Goal: Information Seeking & Learning: Learn about a topic

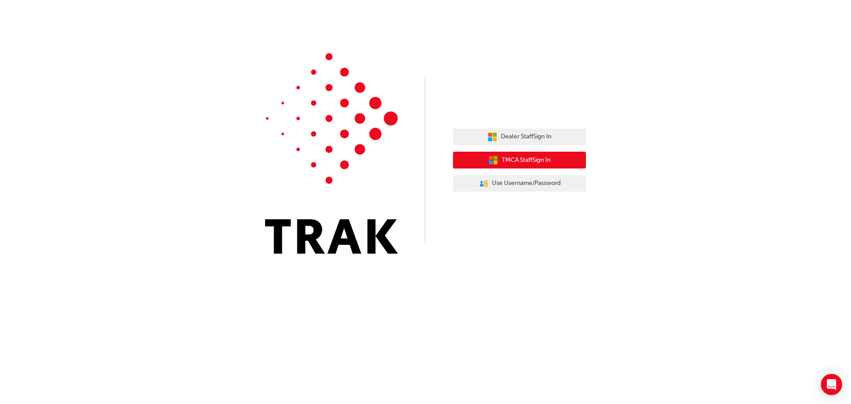
click at [518, 160] on span "TMCA Staff Sign In" at bounding box center [526, 160] width 49 height 10
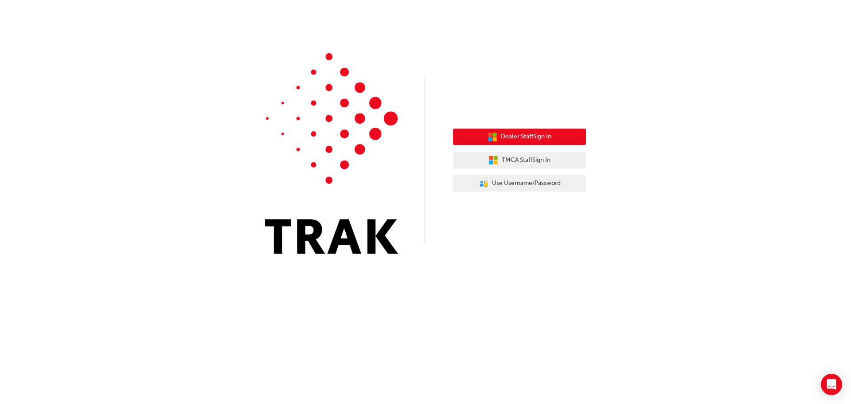
click at [524, 143] on button "Dealer Staff Sign In" at bounding box center [519, 137] width 133 height 17
click at [539, 134] on span "Dealer Staff Sign In" at bounding box center [526, 137] width 51 height 10
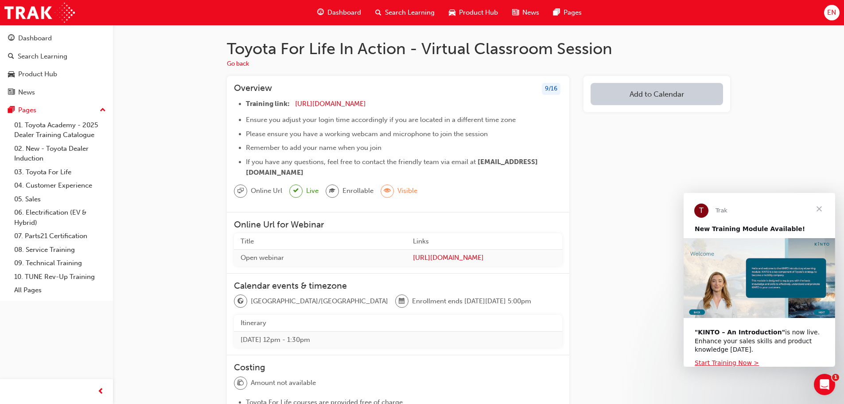
click at [398, 10] on span "Search Learning" at bounding box center [410, 13] width 50 height 10
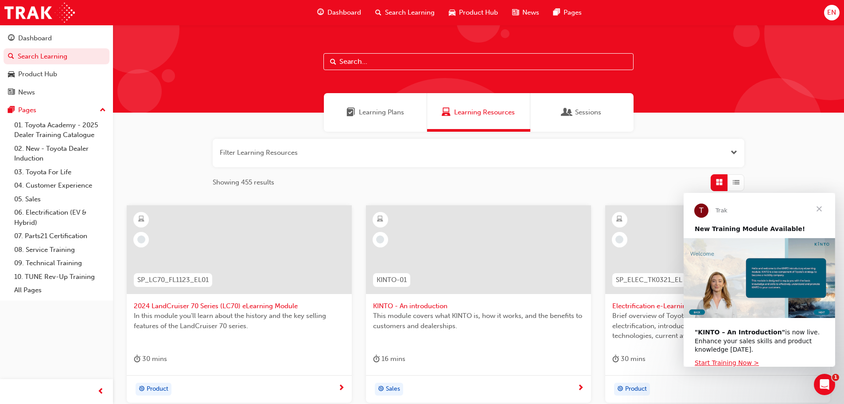
paste input "TFLIAVC"
type input "TFLIAVC"
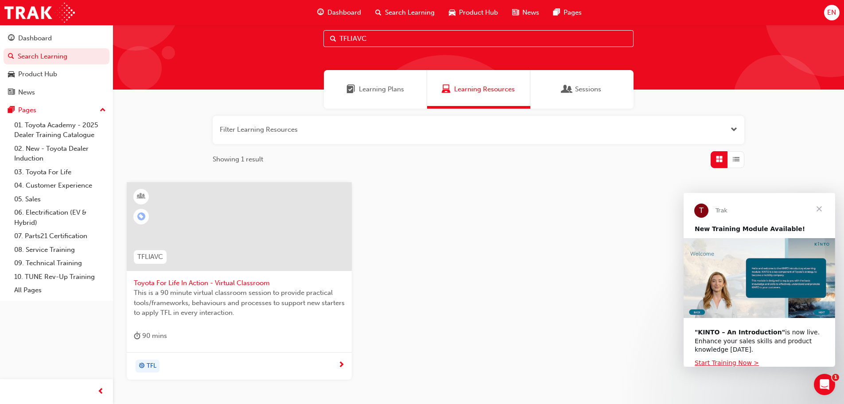
scroll to position [85, 0]
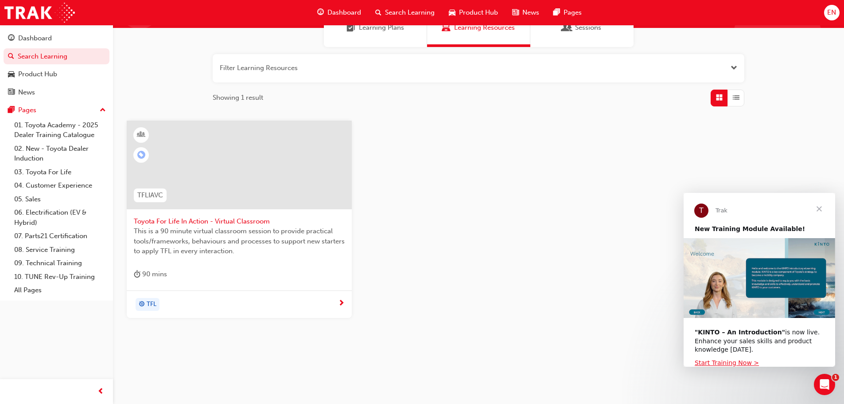
click at [186, 239] on span "This is a 90 minute virtual classroom session to provide practical tools/framew…" at bounding box center [239, 241] width 211 height 30
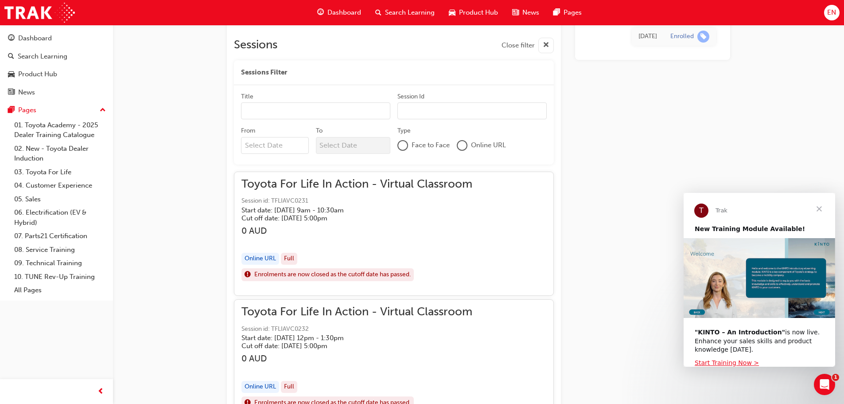
scroll to position [532, 0]
click at [269, 113] on input "Title" at bounding box center [315, 110] width 149 height 17
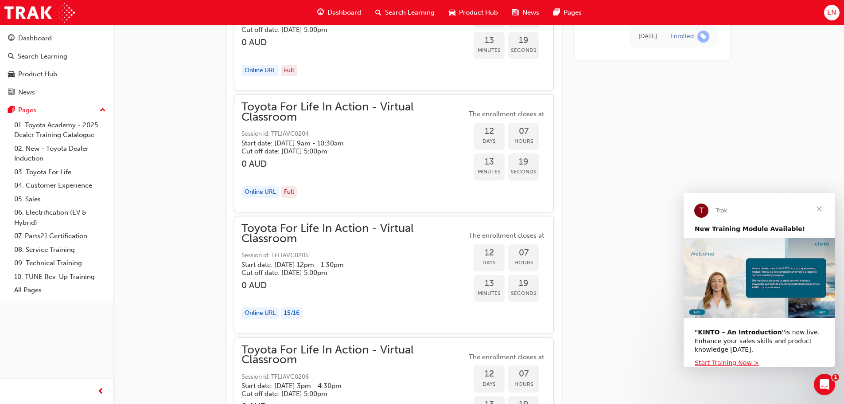
scroll to position [3192, 0]
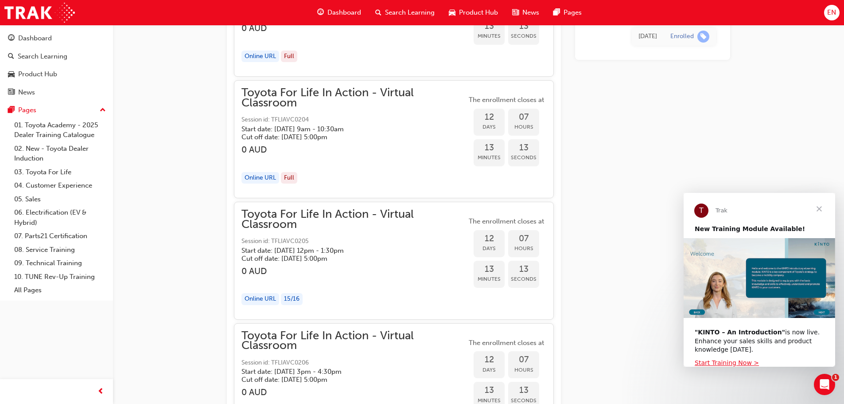
click at [321, 251] on h5 "Start date: Wed 8 Oct 2025 , 12pm - 1:30pm" at bounding box center [347, 250] width 211 height 8
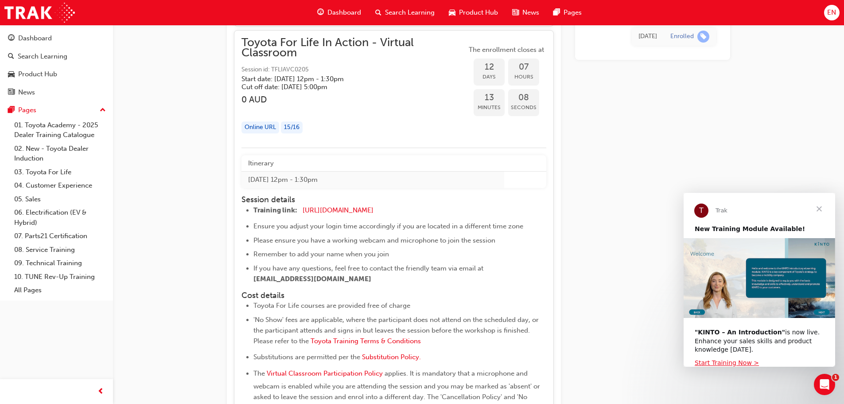
scroll to position [3280, 0]
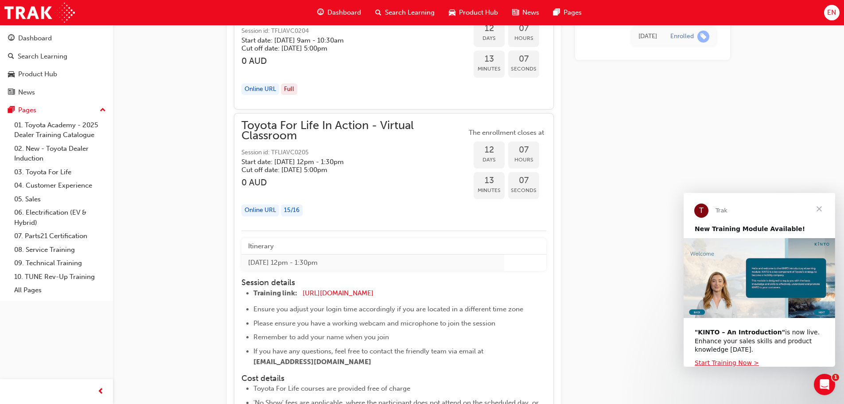
click at [473, 293] on li "Training link: https://zoom.us/j/5450758959 ​" at bounding box center [392, 294] width 276 height 13
click at [391, 197] on div "button" at bounding box center [354, 193] width 225 height 10
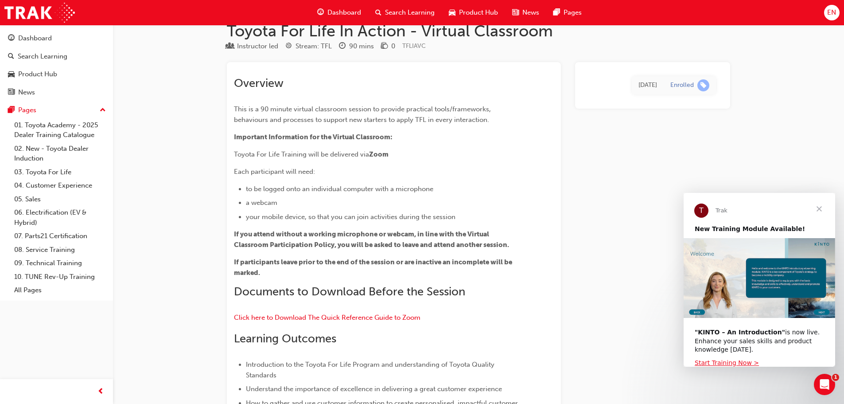
scroll to position [0, 0]
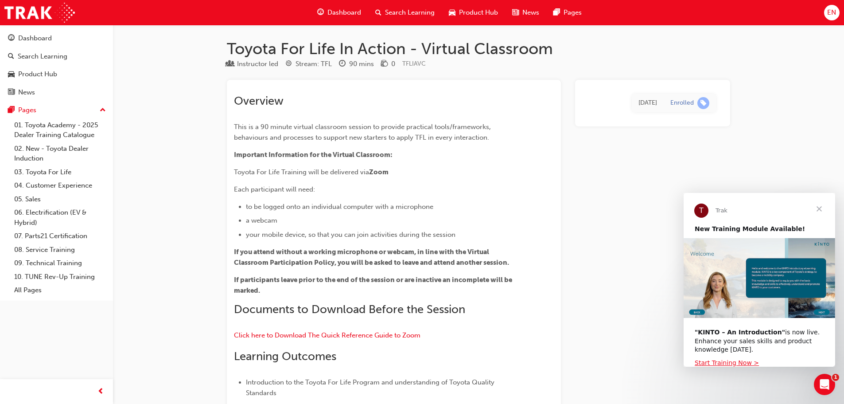
click at [819, 210] on span "Close" at bounding box center [820, 209] width 32 height 32
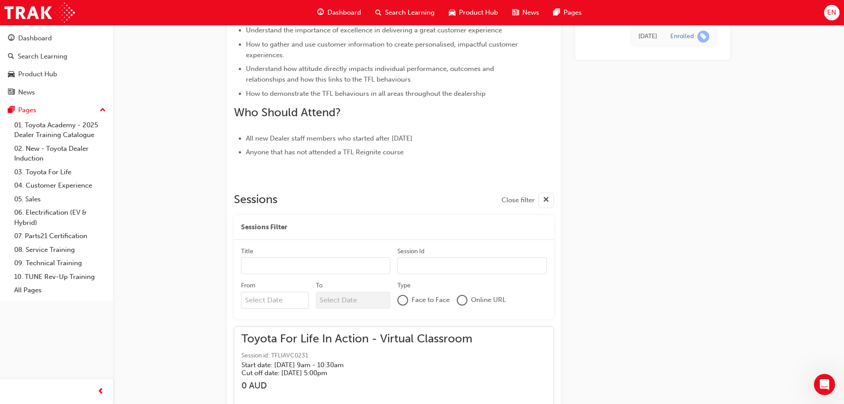
scroll to position [399, 0]
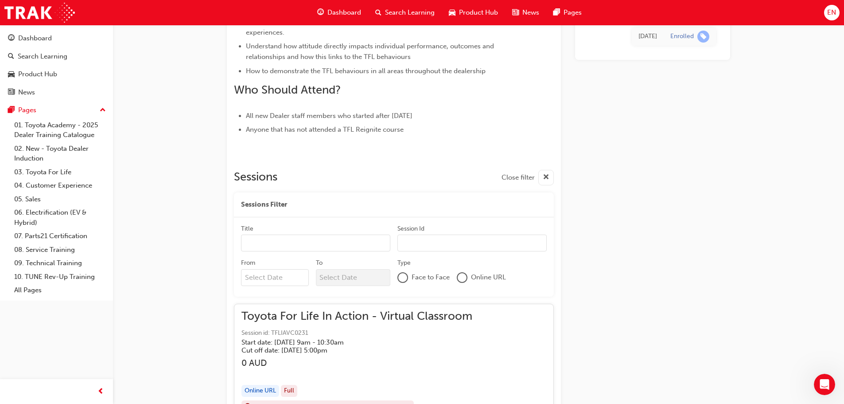
click at [292, 246] on input "Title" at bounding box center [315, 242] width 149 height 17
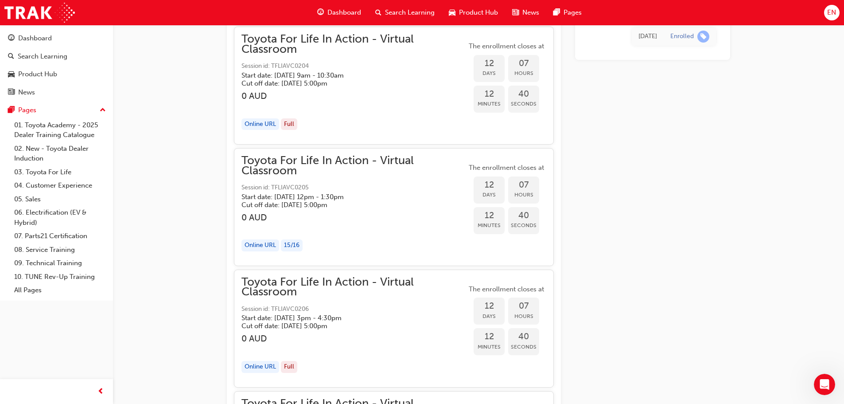
scroll to position [3236, 0]
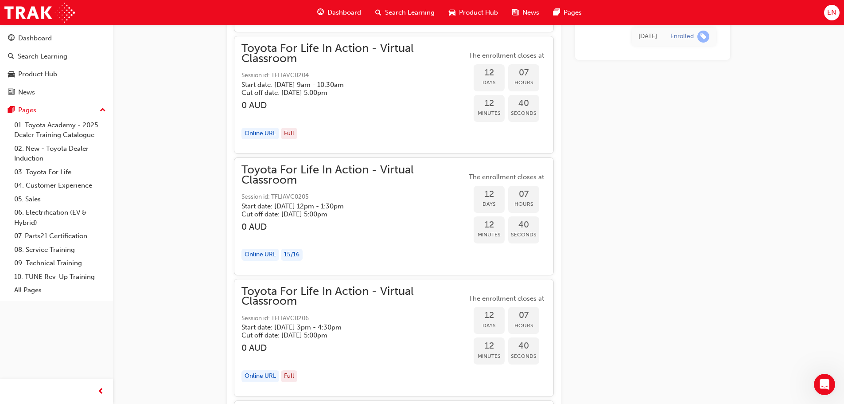
click at [323, 233] on div "button" at bounding box center [354, 237] width 225 height 10
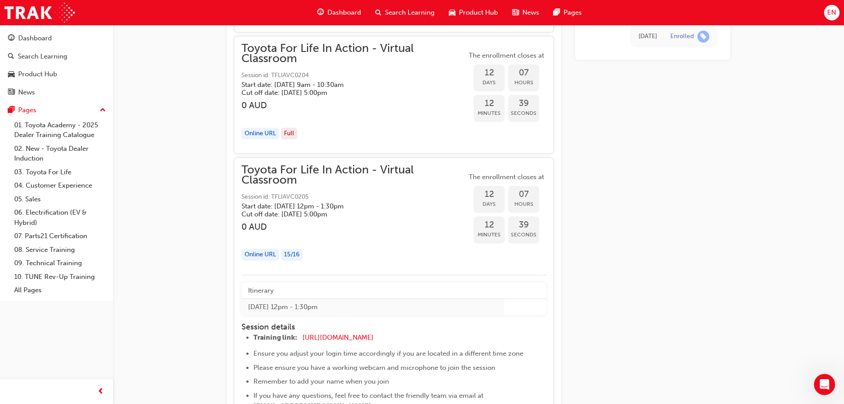
click at [290, 254] on div "15 / 16" at bounding box center [292, 255] width 22 height 12
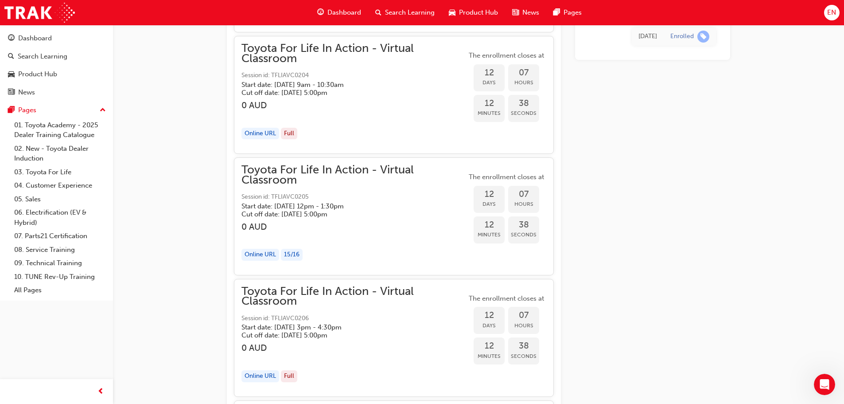
click at [290, 254] on div "15 / 16" at bounding box center [292, 255] width 22 height 12
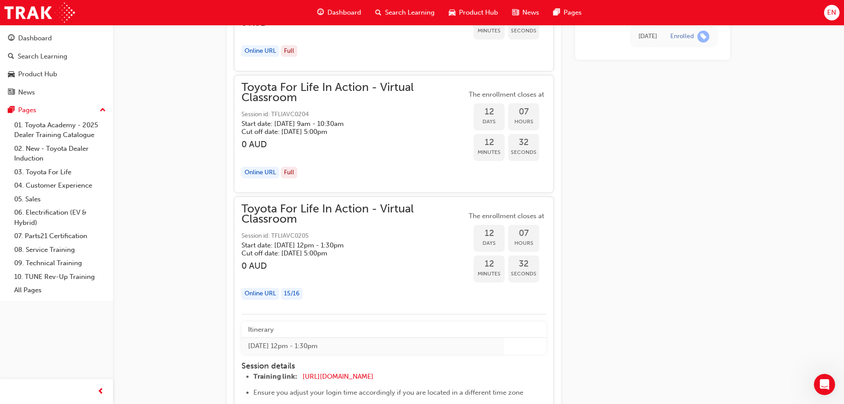
scroll to position [3192, 0]
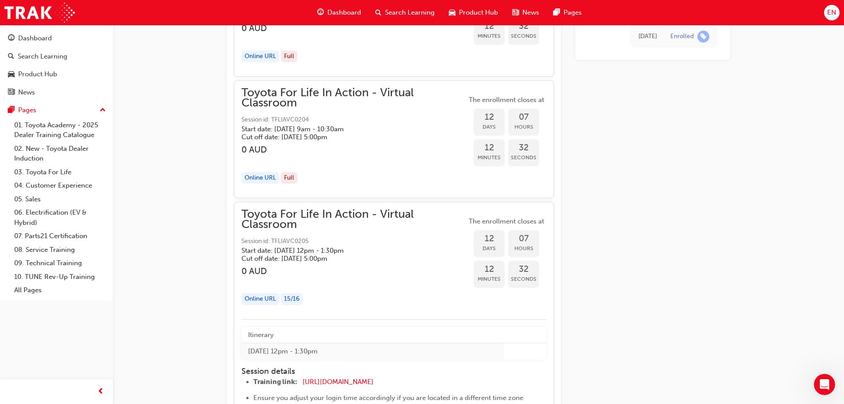
click at [488, 245] on span "Days" at bounding box center [489, 248] width 31 height 10
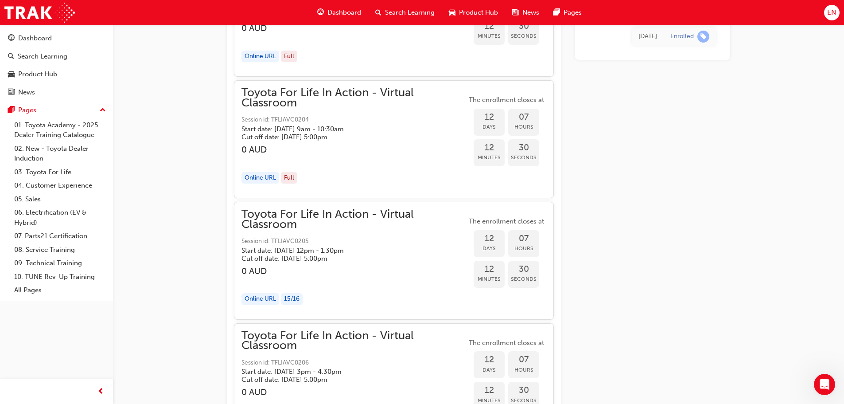
click at [350, 244] on span "Session id: TFLIAVC0205" at bounding box center [354, 241] width 225 height 10
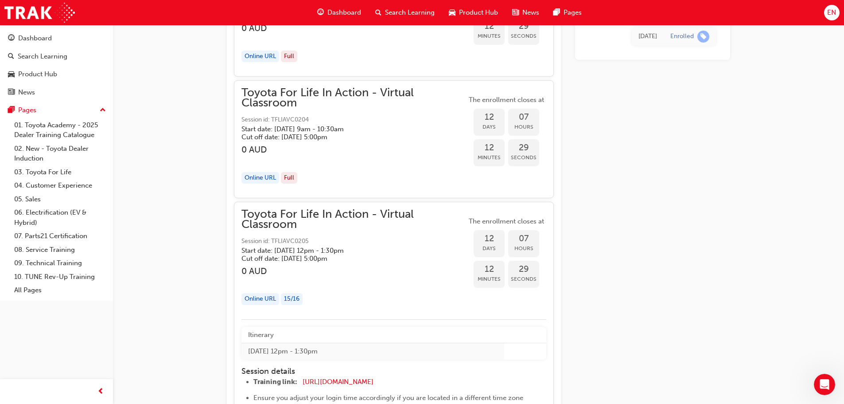
click at [396, 236] on span "Session id: TFLIAVC0205" at bounding box center [354, 241] width 225 height 10
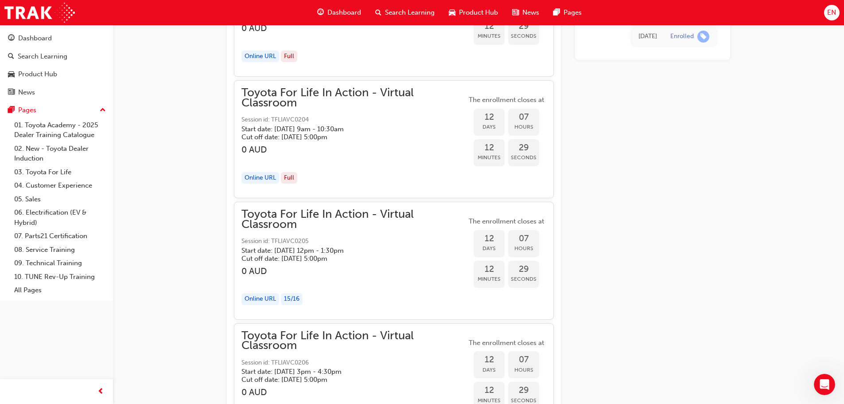
click at [396, 236] on span "Session id: TFLIAVC0205" at bounding box center [354, 241] width 225 height 10
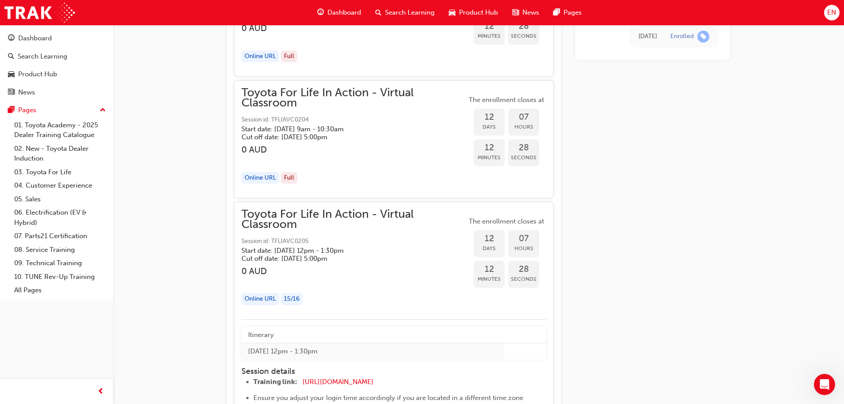
click at [524, 220] on span "The enrollment closes at" at bounding box center [507, 221] width 80 height 10
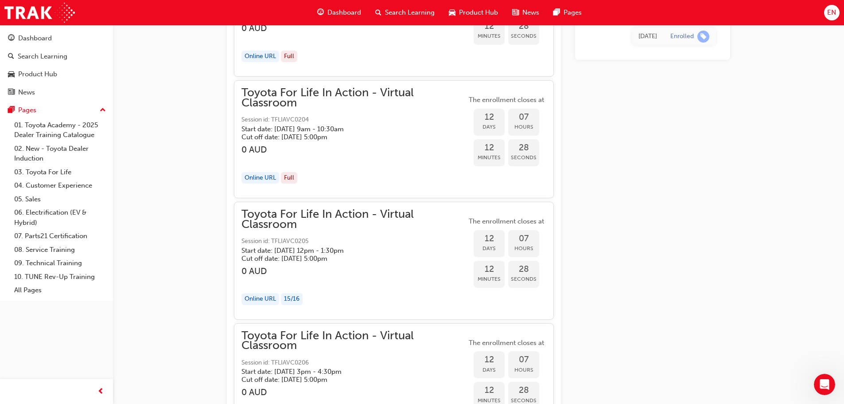
click at [524, 220] on span "The enrollment closes at" at bounding box center [507, 221] width 80 height 10
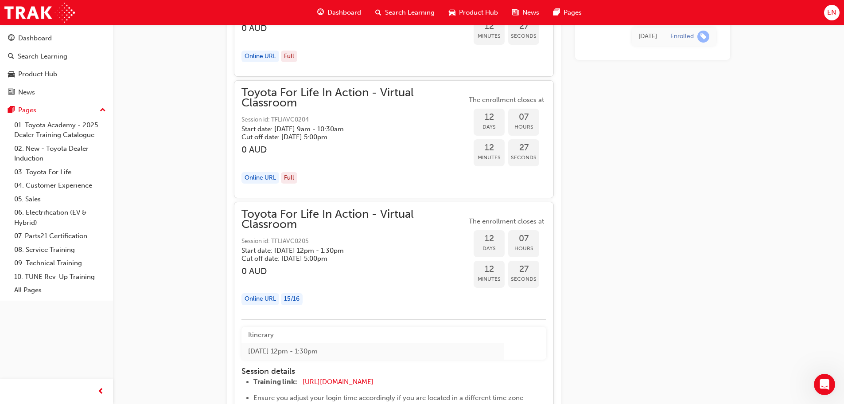
click at [524, 220] on span "The enrollment closes at" at bounding box center [507, 221] width 80 height 10
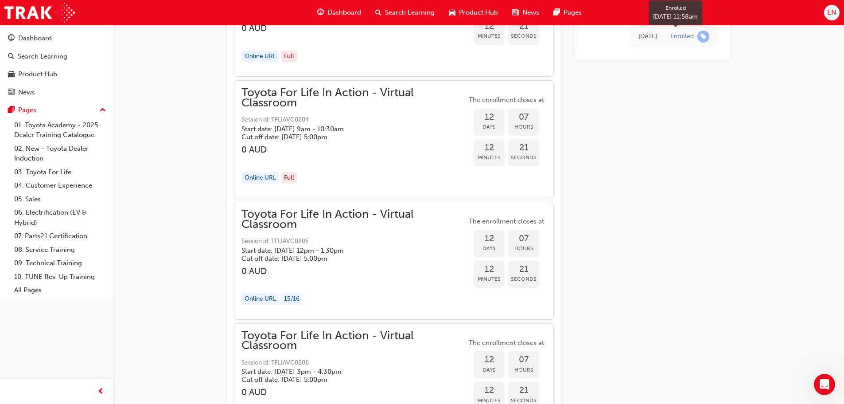
click at [692, 39] on div "Enrolled" at bounding box center [682, 36] width 23 height 8
click at [688, 37] on div "Enrolled" at bounding box center [682, 36] width 23 height 8
click at [703, 37] on span "learningRecordVerb_ENROLL-icon" at bounding box center [704, 37] width 12 height 12
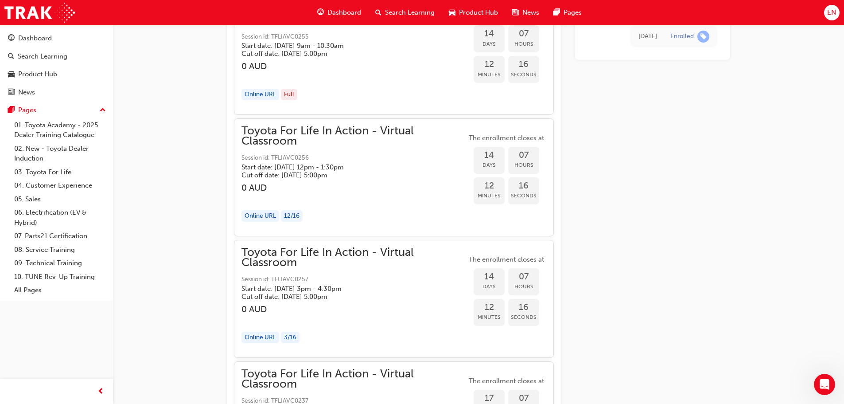
scroll to position [4122, 0]
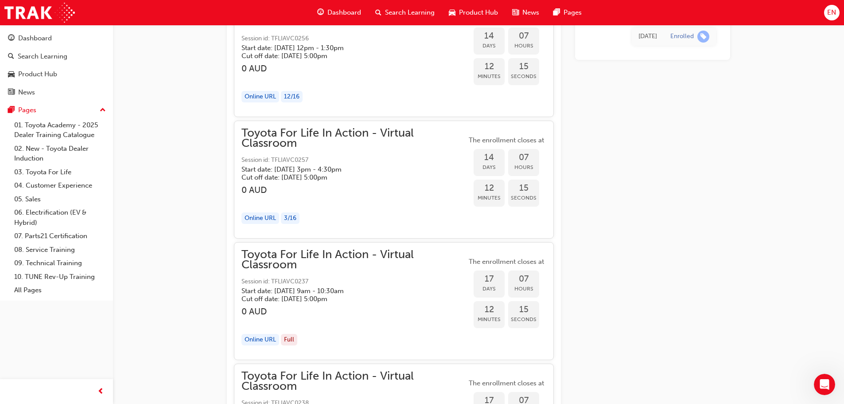
click at [358, 210] on div "Toyota For Life In Action - Virtual Classroom Session id: TFLIAVC0257 Start dat…" at bounding box center [354, 179] width 225 height 103
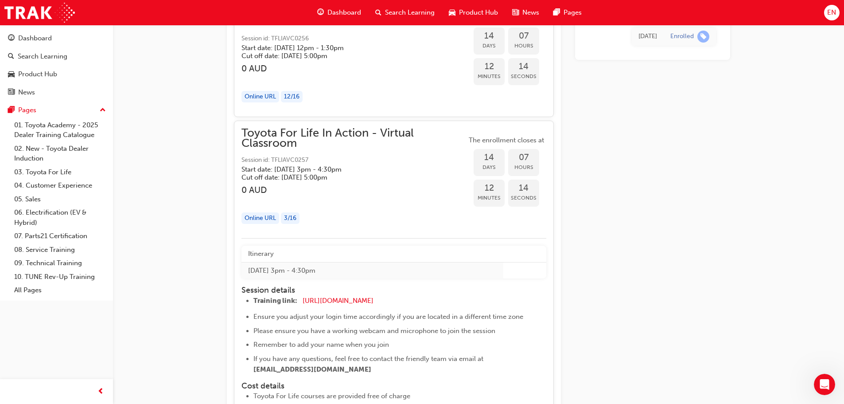
click at [292, 176] on h5 "Cut off date: Thu 9 Oct 2025, 5:00pm" at bounding box center [347, 177] width 211 height 8
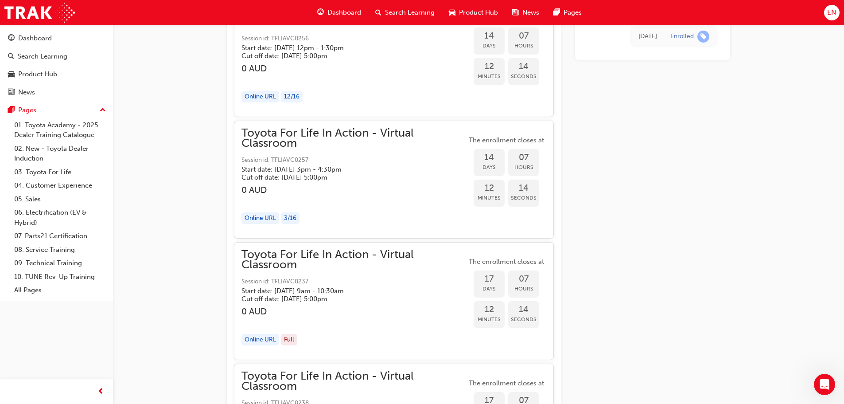
click at [288, 175] on h5 "Cut off date: Thu 9 Oct 2025, 5:00pm" at bounding box center [347, 177] width 211 height 8
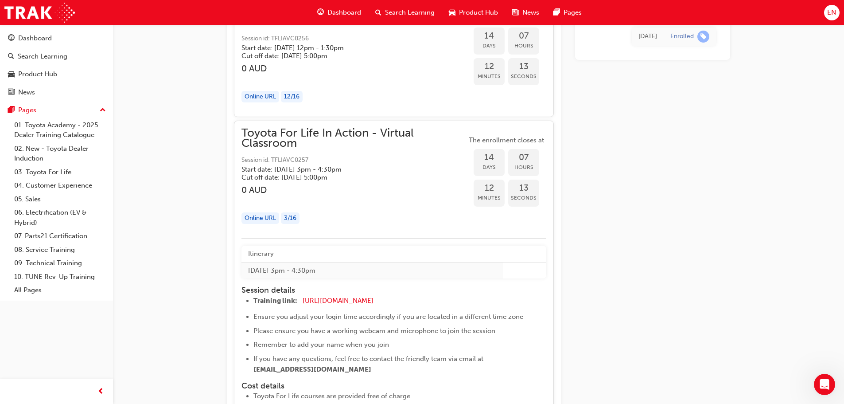
click at [299, 144] on span "Toyota For Life In Action - Virtual Classroom" at bounding box center [354, 138] width 225 height 20
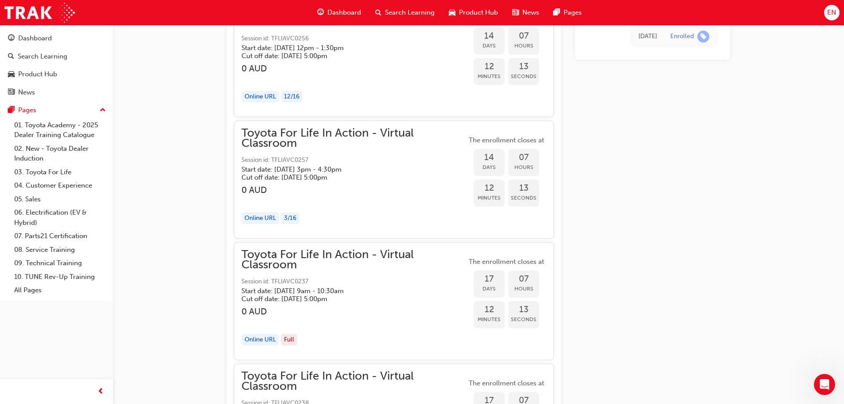
drag, startPoint x: 269, startPoint y: 134, endPoint x: 273, endPoint y: 138, distance: 6.3
click at [271, 137] on span "Toyota For Life In Action - Virtual Classroom" at bounding box center [354, 138] width 225 height 20
click at [273, 138] on span "Toyota For Life In Action - Virtual Classroom" at bounding box center [354, 138] width 225 height 20
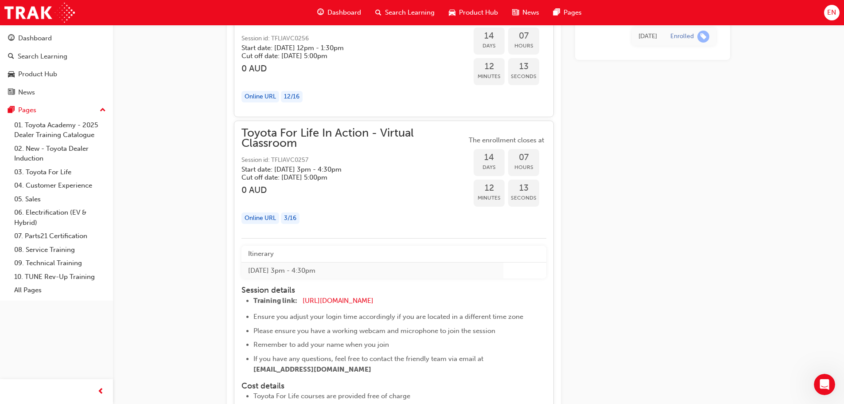
click at [273, 138] on span "Toyota For Life In Action - Virtual Classroom" at bounding box center [354, 138] width 225 height 20
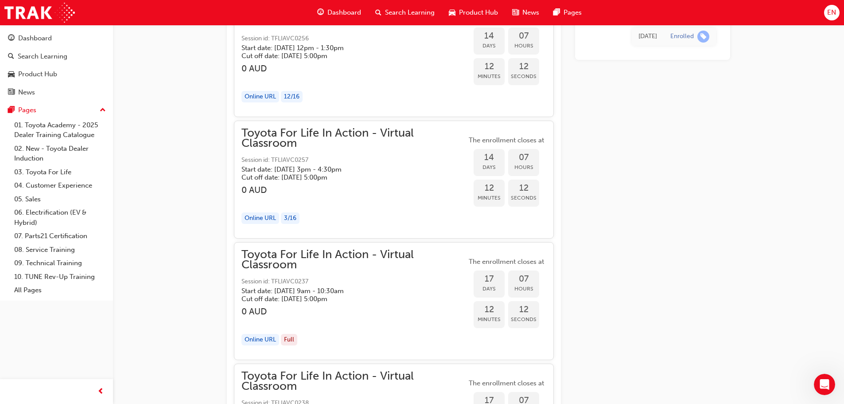
click at [273, 138] on span "Toyota For Life In Action - Virtual Classroom" at bounding box center [354, 138] width 225 height 20
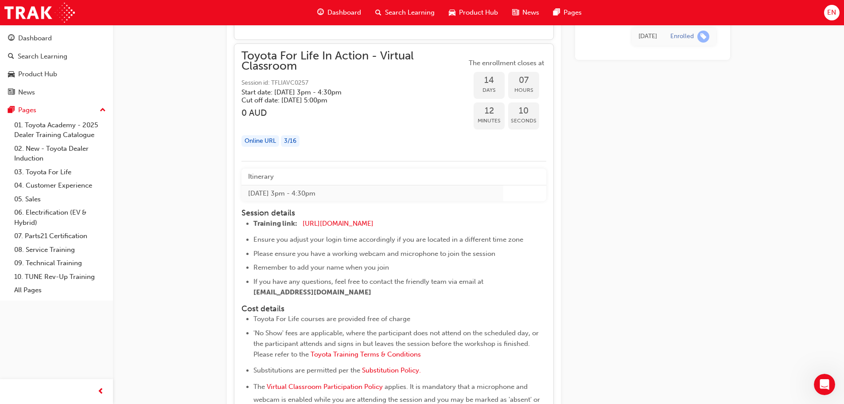
scroll to position [4211, 0]
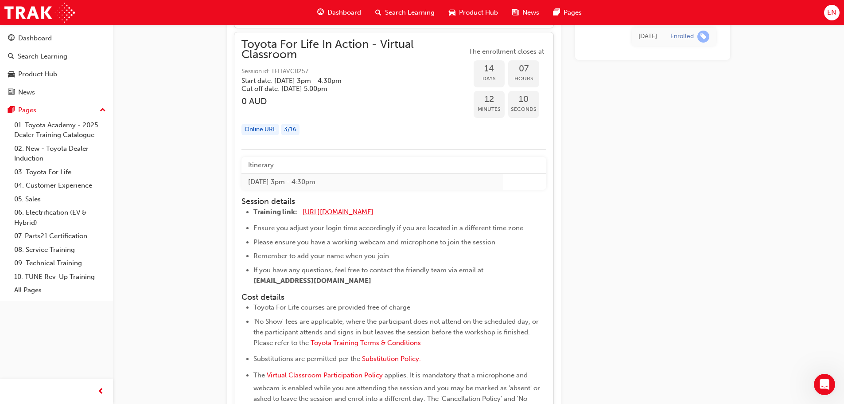
click at [363, 209] on span "https://zoom.us/j/5450758959" at bounding box center [338, 212] width 71 height 8
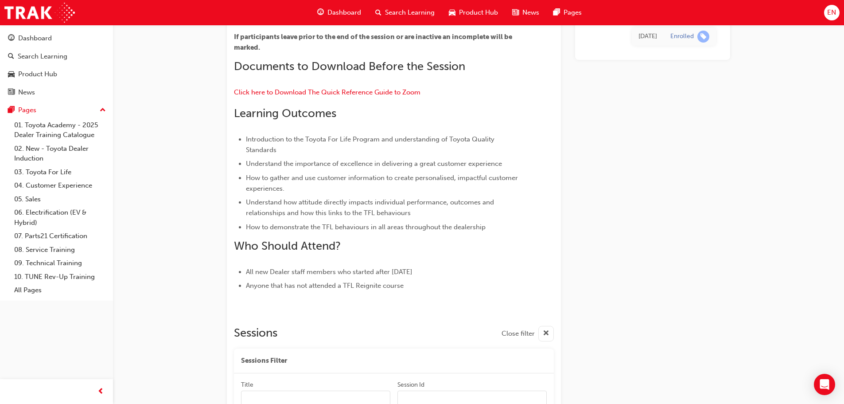
scroll to position [414, 0]
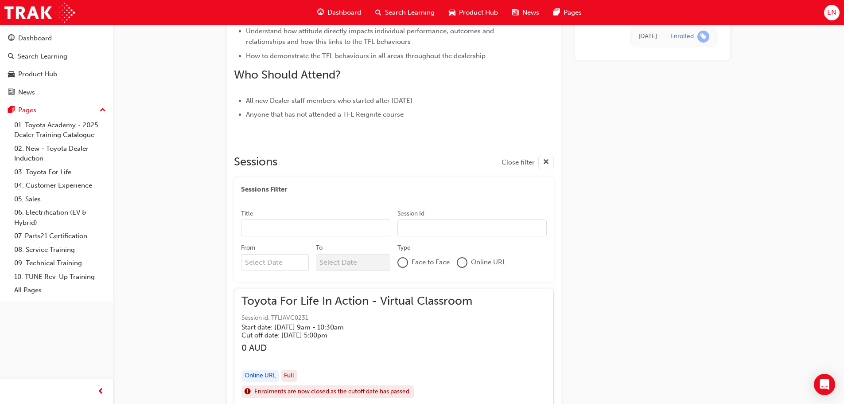
click at [259, 219] on input "Title" at bounding box center [315, 227] width 149 height 17
click at [274, 261] on input "From" at bounding box center [275, 262] width 68 height 17
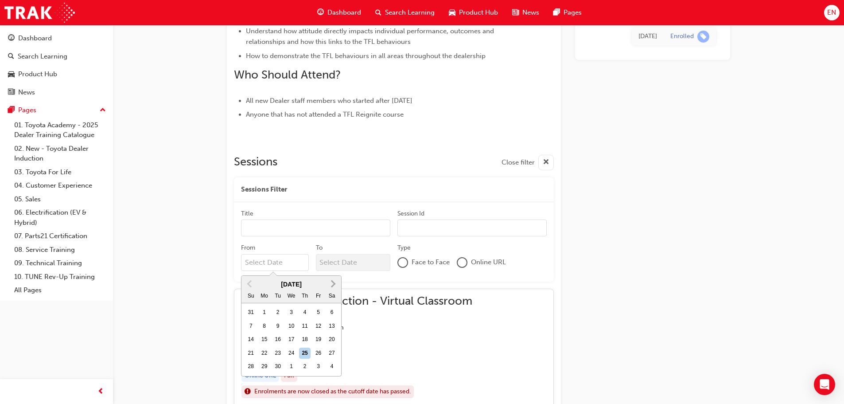
click at [339, 286] on button "Next Month" at bounding box center [333, 284] width 14 height 14
click at [293, 324] on div "8" at bounding box center [292, 326] width 12 height 12
click at [293, 271] on input "From October 2025 Previous Month Next Month October 2025 Su Mo Tu We Th Fr Sa 2…" at bounding box center [275, 262] width 68 height 17
type input "08/10/25"
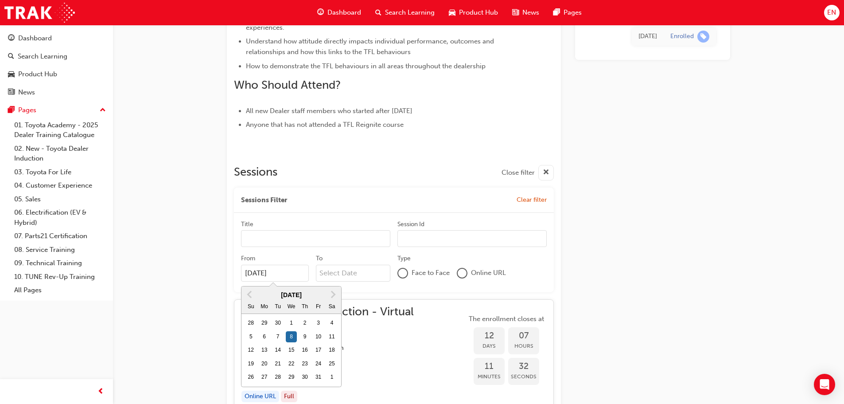
click at [361, 279] on input "To" at bounding box center [353, 273] width 75 height 17
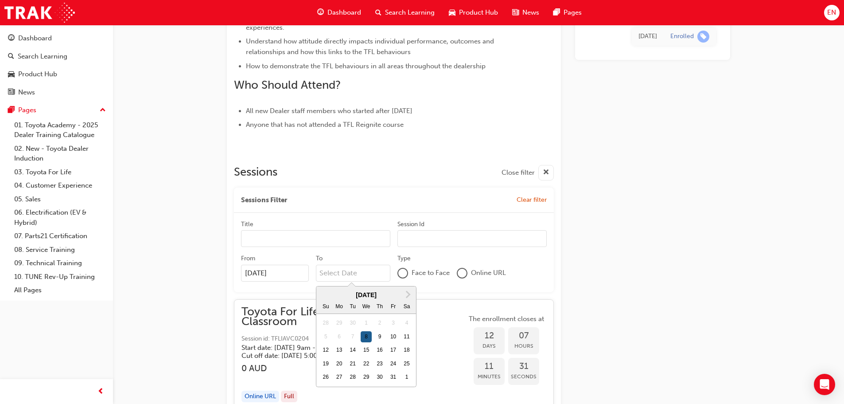
click at [366, 336] on div "8" at bounding box center [367, 337] width 12 height 12
click at [366, 281] on input "To Next Month October 2025 Su Mo Tu We Th Fr Sa 28 29 30 1 2 3 4 5 6 7 8 9 10 1…" at bounding box center [353, 273] width 75 height 17
type input "08/10/25"
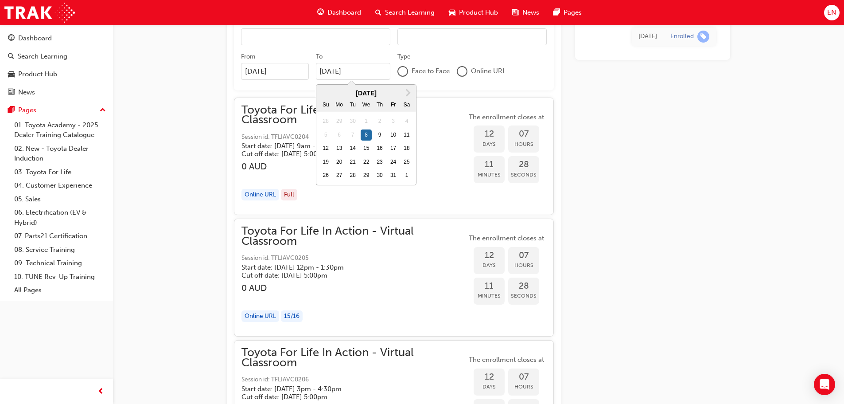
scroll to position [625, 0]
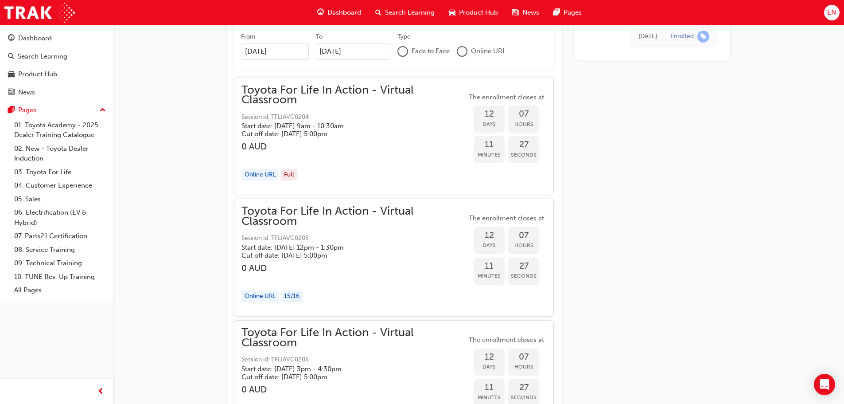
click at [316, 271] on h3 "0 AUD" at bounding box center [354, 268] width 225 height 10
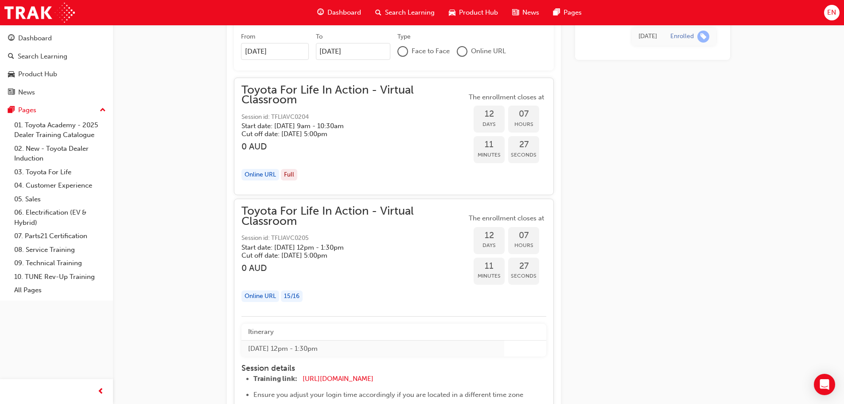
click at [340, 249] on h5 "Start date: Wed 8 Oct 2025 , 12pm - 1:30pm" at bounding box center [347, 247] width 211 height 8
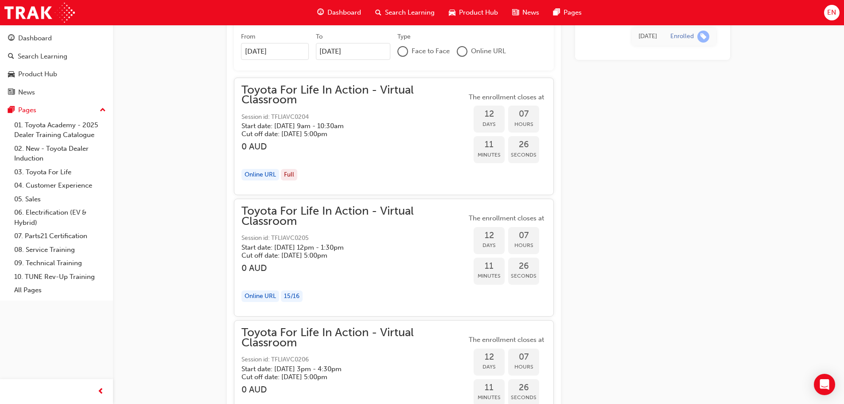
click at [340, 248] on h5 "Start date: Wed 8 Oct 2025 , 12pm - 1:30pm" at bounding box center [347, 247] width 211 height 8
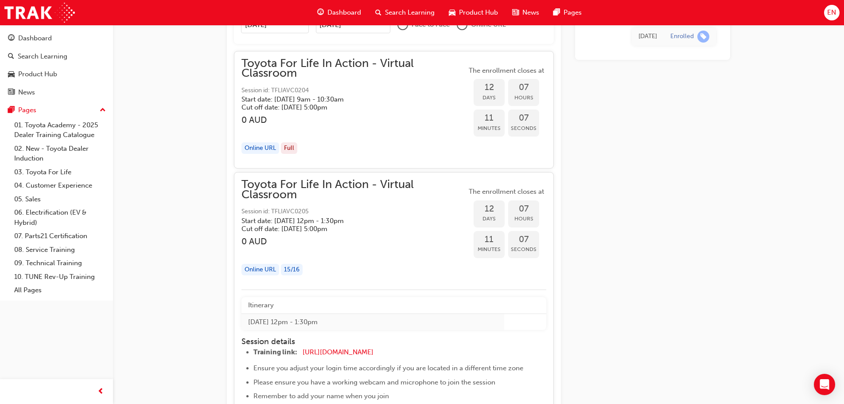
scroll to position [587, 0]
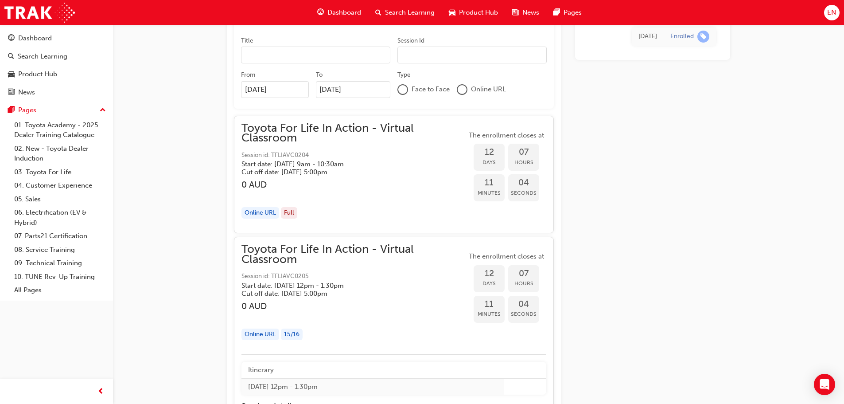
click at [386, 284] on h5 "Start date: Wed 8 Oct 2025 , 12pm - 1:30pm" at bounding box center [347, 285] width 211 height 8
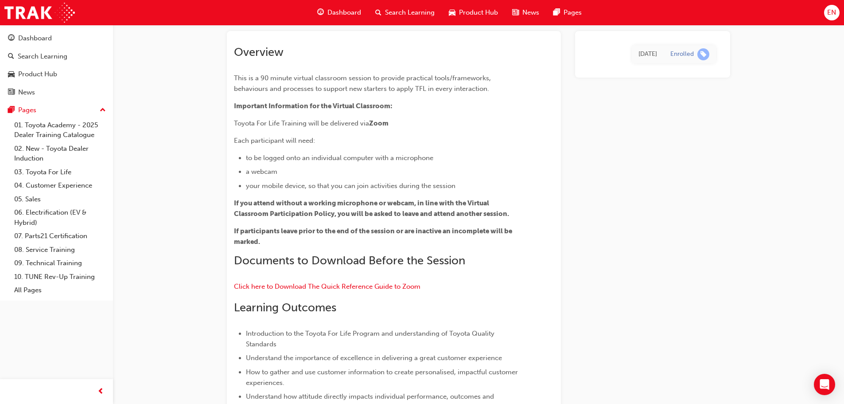
scroll to position [0, 0]
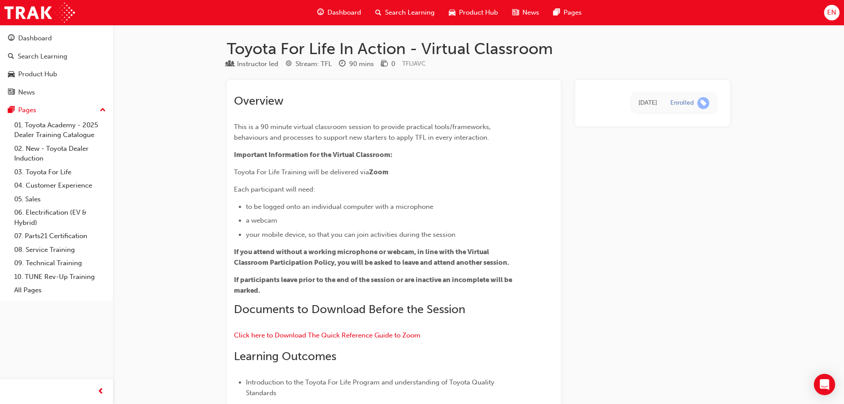
click at [391, 13] on span "Search Learning" at bounding box center [410, 13] width 50 height 10
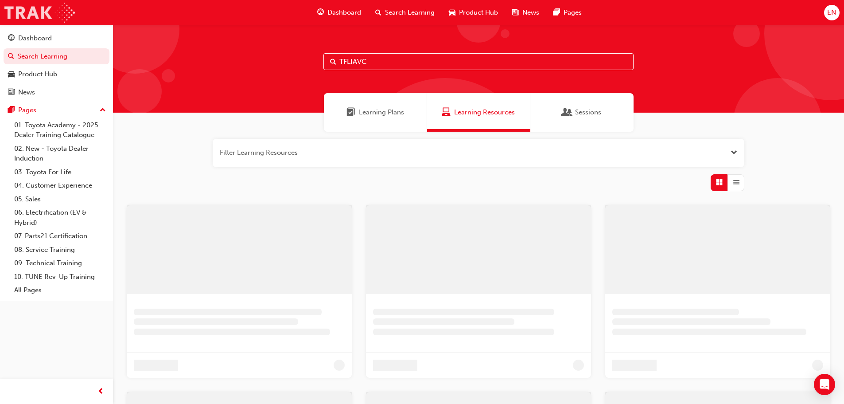
drag, startPoint x: 385, startPoint y: 60, endPoint x: 25, endPoint y: 17, distance: 362.5
click at [25, 17] on div "Dashboard Search Learning Product Hub News Pages EN Dashboard Search Learning P…" at bounding box center [422, 202] width 844 height 404
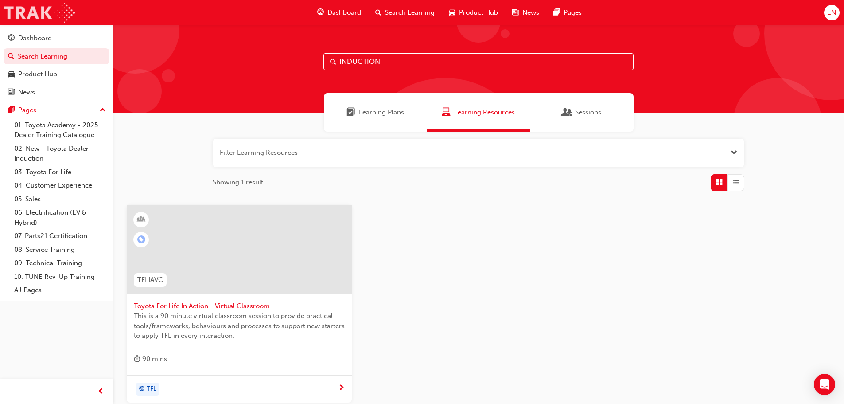
type input "INDUCTION"
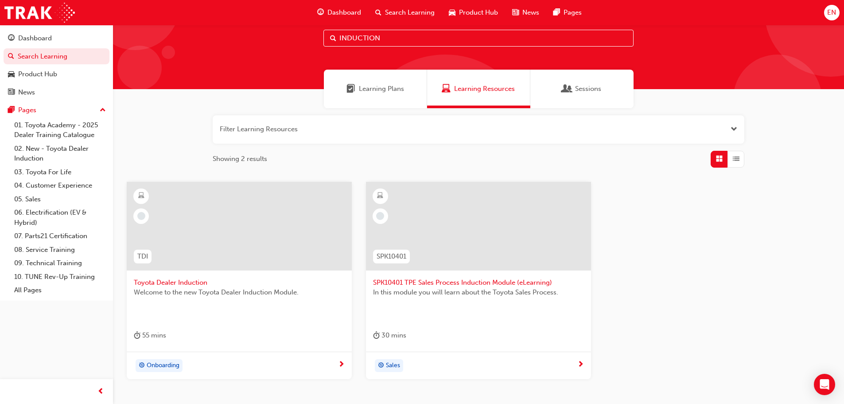
scroll to position [85, 0]
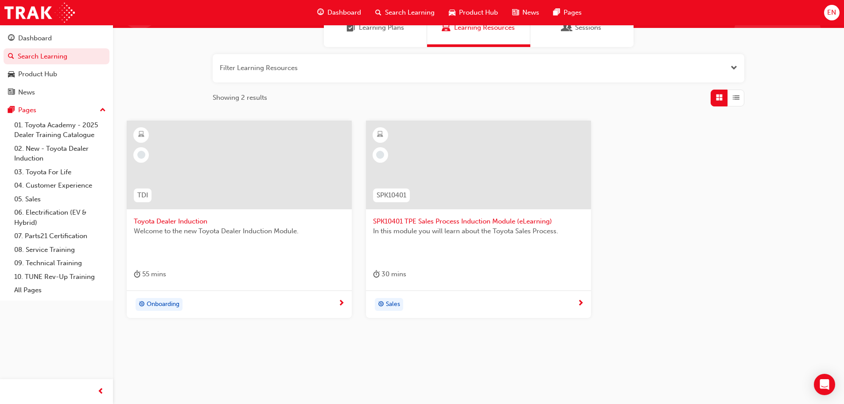
click at [184, 222] on span "Toyota Dealer Induction" at bounding box center [239, 221] width 211 height 10
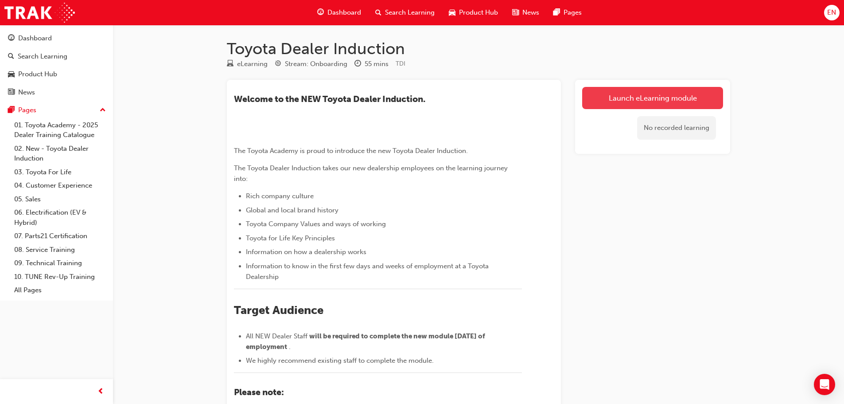
click at [644, 101] on link "Launch eLearning module" at bounding box center [652, 98] width 141 height 22
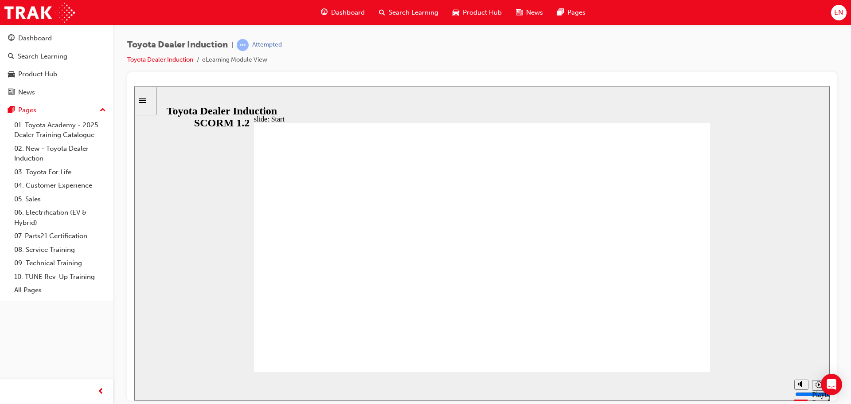
click at [685, 51] on div "Toyota Dealer Induction | Attempted Toyota Dealer Induction eLearning Module Vi…" at bounding box center [482, 55] width 710 height 33
click at [731, 229] on div "slide: Introduction As of January 1st 2024, the term “Guest” is replaced with “…" at bounding box center [481, 243] width 695 height 314
click at [446, 60] on div "Toyota Dealer Induction | Attempted Toyota Dealer Induction eLearning Module Vi…" at bounding box center [482, 55] width 710 height 33
drag, startPoint x: 625, startPoint y: 78, endPoint x: 504, endPoint y: 180, distance: 158.6
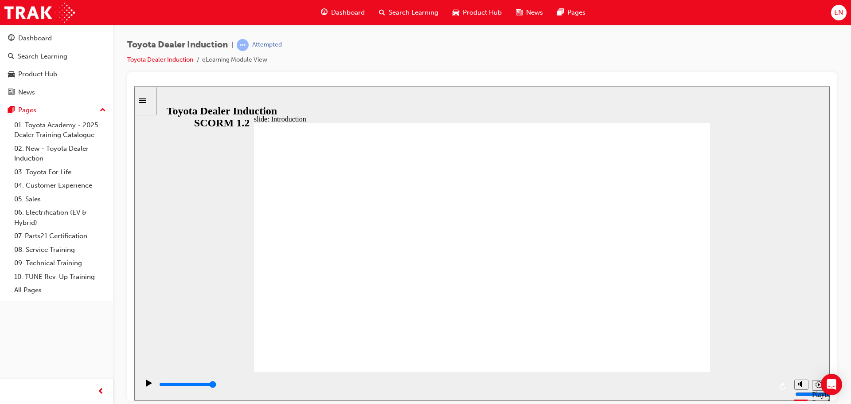
click at [625, 78] on div at bounding box center [482, 236] width 710 height 328
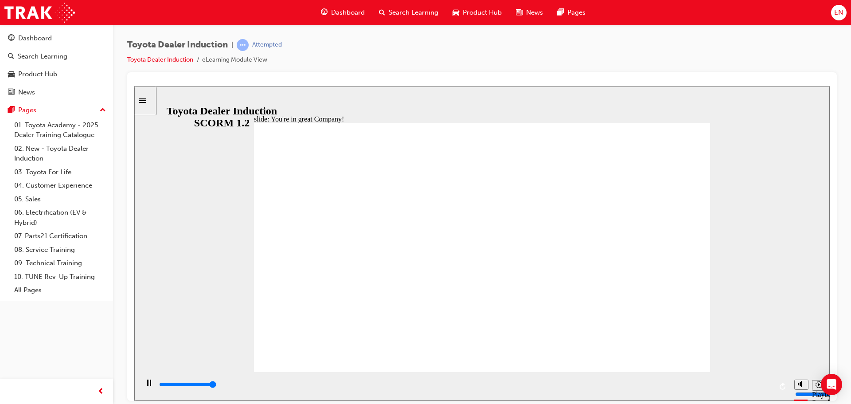
type input "7500"
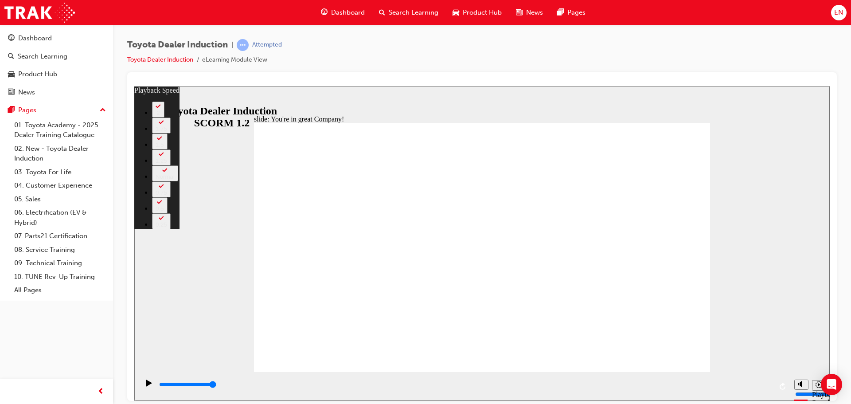
click at [530, 66] on div "Toyota Dealer Induction | Attempted Toyota Dealer Induction eLearning Module Vi…" at bounding box center [482, 55] width 710 height 33
click at [367, 53] on div "Toyota Dealer Induction | Attempted Toyota Dealer Induction eLearning Module Vi…" at bounding box center [482, 55] width 710 height 33
click at [358, 72] on div at bounding box center [482, 236] width 710 height 328
type input "156"
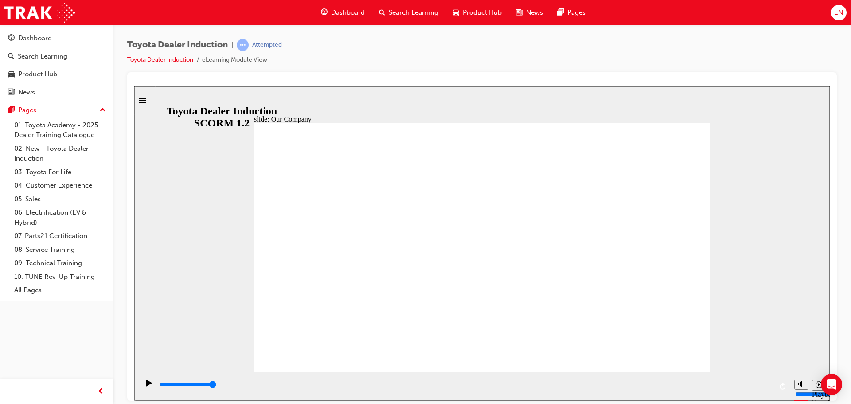
click at [149, 386] on div "Pause (Ctrl+Alt+P)" at bounding box center [148, 386] width 15 height 15
click at [146, 386] on icon "Play (Ctrl+Alt+P)" at bounding box center [149, 382] width 6 height 7
drag, startPoint x: 478, startPoint y: 323, endPoint x: 483, endPoint y: 323, distance: 4.5
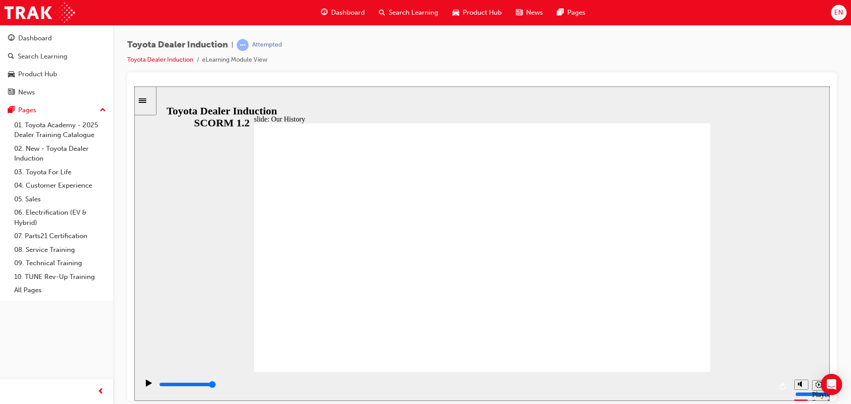
click at [150, 386] on div "Play (Ctrl+Alt+P)" at bounding box center [148, 386] width 15 height 15
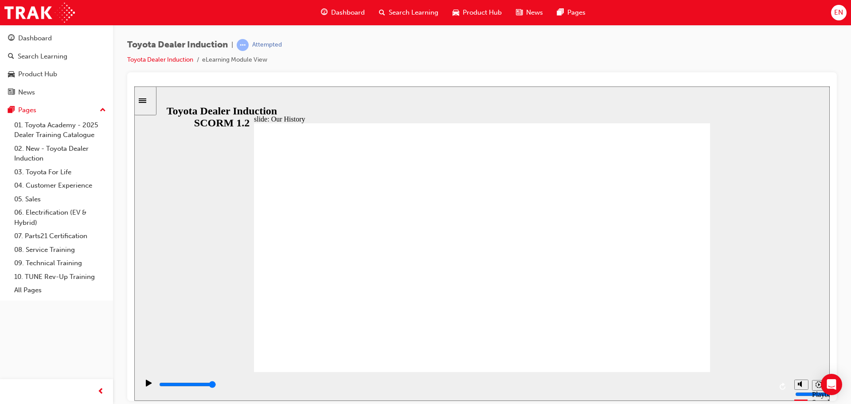
drag, startPoint x: 353, startPoint y: 327, endPoint x: 392, endPoint y: 324, distance: 38.7
drag, startPoint x: 354, startPoint y: 320, endPoint x: 476, endPoint y: 321, distance: 121.9
drag, startPoint x: 478, startPoint y: 316, endPoint x: 534, endPoint y: 327, distance: 56.3
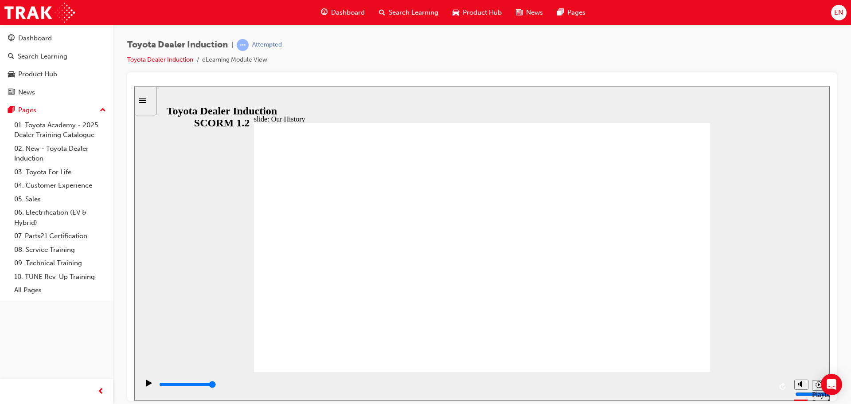
drag, startPoint x: 481, startPoint y: 320, endPoint x: 606, endPoint y: 320, distance: 125.4
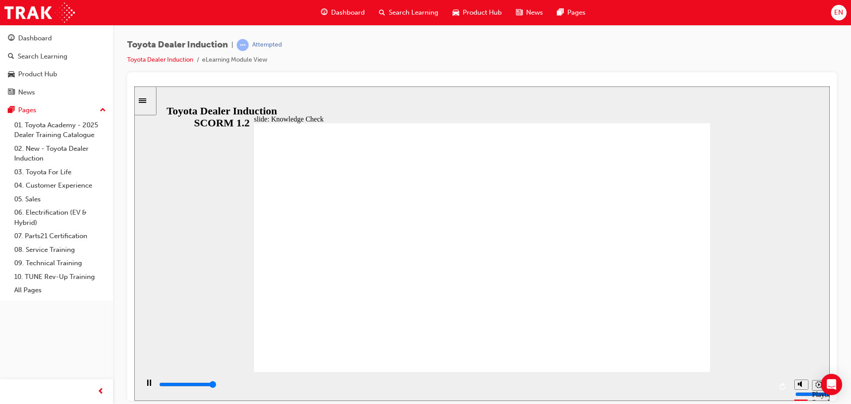
type input "5000"
radio input "true"
type input "5000"
radio input "true"
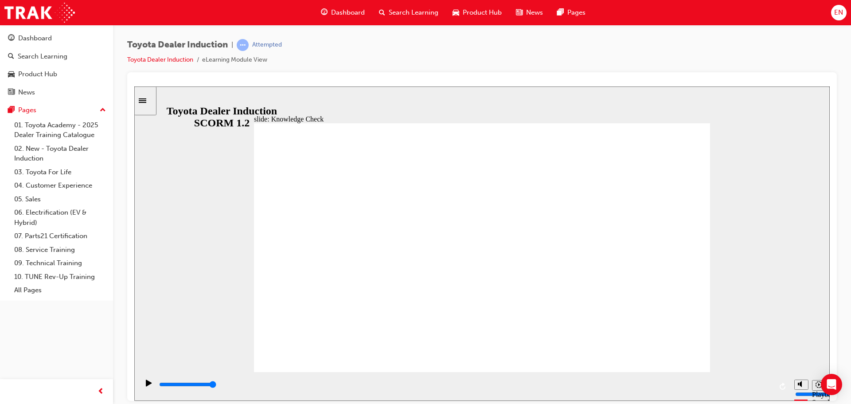
drag, startPoint x: 474, startPoint y: 313, endPoint x: 634, endPoint y: 249, distance: 172.6
drag, startPoint x: 506, startPoint y: 242, endPoint x: 390, endPoint y: 201, distance: 123.2
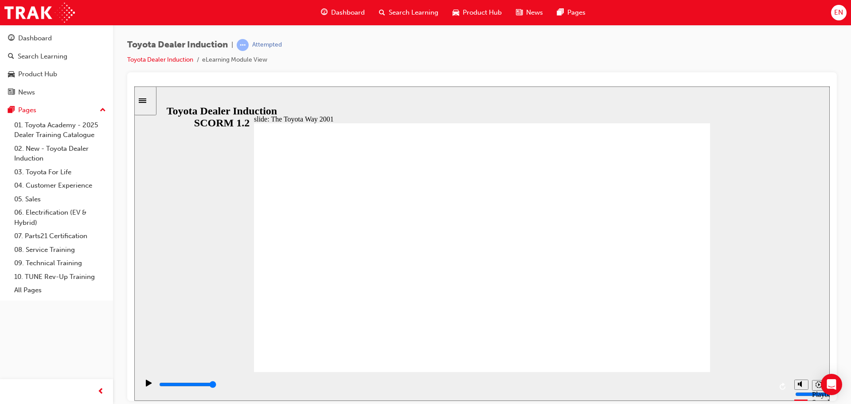
click at [292, 63] on div "Toyota Dealer Induction | Attempted Toyota Dealer Induction eLearning Module Vi…" at bounding box center [482, 55] width 710 height 33
click at [293, 65] on div "Toyota Dealer Induction | Attempted Toyota Dealer Induction eLearning Module Vi…" at bounding box center [482, 55] width 710 height 33
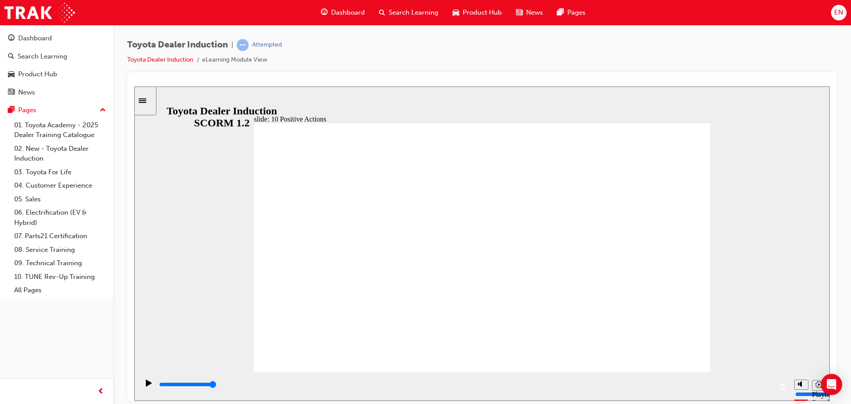
click at [341, 72] on div at bounding box center [482, 236] width 710 height 328
click at [340, 71] on div "Toyota Dealer Induction | Attempted Toyota Dealer Induction eLearning Module Vi…" at bounding box center [482, 55] width 710 height 33
click at [328, 52] on div "Toyota Dealer Induction | Attempted Toyota Dealer Induction eLearning Module Vi…" at bounding box center [482, 55] width 710 height 33
click at [146, 383] on icon "Play (Ctrl+Alt+P)" at bounding box center [149, 382] width 6 height 7
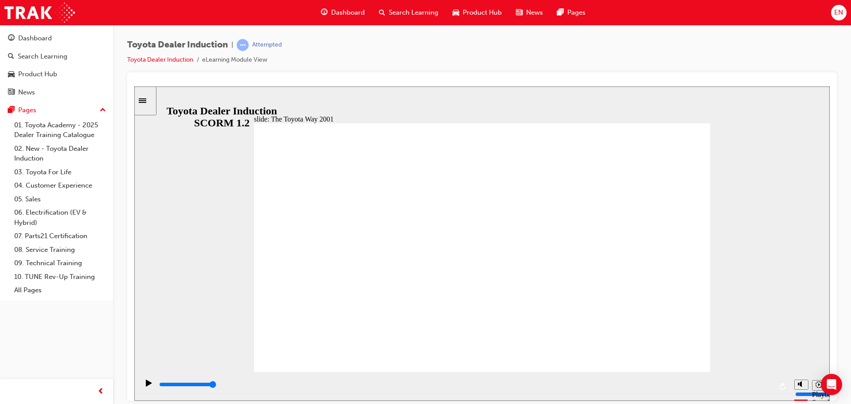
click at [146, 383] on icon "Play (Ctrl+Alt+P)" at bounding box center [149, 382] width 6 height 7
type input "19900"
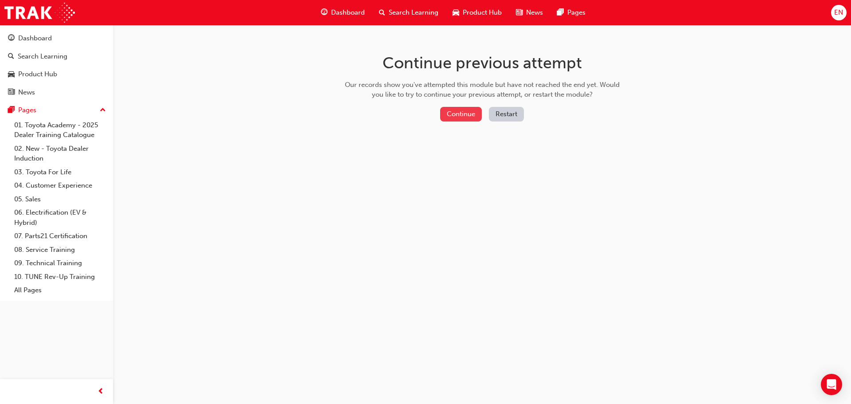
click at [459, 113] on button "Continue" at bounding box center [461, 114] width 42 height 15
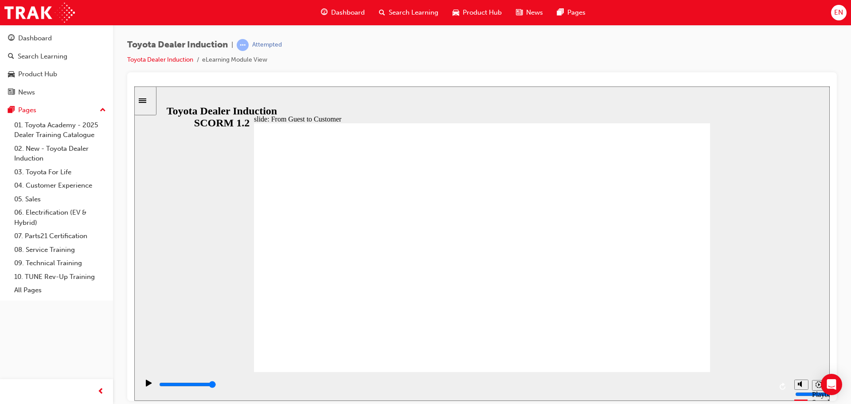
type input "15300"
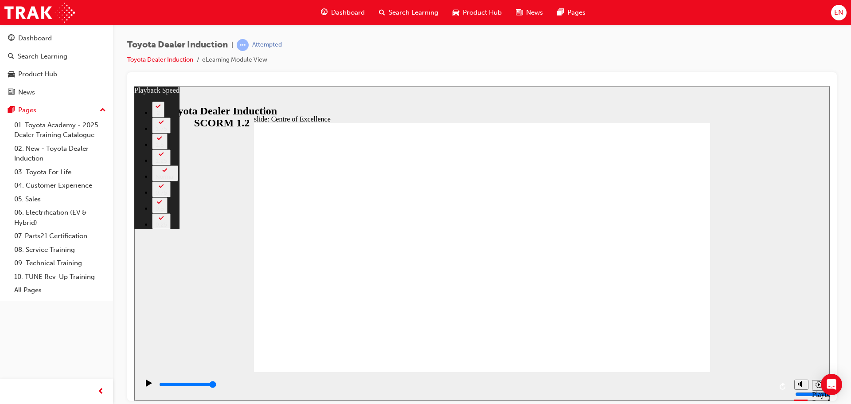
click at [683, 58] on div "Toyota Dealer Induction | Attempted Toyota Dealer Induction eLearning Module Vi…" at bounding box center [482, 55] width 710 height 33
type input "248"
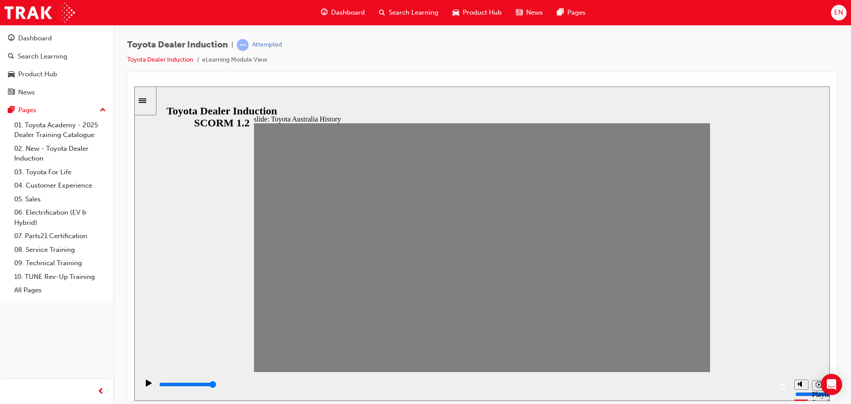
drag, startPoint x: 268, startPoint y: 254, endPoint x: 291, endPoint y: 257, distance: 22.8
drag, startPoint x: 294, startPoint y: 253, endPoint x: 309, endPoint y: 251, distance: 15.6
drag, startPoint x: 309, startPoint y: 255, endPoint x: 324, endPoint y: 258, distance: 15.3
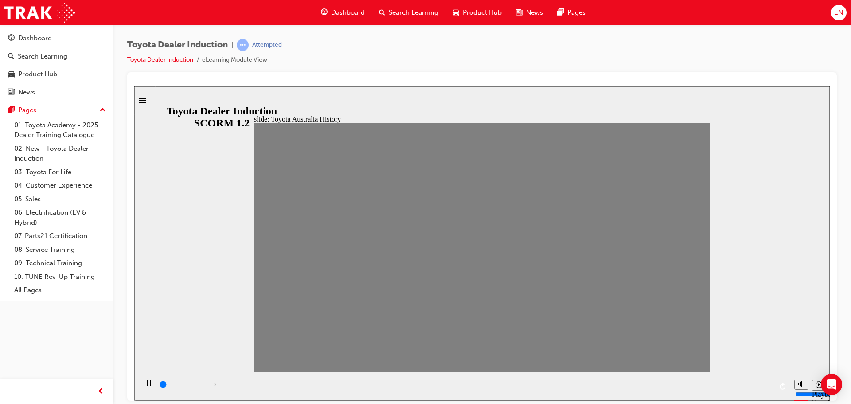
drag, startPoint x: 329, startPoint y: 256, endPoint x: 345, endPoint y: 257, distance: 16.0
drag, startPoint x: 359, startPoint y: 256, endPoint x: 370, endPoint y: 254, distance: 10.8
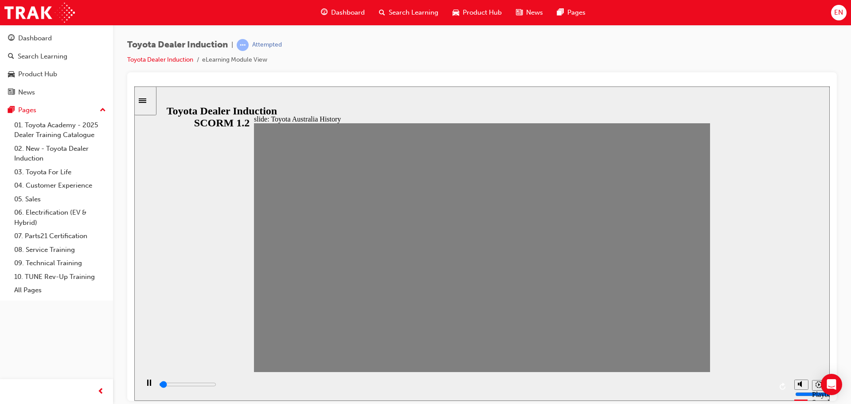
drag, startPoint x: 369, startPoint y: 256, endPoint x: 390, endPoint y: 254, distance: 21.4
drag, startPoint x: 398, startPoint y: 254, endPoint x: 414, endPoint y: 253, distance: 16.0
drag, startPoint x: 409, startPoint y: 253, endPoint x: 435, endPoint y: 253, distance: 26.6
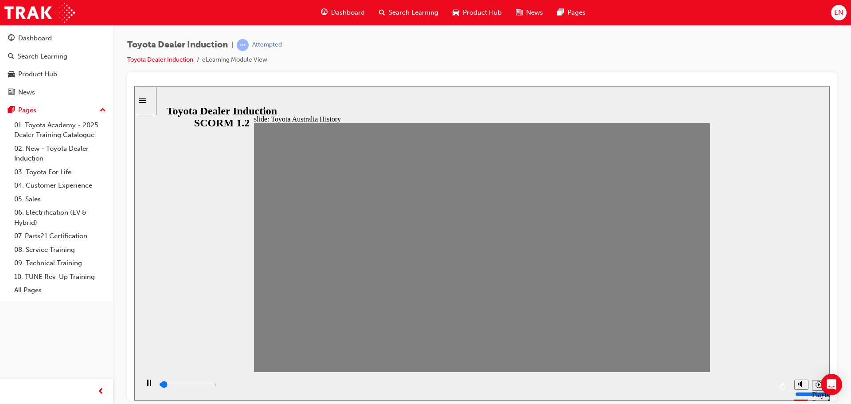
drag, startPoint x: 439, startPoint y: 254, endPoint x: 457, endPoint y: 255, distance: 17.8
drag, startPoint x: 461, startPoint y: 253, endPoint x: 481, endPoint y: 252, distance: 20.4
type input "0"
type input "9"
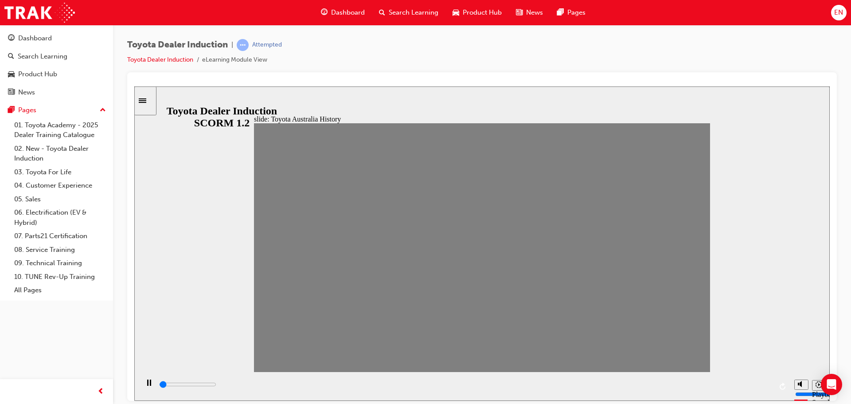
drag, startPoint x: 481, startPoint y: 252, endPoint x: 466, endPoint y: 252, distance: 14.6
type input "7000"
type input "10"
drag, startPoint x: 457, startPoint y: 254, endPoint x: 484, endPoint y: 259, distance: 27.4
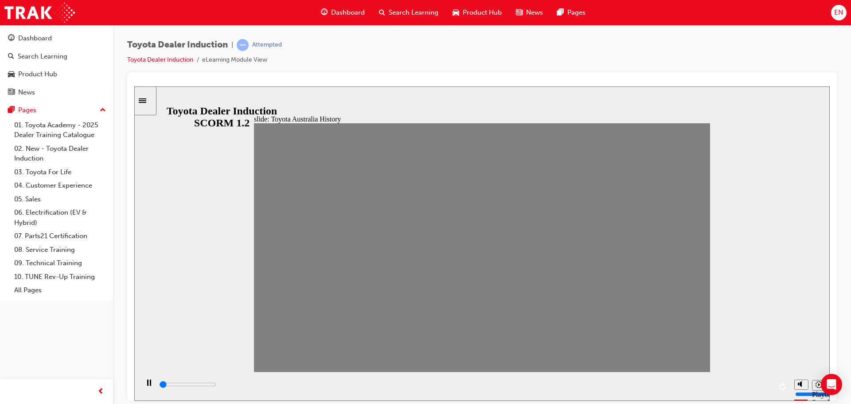
drag, startPoint x: 479, startPoint y: 254, endPoint x: 504, endPoint y: 254, distance: 24.8
drag, startPoint x: 502, startPoint y: 258, endPoint x: 519, endPoint y: 258, distance: 16.4
drag, startPoint x: 537, startPoint y: 249, endPoint x: 545, endPoint y: 249, distance: 7.5
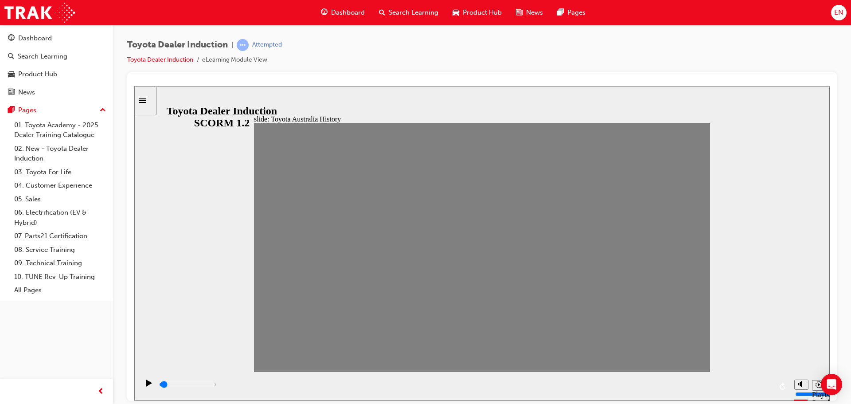
drag, startPoint x: 543, startPoint y: 249, endPoint x: 559, endPoint y: 248, distance: 16.0
drag, startPoint x: 587, startPoint y: 259, endPoint x: 627, endPoint y: 258, distance: 39.9
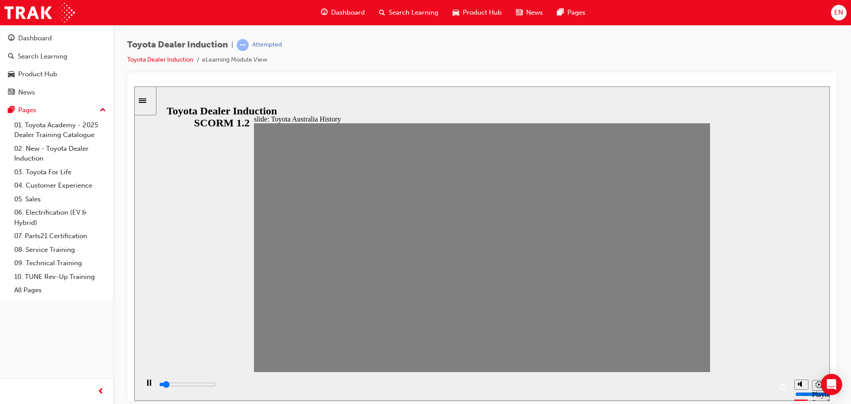
type input "0"
type input "16"
drag, startPoint x: 627, startPoint y: 258, endPoint x: 612, endPoint y: 253, distance: 16.6
type input "0"
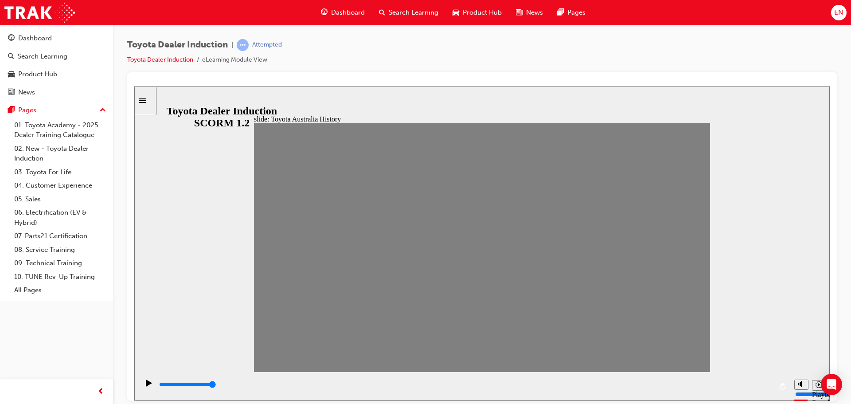
type input "17"
drag, startPoint x: 613, startPoint y: 252, endPoint x: 621, endPoint y: 251, distance: 8.0
drag, startPoint x: 626, startPoint y: 256, endPoint x: 645, endPoint y: 257, distance: 18.6
drag, startPoint x: 648, startPoint y: 252, endPoint x: 660, endPoint y: 252, distance: 12.9
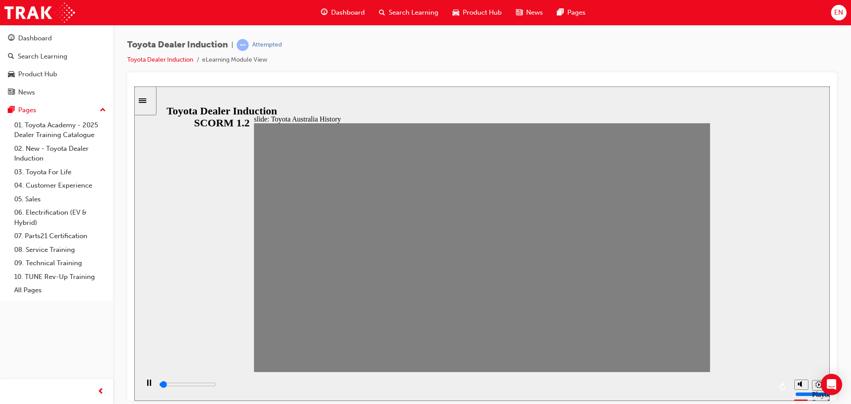
drag, startPoint x: 660, startPoint y: 251, endPoint x: 682, endPoint y: 252, distance: 21.3
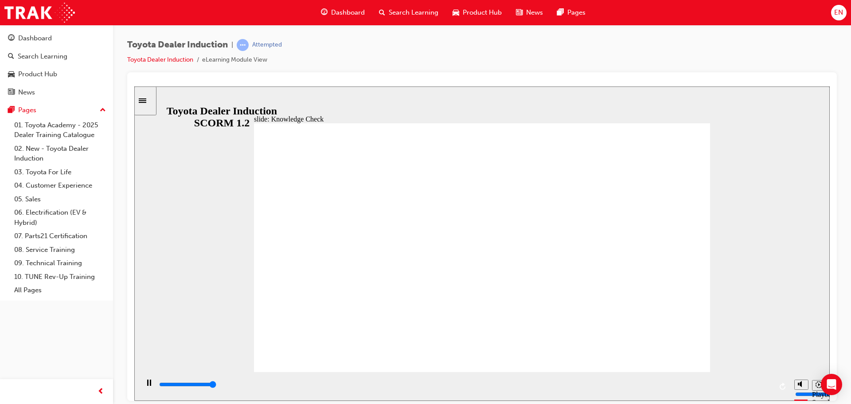
type input "5000"
radio input "true"
type input "5000"
radio input "true"
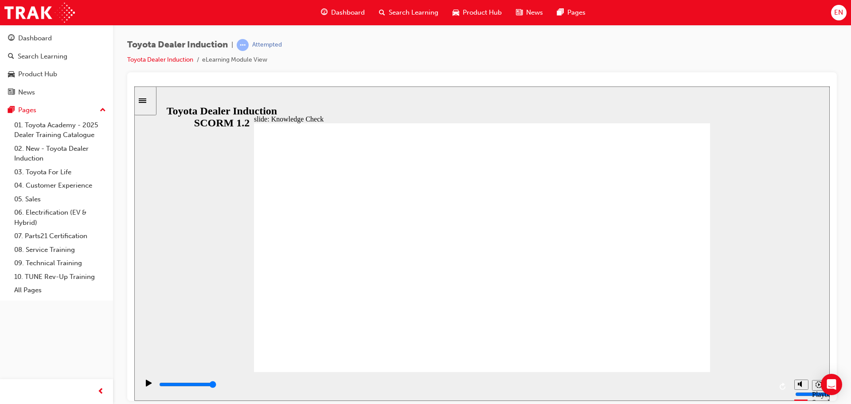
type input "3400"
radio input "true"
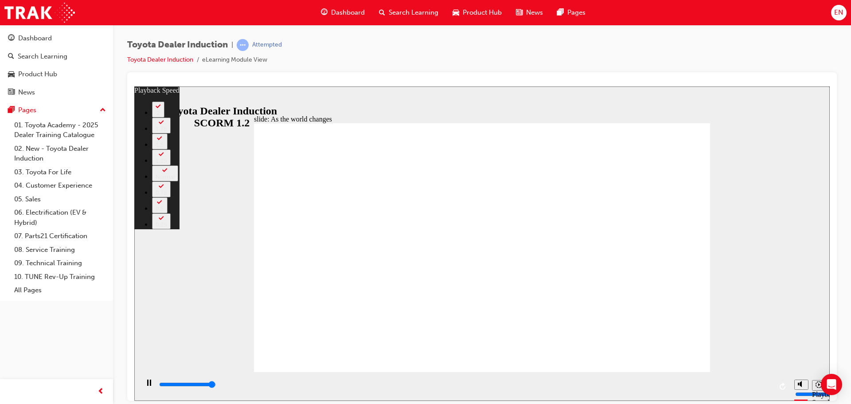
type input "9100"
type input "0"
type input "9200"
click at [533, 78] on div at bounding box center [482, 236] width 710 height 328
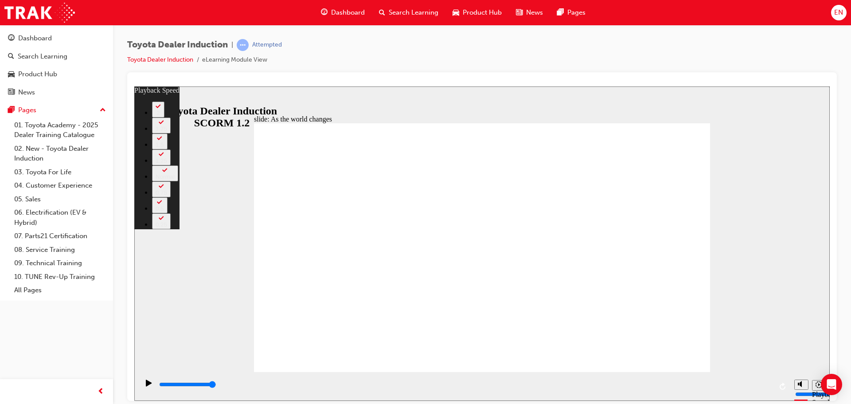
type input "128"
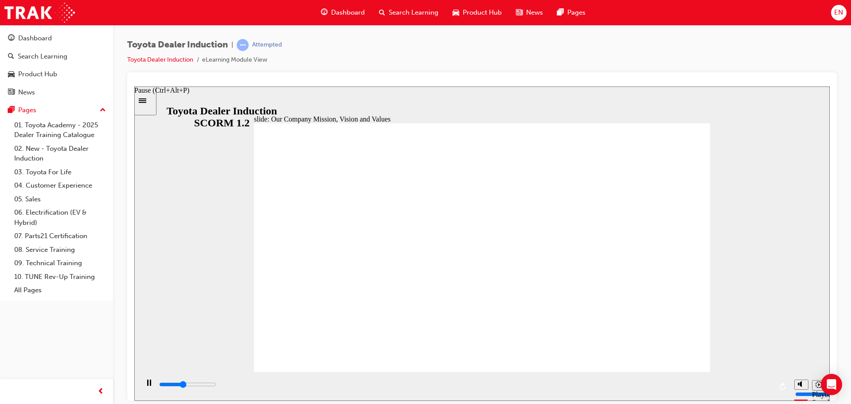
type input "41100"
click at [149, 387] on div "Pause (Ctrl+Alt+P)" at bounding box center [148, 386] width 15 height 15
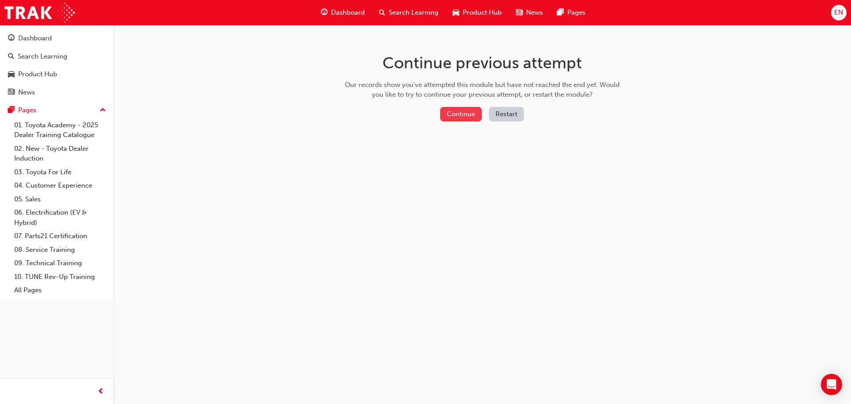
click at [465, 112] on button "Continue" at bounding box center [461, 114] width 42 height 15
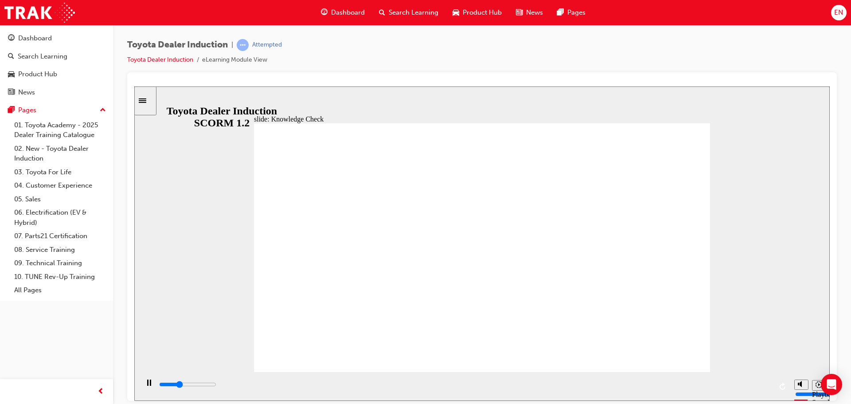
type input "5000"
type input "s"
type input "se"
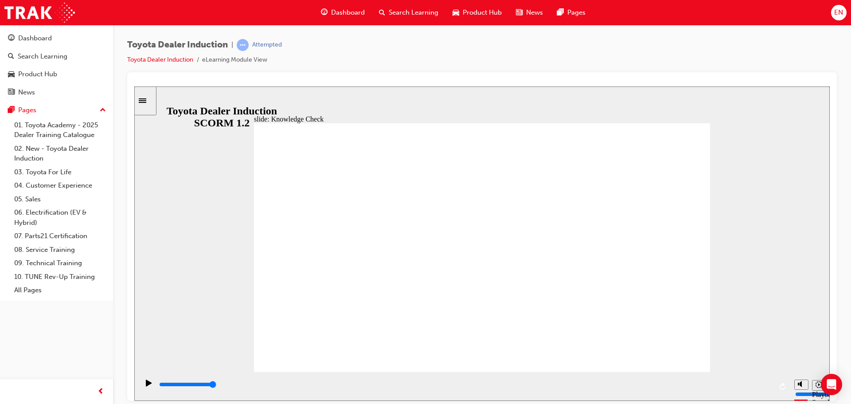
type input "se"
type input "ser"
type input "serv"
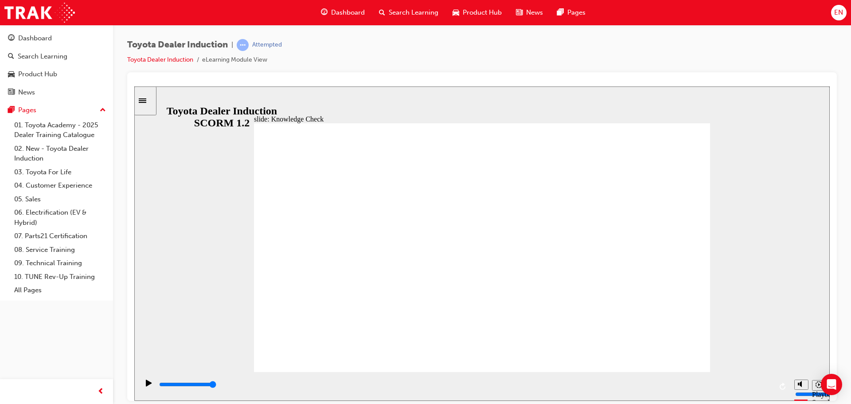
type input "servi"
type input "servic"
type input "service"
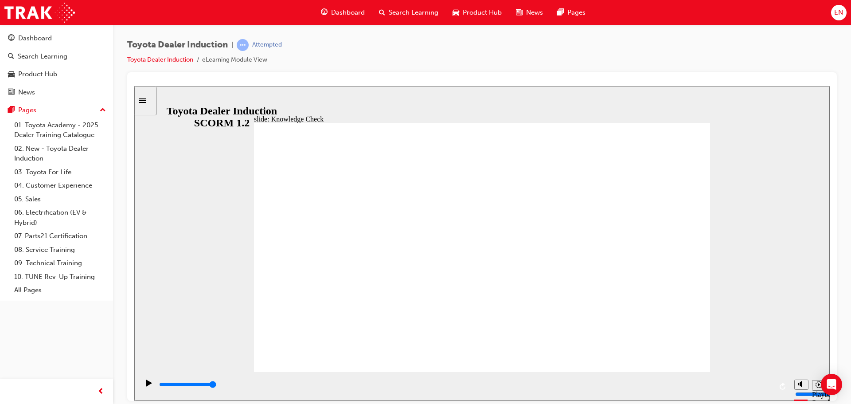
type input "service"
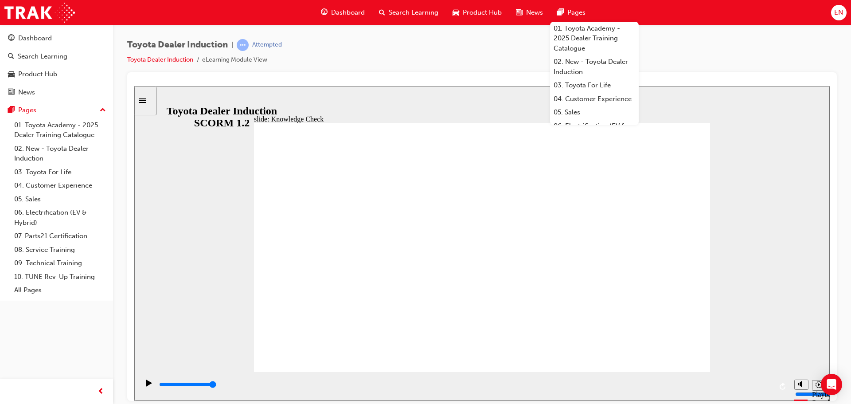
type input "service"
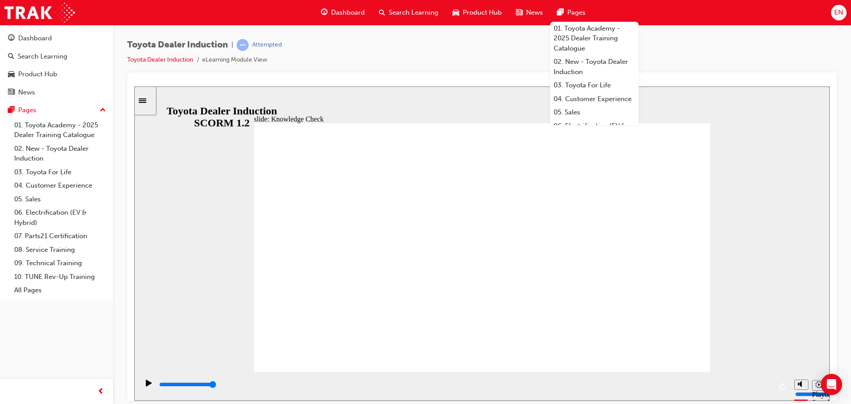
type input "400"
type input "service"
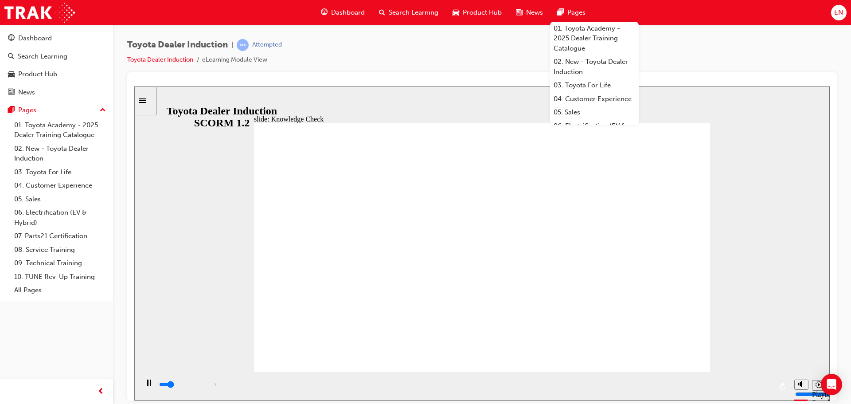
type input "800"
type input "service"
type input "3700"
type input "servic"
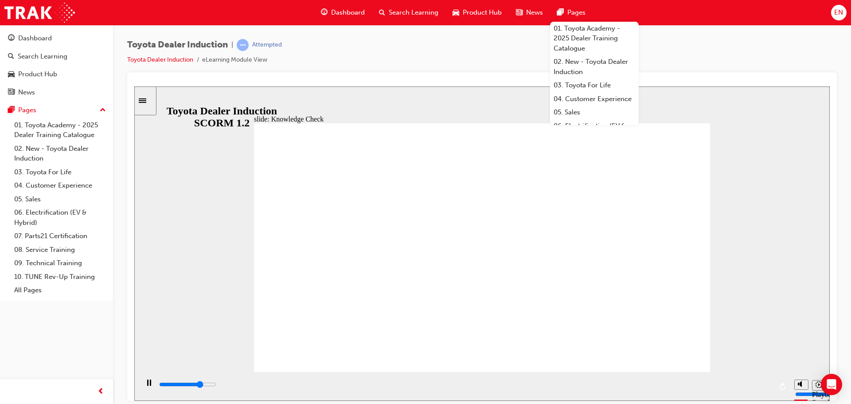
type input "servic"
type input "4200"
type input "servi"
type input "4200"
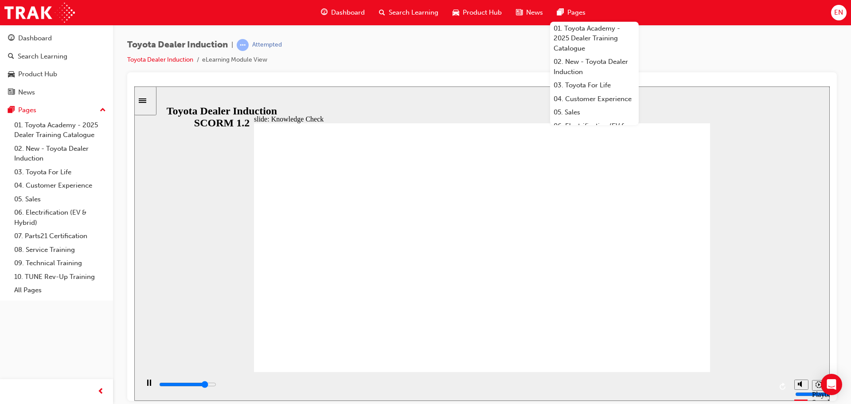
type input "serv"
type input "4300"
type input "ser"
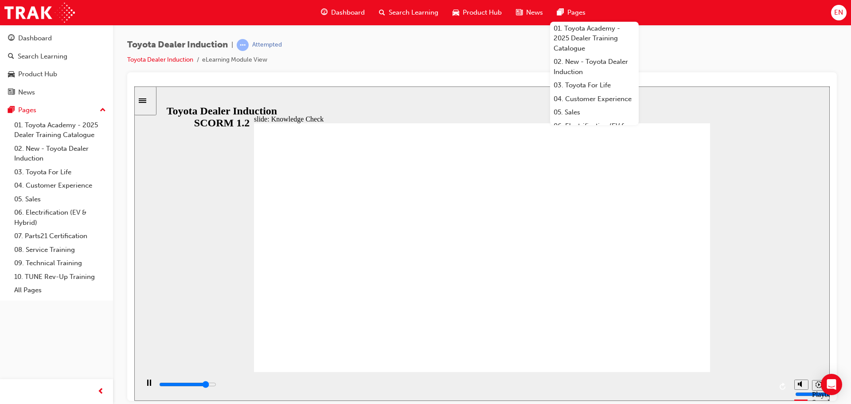
type input "4300"
type input "se"
type input "4300"
type input "s"
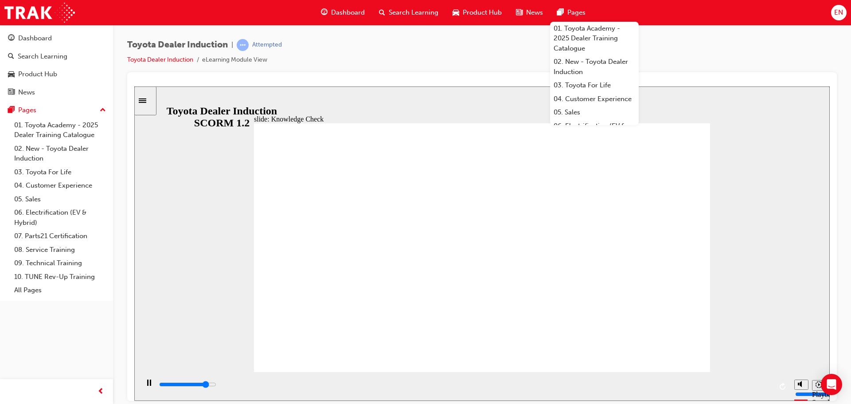
type input "s"
type input "4400"
type input "4900"
type input "h"
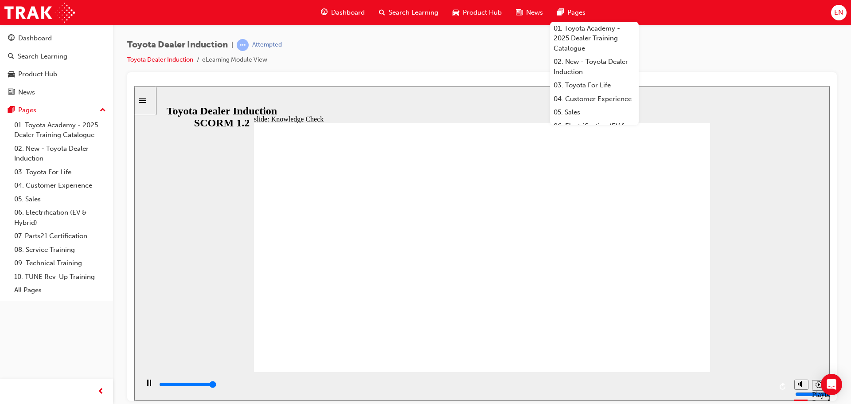
type input "5000"
type input "ha"
type input "hap"
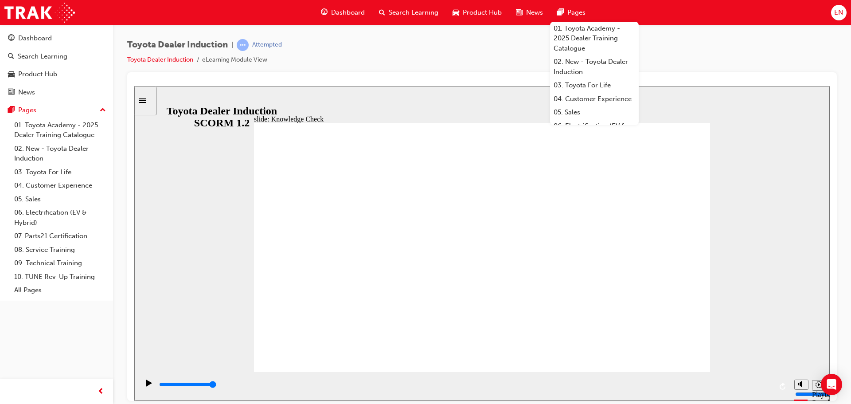
type input "happ"
type input "happi"
type input "happin"
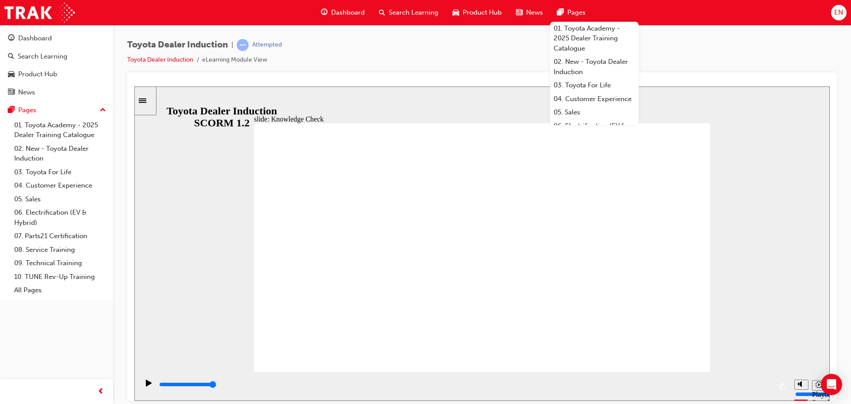
type input "happin"
type input "happine"
type input "happines"
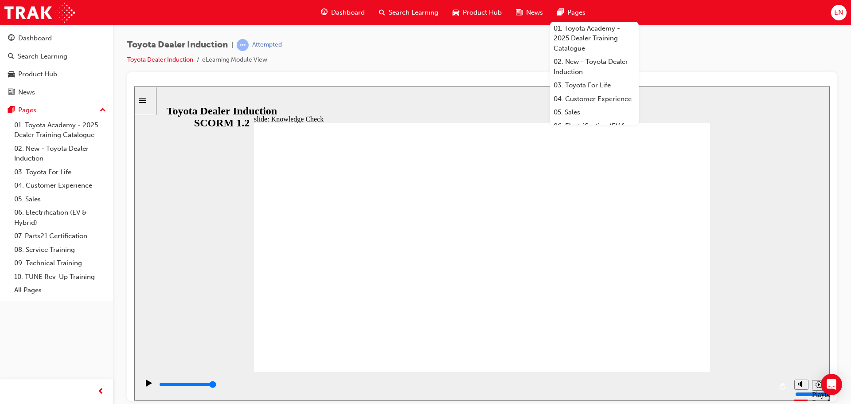
type input "happiness"
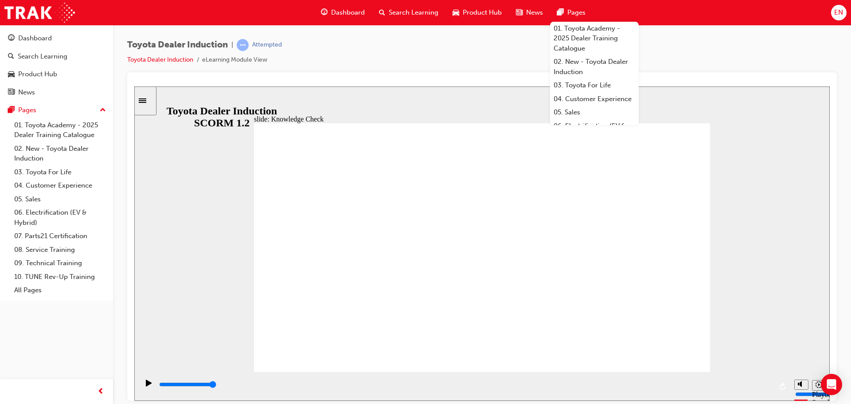
type input "5000"
type input "H"
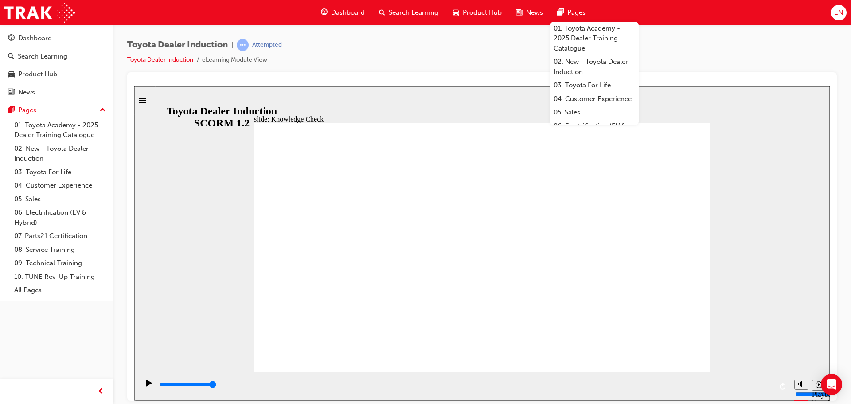
type input "Ha"
type input "Hap"
type input "Happ"
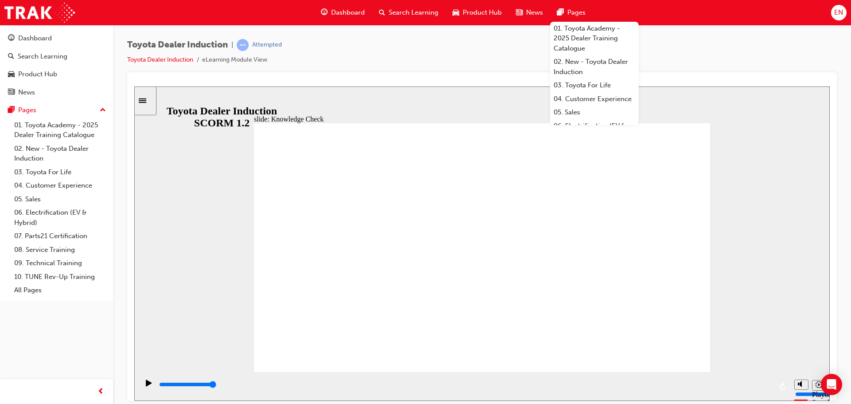
type input "Happ"
type input "Happy"
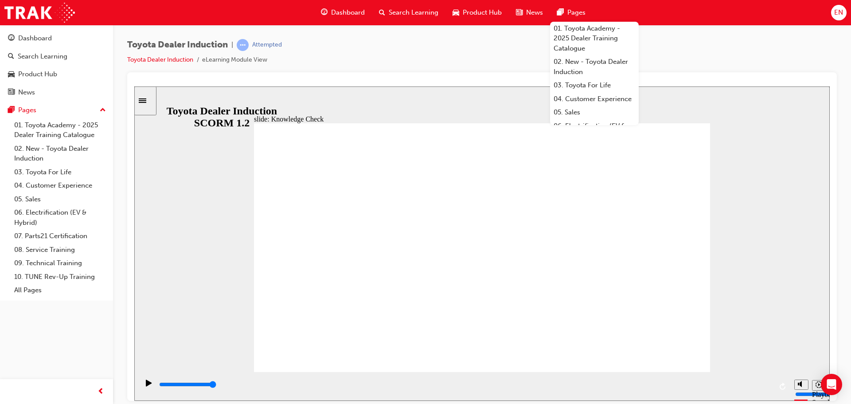
type input "Happy"
type input "6500"
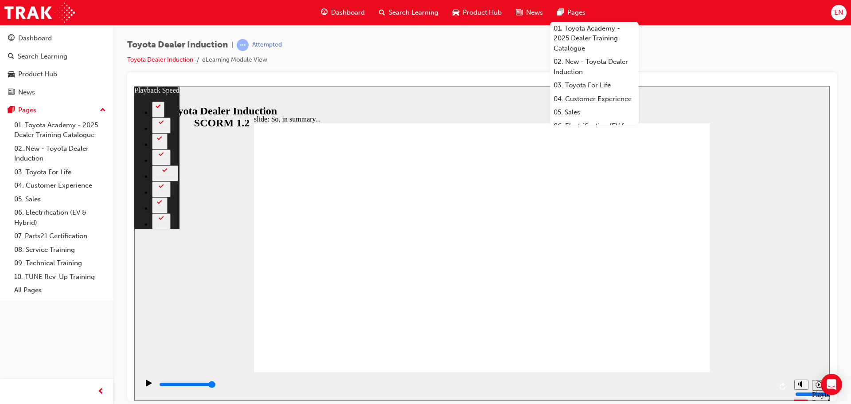
click at [738, 45] on div "Toyota Dealer Induction | Attempted Toyota Dealer Induction eLearning Module Vi…" at bounding box center [482, 55] width 710 height 33
click at [758, 50] on div "Toyota Dealer Induction | Attempted Toyota Dealer Induction eLearning Module Vi…" at bounding box center [482, 55] width 710 height 33
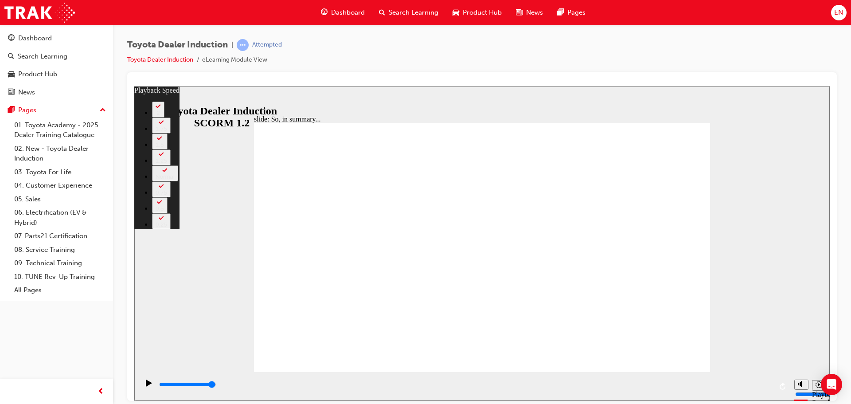
click at [679, 43] on div "Toyota Dealer Induction | Attempted Toyota Dealer Induction eLearning Module Vi…" at bounding box center [482, 55] width 710 height 33
type input "128"
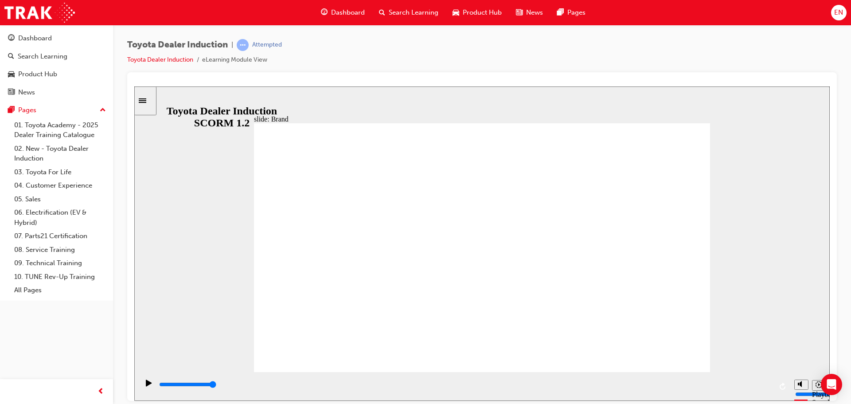
click at [733, 123] on div "slide: The Toyota brand BACK BACK NEXT NEXT The Toyota brand most recognised in…" at bounding box center [481, 243] width 695 height 314
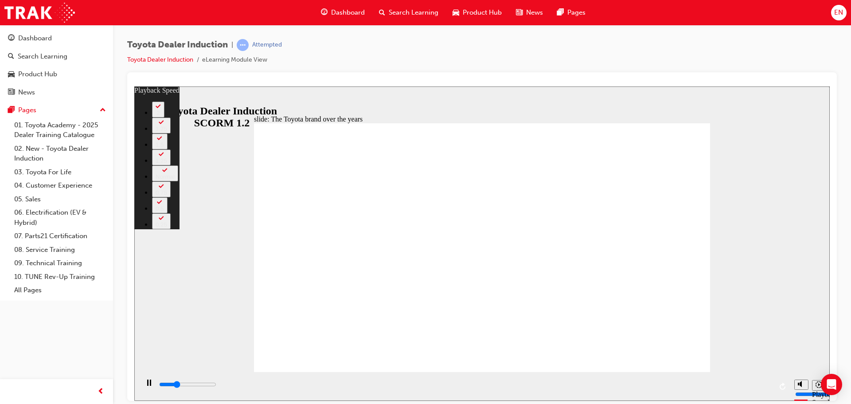
type input "2400"
type input "0"
type input "2700"
type input "0"
type input "3000"
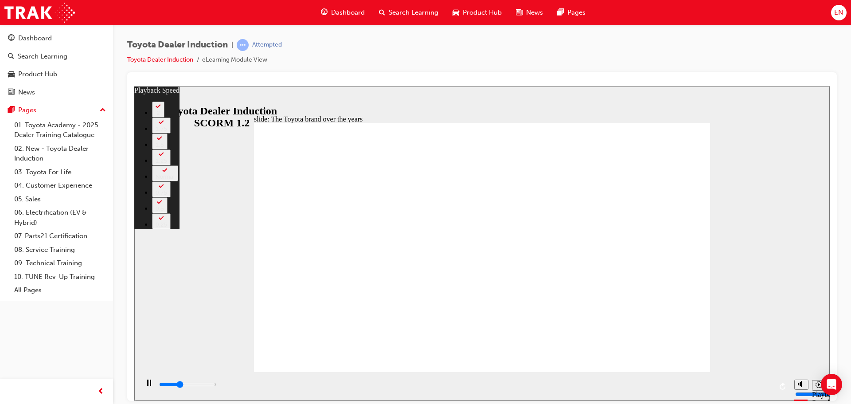
type input "1"
type input "3200"
type input "1"
type input "3500"
type input "1"
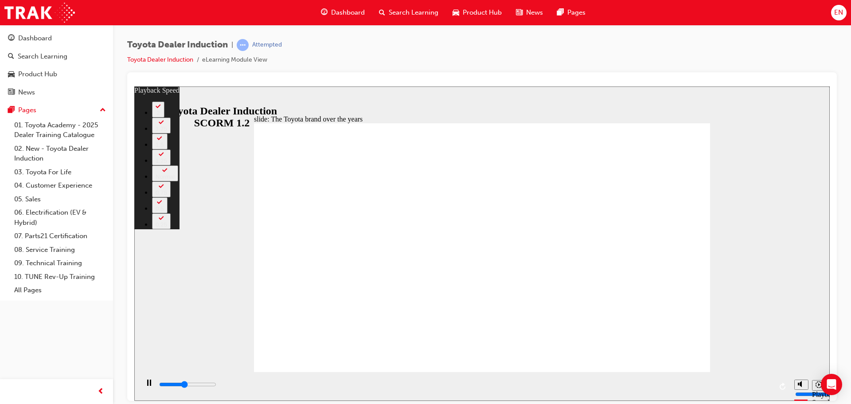
type input "3700"
type input "1"
type input "4000"
type input "2"
type input "4300"
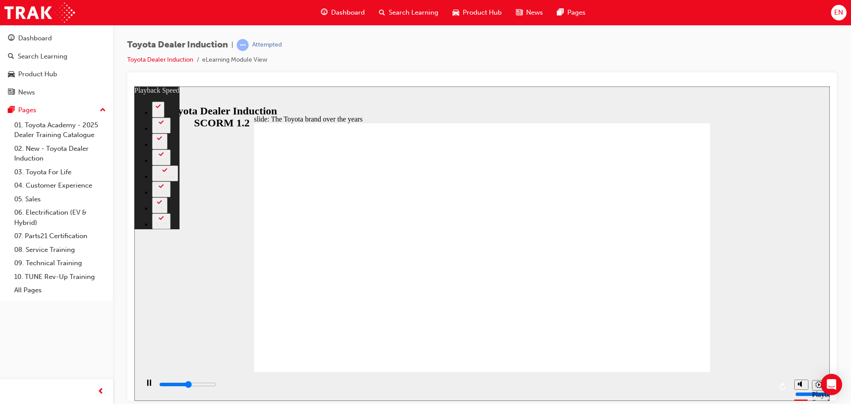
type input "2"
type input "4500"
type input "2"
type input "4800"
type input "2"
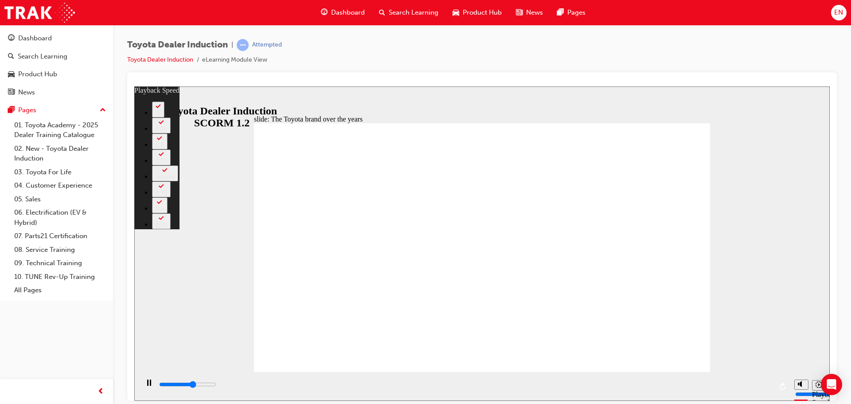
type input "5100"
type input "3"
type input "5300"
type input "3"
type input "5600"
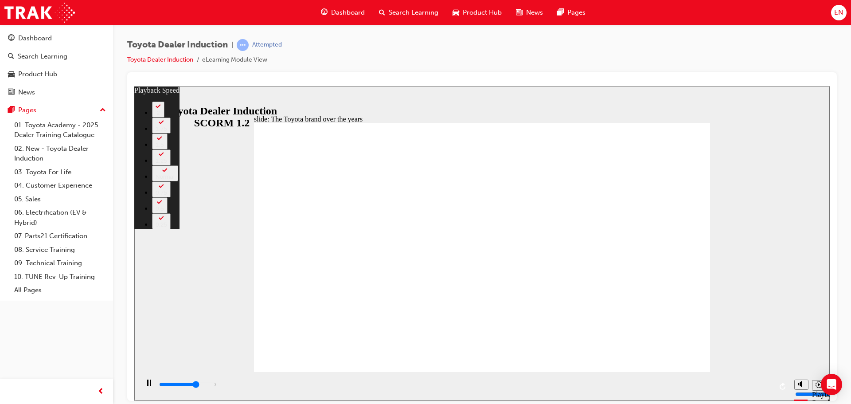
type input "3"
type input "5900"
type input "3"
type input "6100"
type input "4"
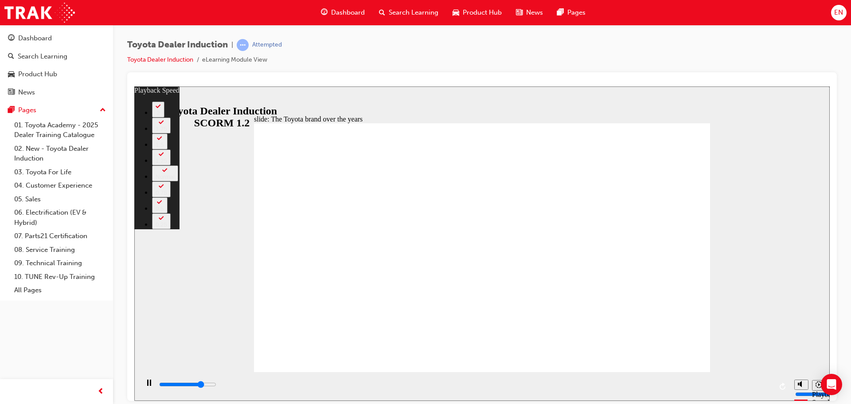
type input "6400"
type input "4"
type input "6700"
type input "4"
type input "6900"
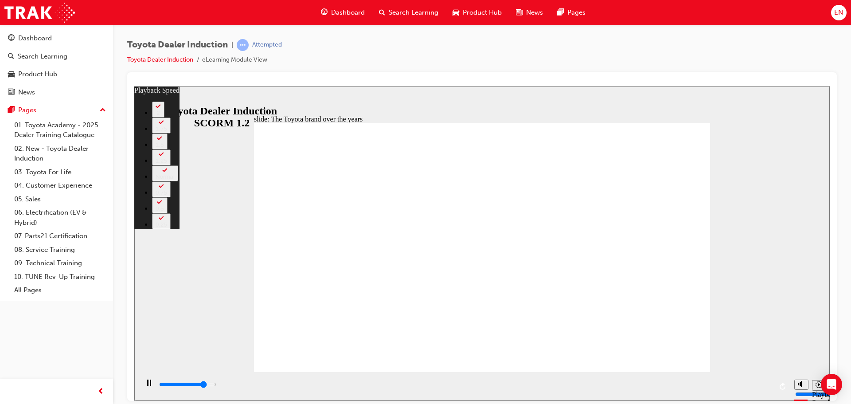
type input "5"
type input "7200"
type input "5"
type input "7500"
type input "5"
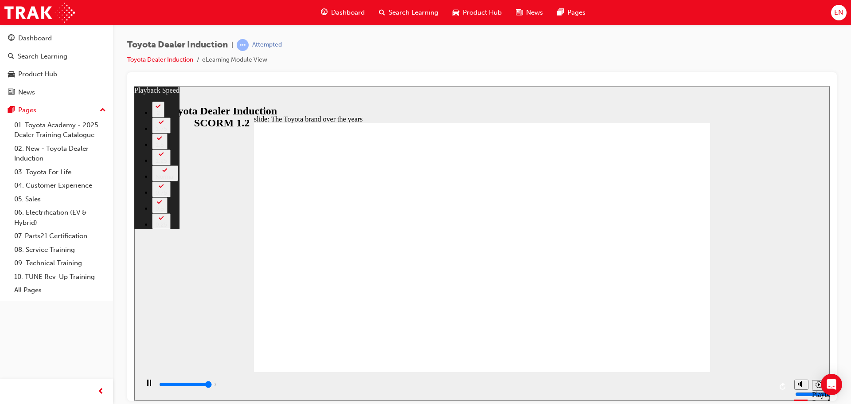
type input "7700"
type input "5"
type input "8000"
type input "6"
type input "8300"
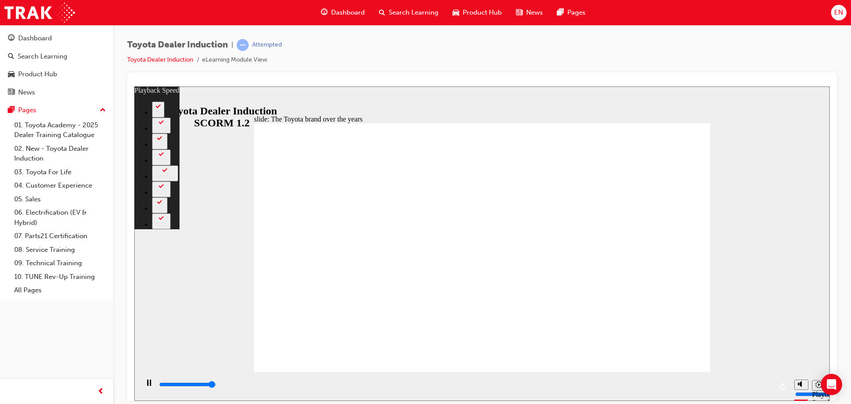
type input "6"
type input "8400"
type input "165"
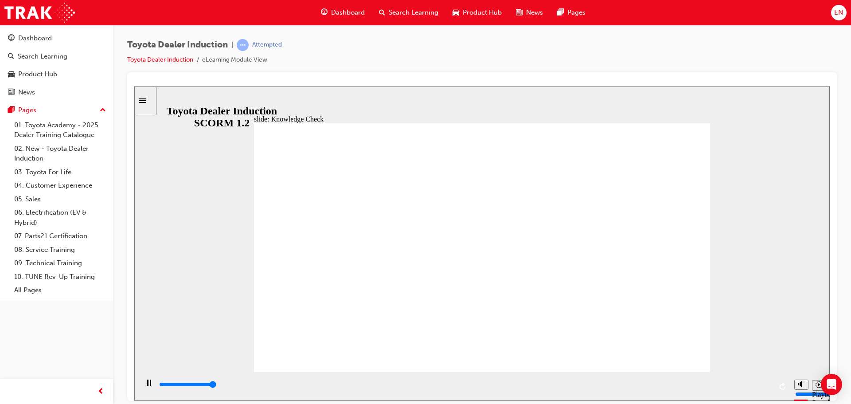
type input "5000"
radio input "true"
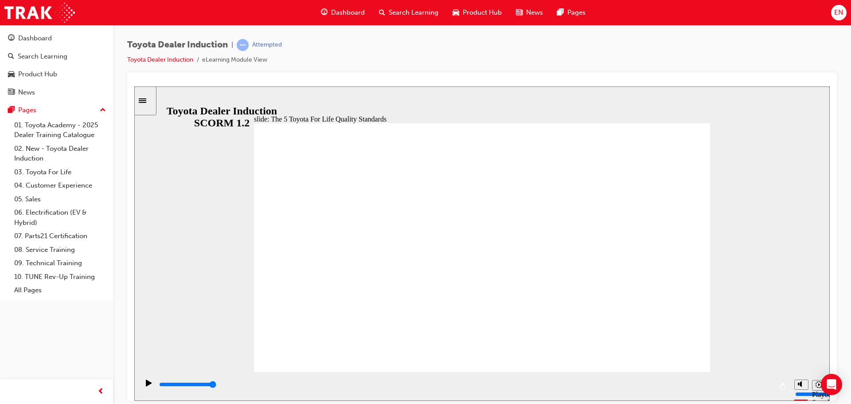
drag, startPoint x: 652, startPoint y: 299, endPoint x: 650, endPoint y: 303, distance: 4.6
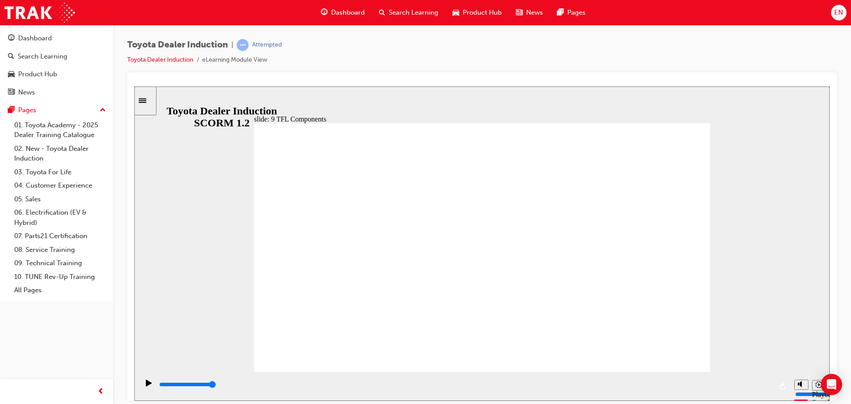
click at [520, 77] on div at bounding box center [482, 236] width 710 height 328
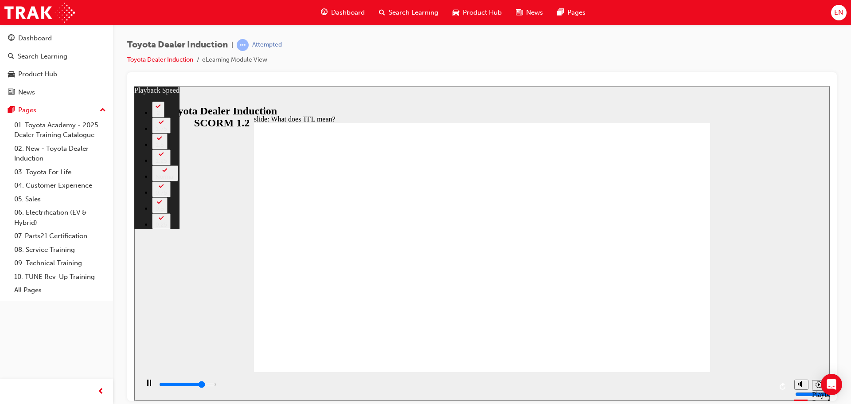
type input "8500"
type input "0"
type input "8600"
type input "0"
type input "8900"
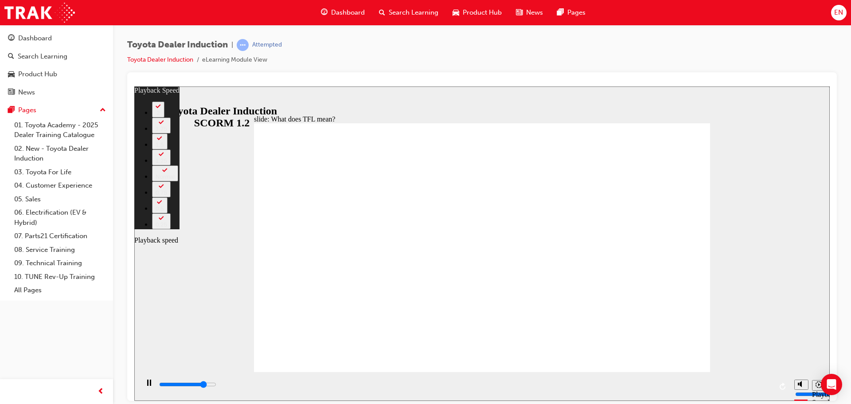
type input "1"
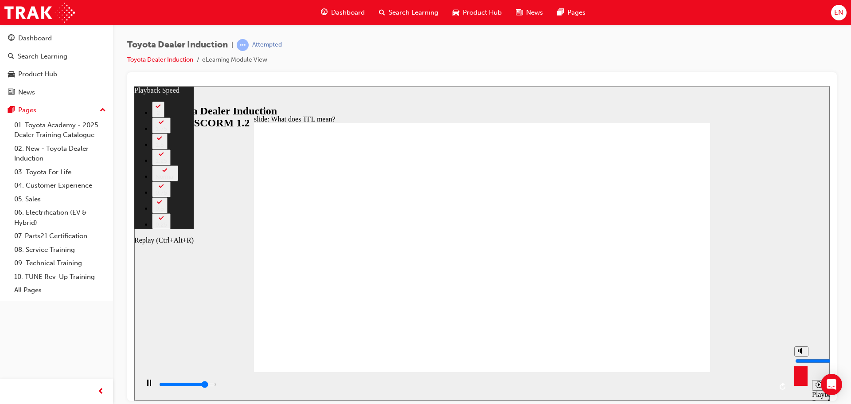
type input "9100"
type input "1"
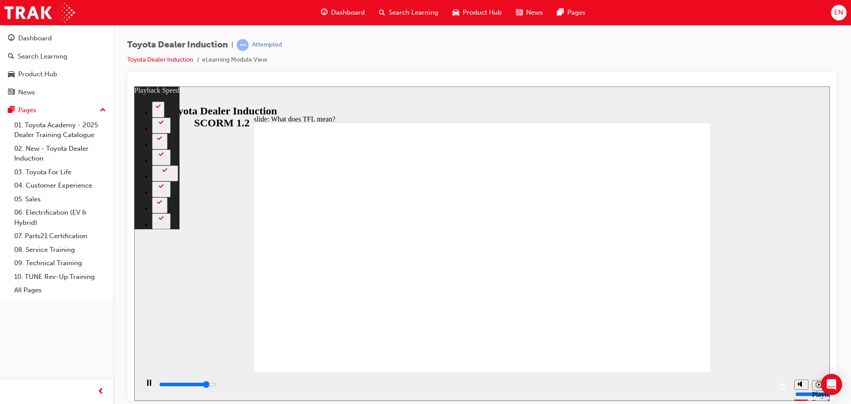
type input "9400"
type input "1"
type input "9600"
type input "1"
type input "9900"
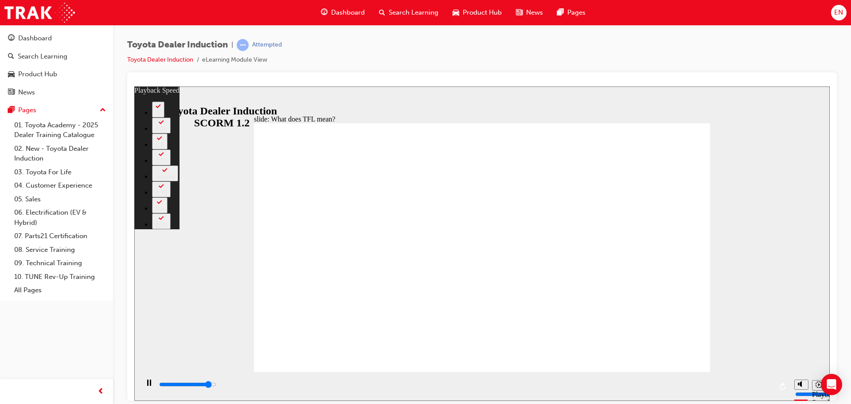
type input "2"
type input "10200"
type input "2"
type input "10500"
type input "2"
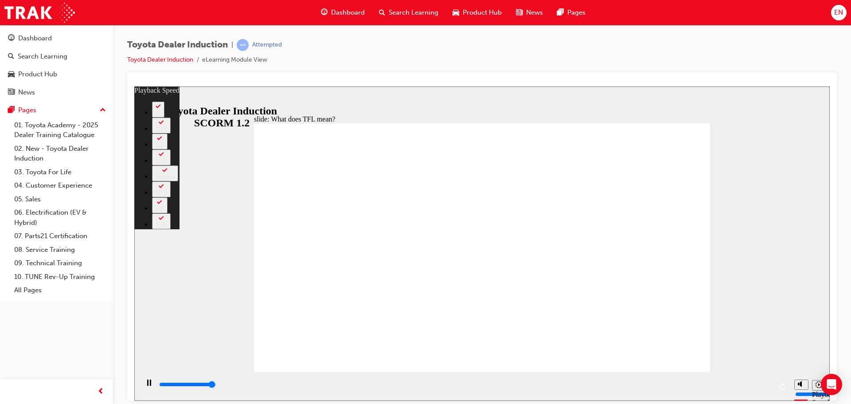
type input "10700"
type input "2"
type input "10800"
click at [393, 53] on div "Toyota Dealer Induction | Attempted Toyota Dealer Induction eLearning Module Vi…" at bounding box center [482, 55] width 710 height 33
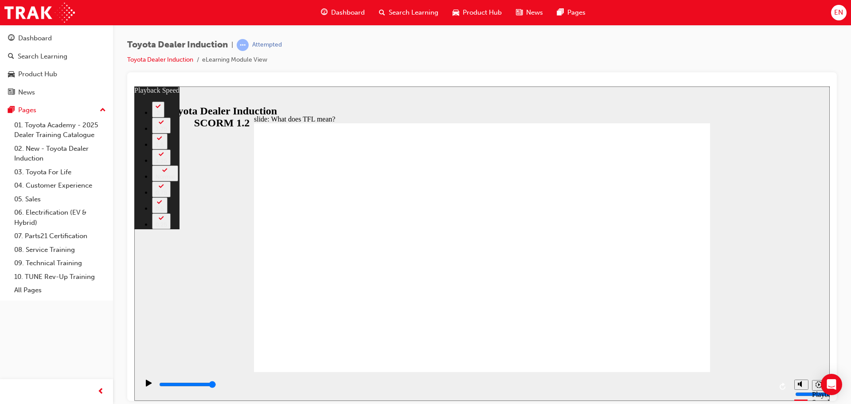
type input "139"
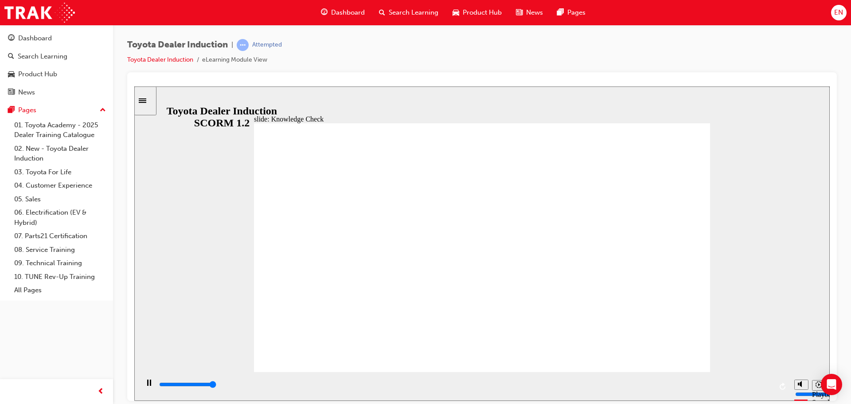
type input "5000"
radio input "true"
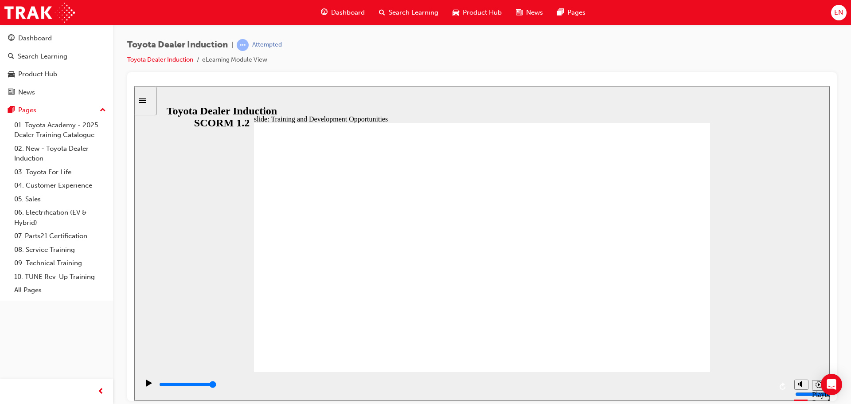
type input "5000"
radio input "true"
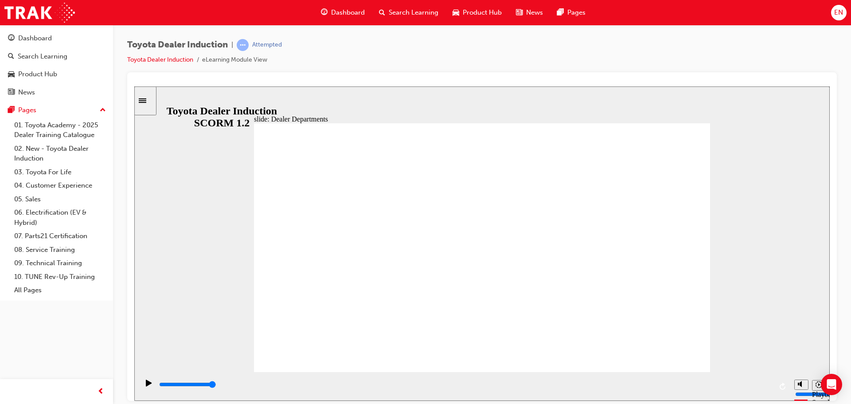
type input "66800"
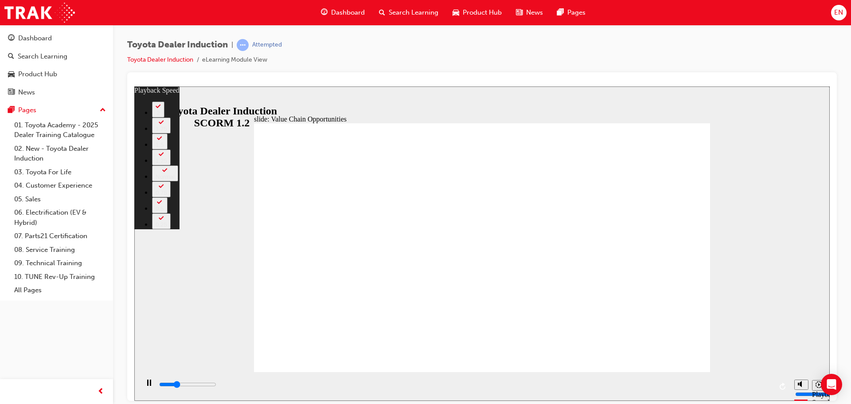
type input "3200"
type input "0"
type input "3500"
type input "1"
type input "3700"
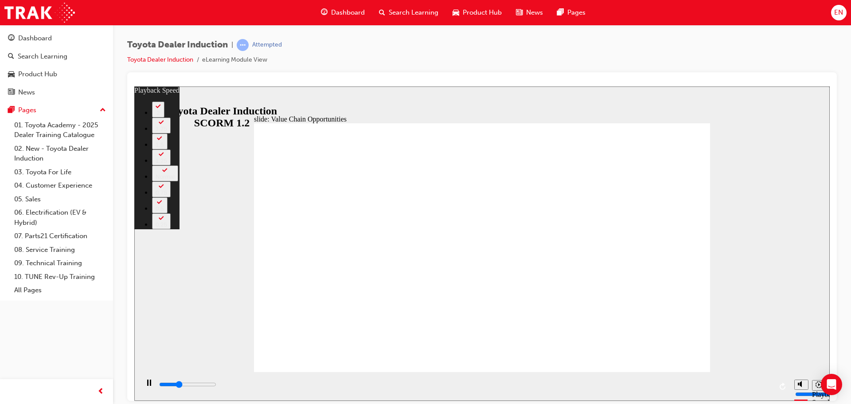
type input "1"
type input "3900"
type input "1"
type input "4000"
type input "1"
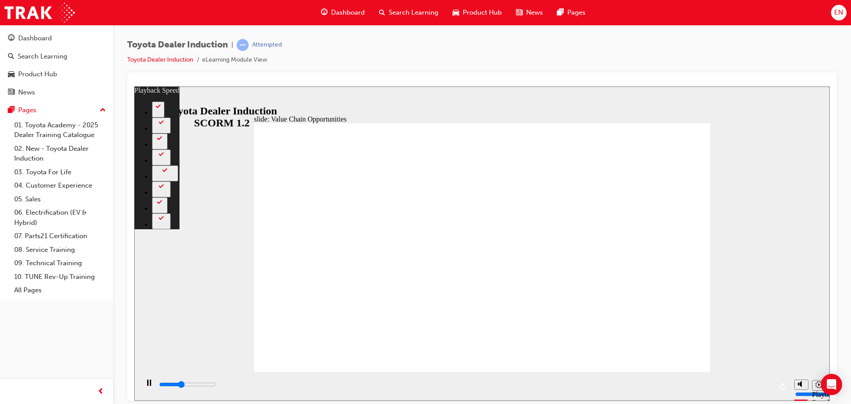
type input "4200"
type input "1"
type input "4500"
type input "2"
type input "4800"
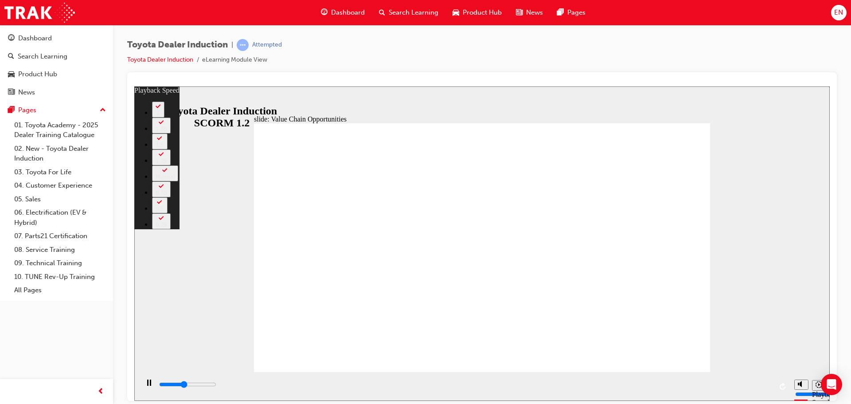
type input "2"
type input "5000"
type input "2"
type input "5300"
type input "2"
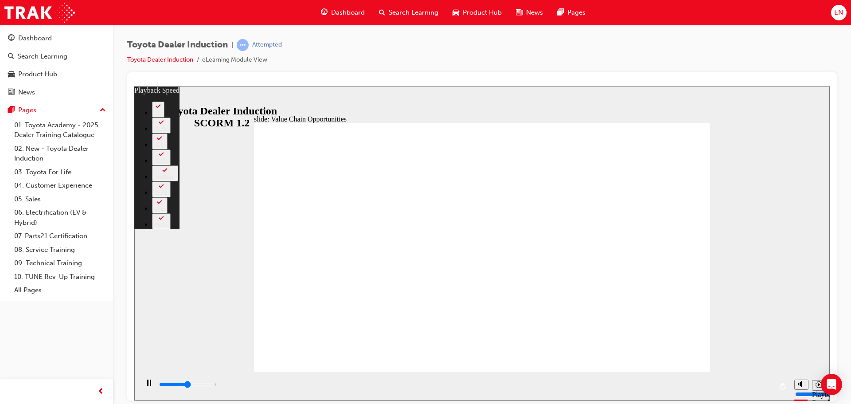
type input "5600"
type input "3"
type input "5800"
type input "3"
type input "6100"
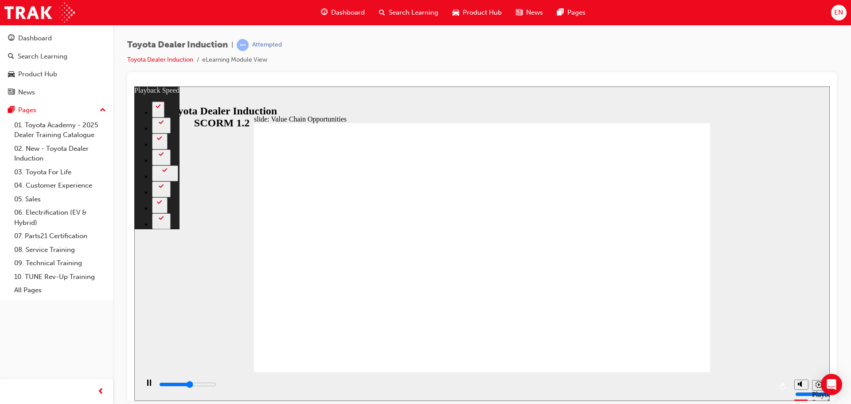
type input "3"
type input "6400"
type input "3"
type input "6600"
type input "4"
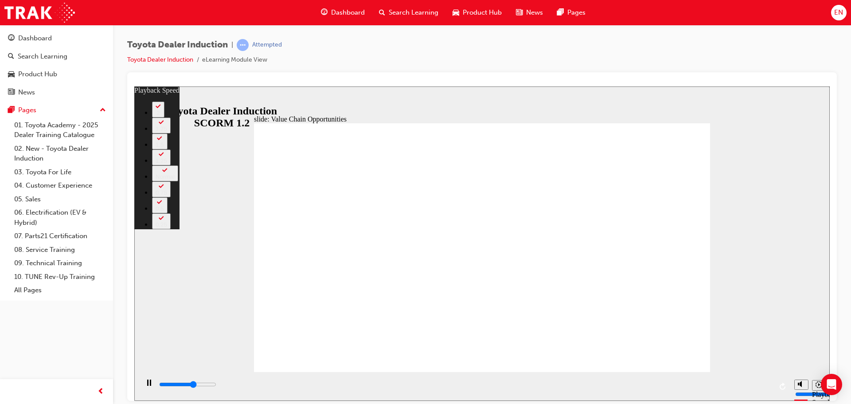
type input "6900"
type input "4"
type input "7200"
type input "4"
type input "7400"
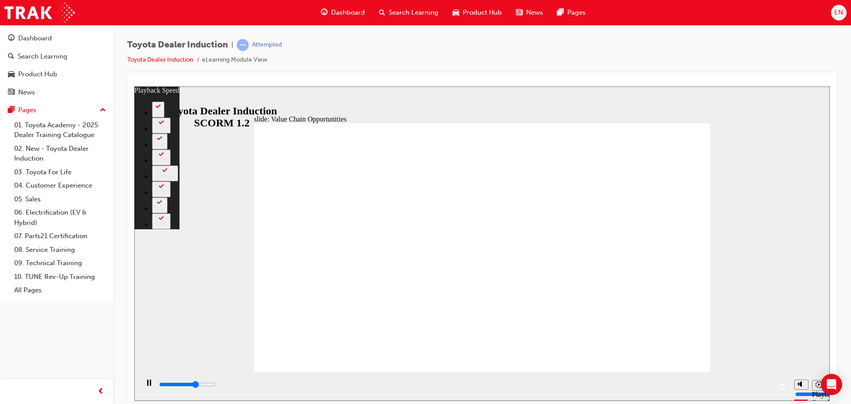
type input "4"
type input "7700"
type input "5"
type input "8000"
type input "5"
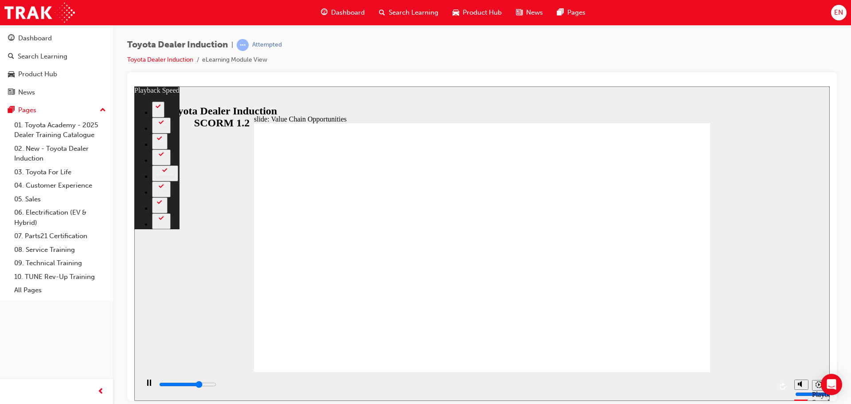
type input "8200"
type input "5"
type input "8500"
type input "6"
type input "8800"
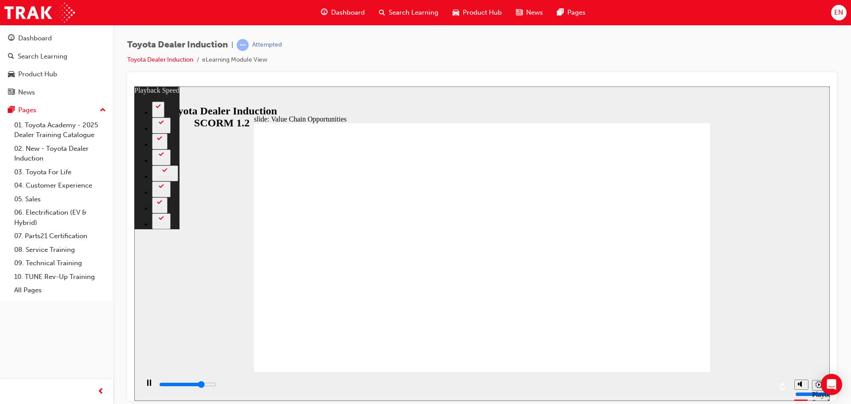
type input "6"
type input "9000"
type input "6"
type input "9300"
type input "6"
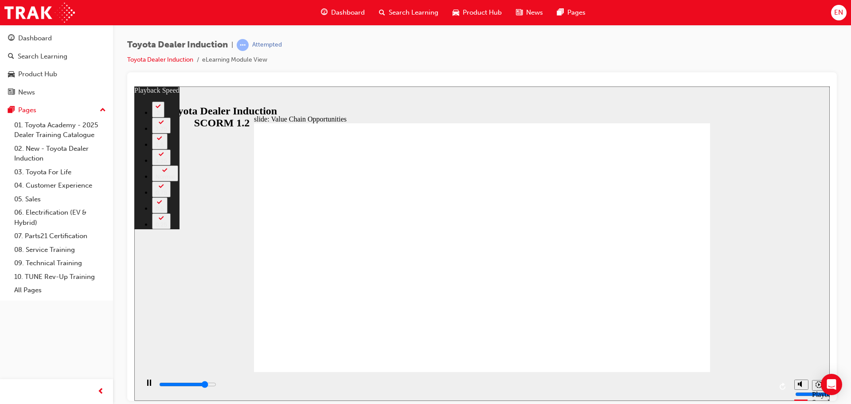
type input "9600"
type input "7"
type input "9800"
type input "7"
type input "10100"
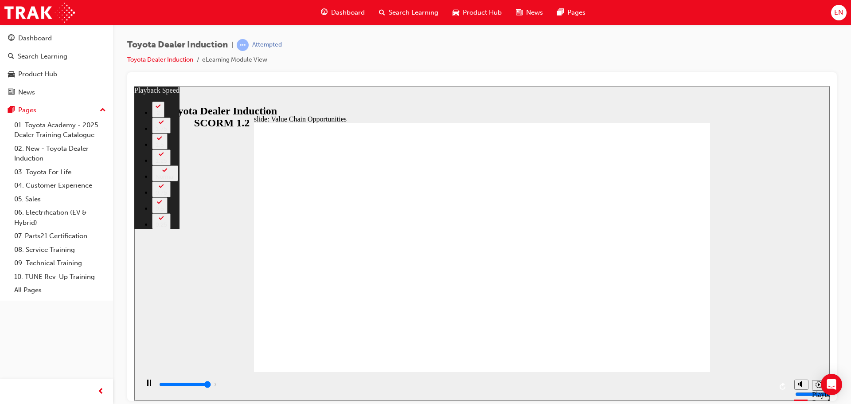
type input "7"
type input "10300"
type input "7"
type input "10600"
type input "8"
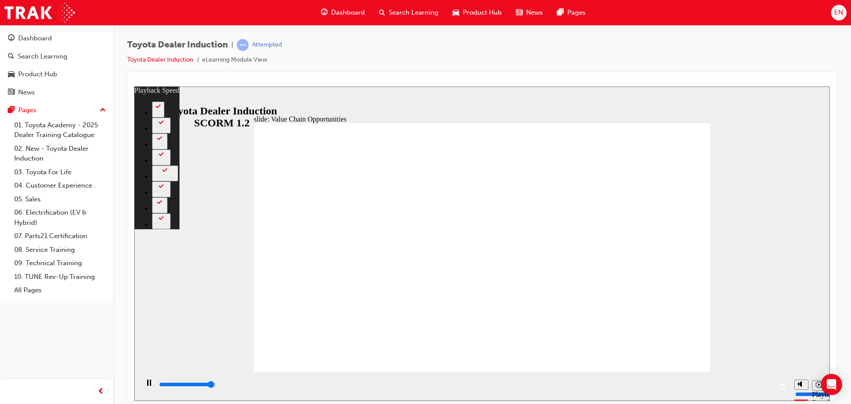
type input "10900"
type input "8"
type input "11100"
type input "8"
type input "11300"
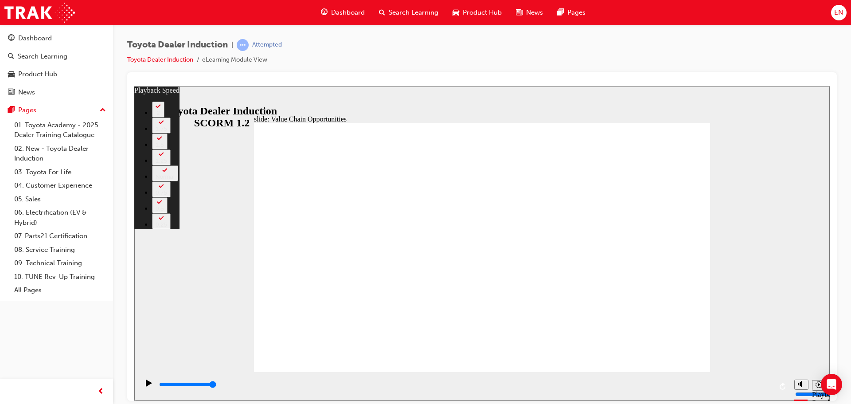
click at [702, 90] on div "slide: Value Chain Opportunities Rectangle 1 playback speed 2 1.75 1.5 1.25 Nor…" at bounding box center [481, 243] width 695 height 314
type input "64"
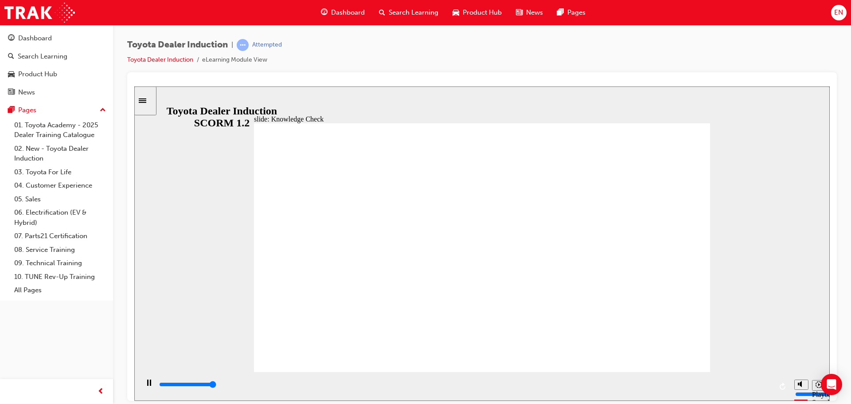
type input "5000"
radio input "true"
type input "5000"
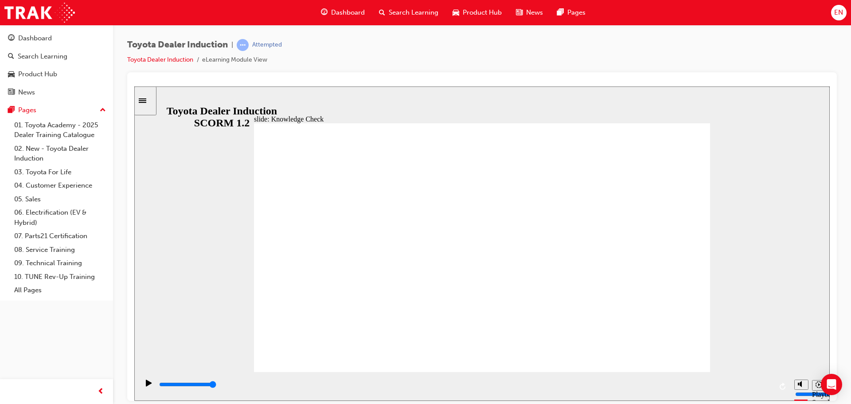
radio input "true"
click at [405, 60] on div "Toyota Dealer Induction | Attempted Toyota Dealer Induction eLearning Module Vi…" at bounding box center [482, 55] width 710 height 33
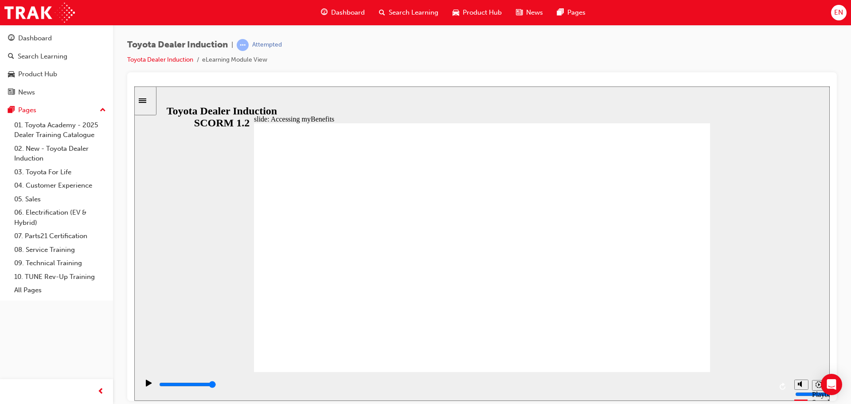
drag, startPoint x: 273, startPoint y: 356, endPoint x: 281, endPoint y: 349, distance: 11.4
type input "5000"
type input "e"
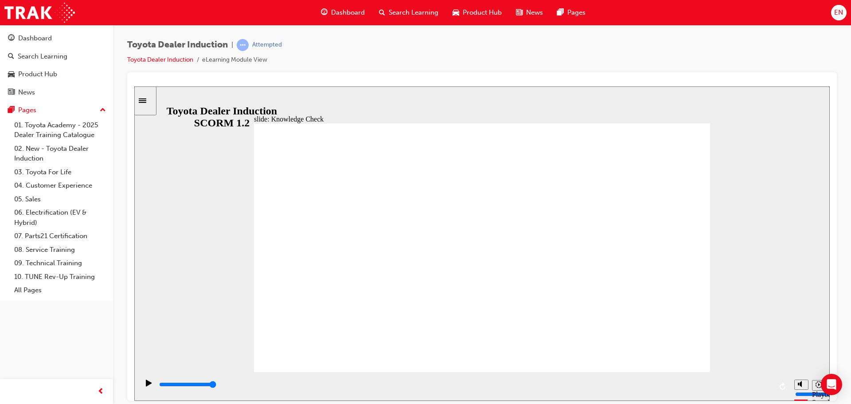
type input "e"
type input "ep"
type input "epl"
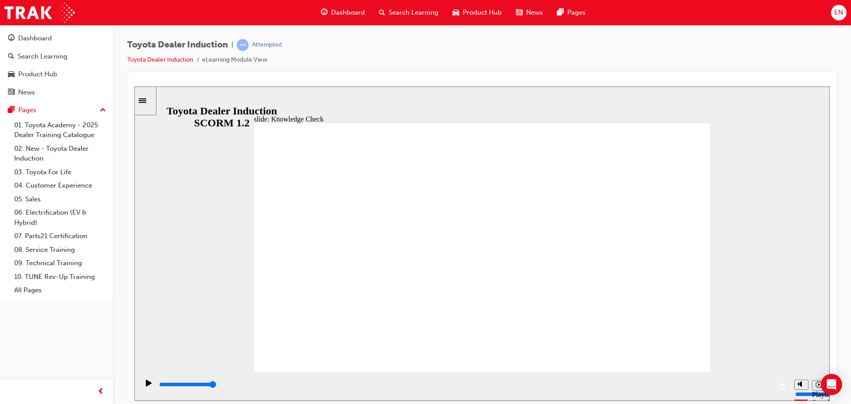
type input "eplo"
type input "eploy"
type input "eploym"
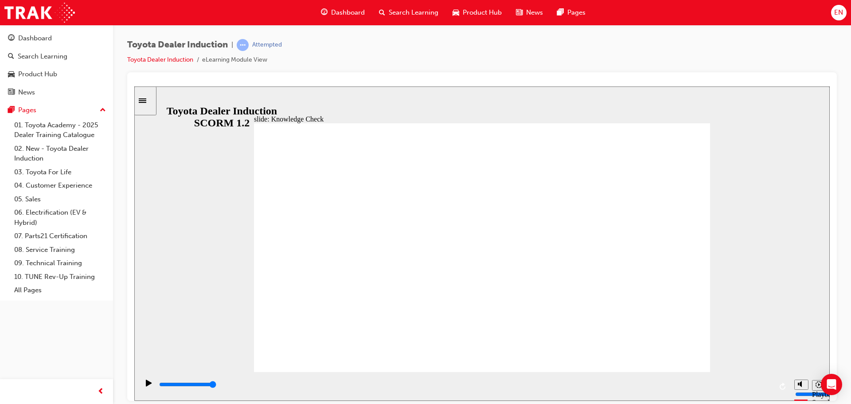
type input "eploym"
type input "eployme"
type input "eploymen"
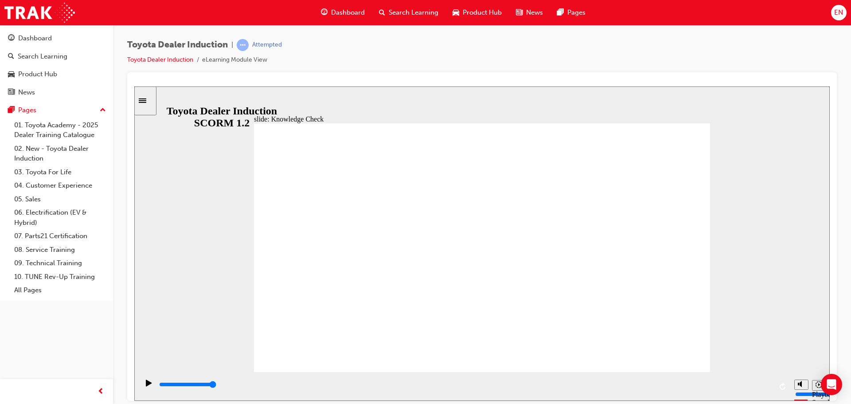
type input "eployment"
type input "eployment h"
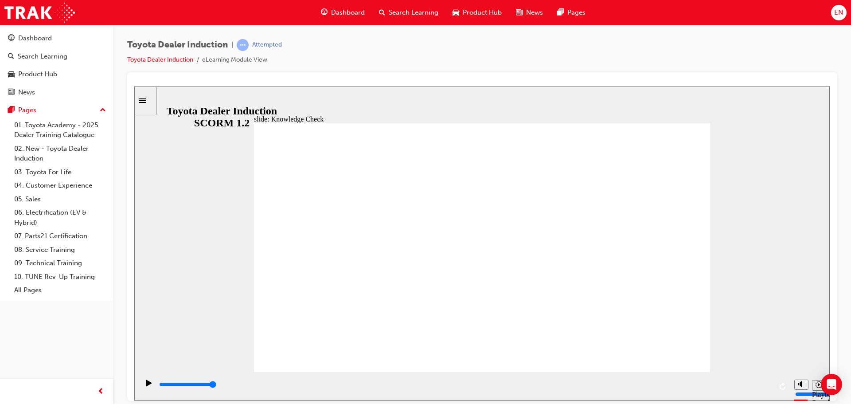
type input "eployment h"
type input "eployment he"
type input "eployment her"
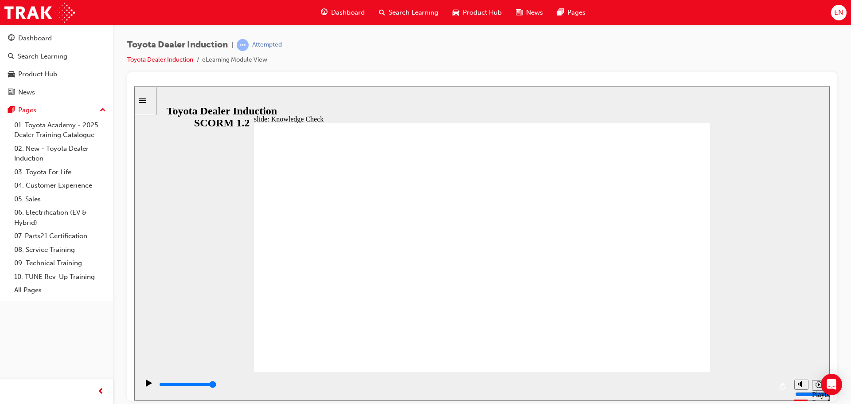
type input "eployment hero"
type input "eployment her"
type input "eployment he"
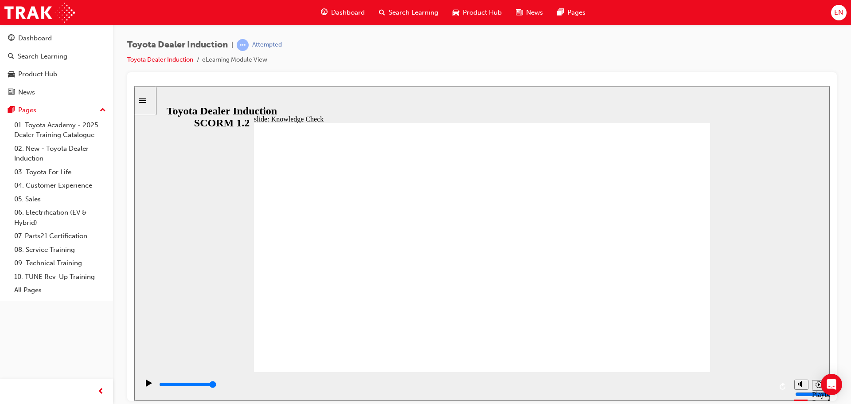
type input "eployment he"
type input "eployment h"
type input "eployment"
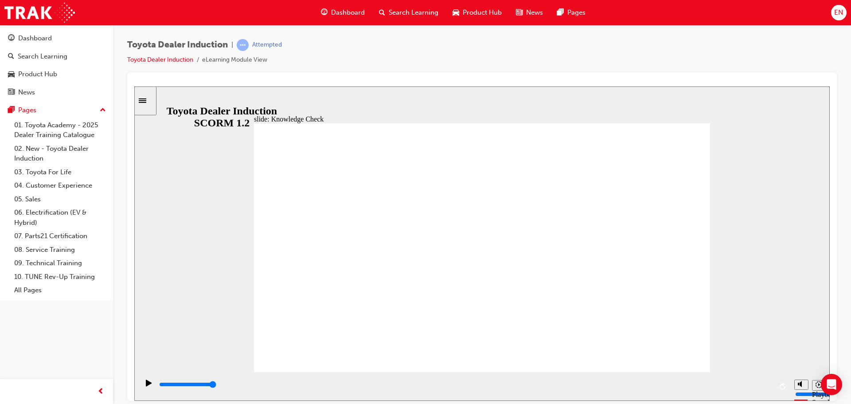
type input "eployment"
type input "eploymen"
type input "eployme"
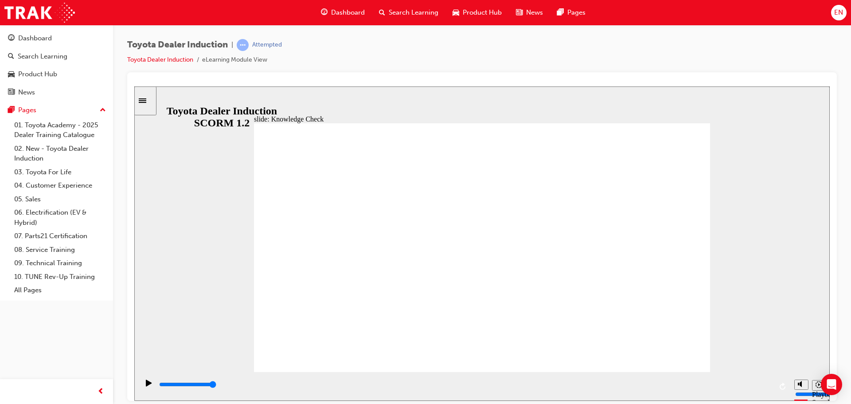
type input "eployme"
type input "eploym"
type input "eploy"
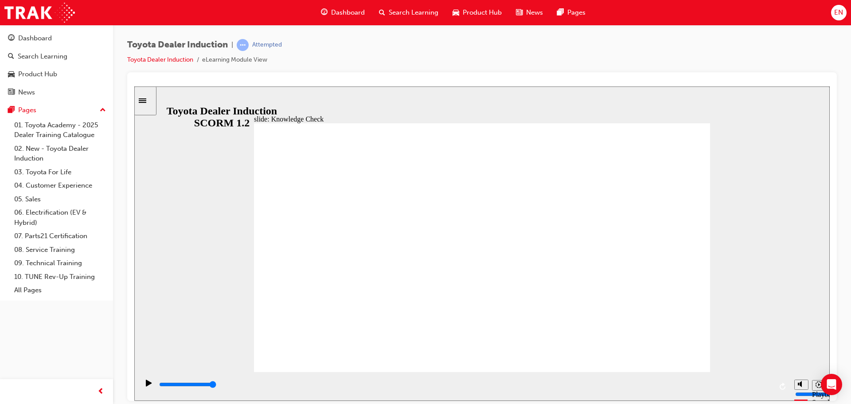
type input "eplo"
type input "epl"
type input "ep"
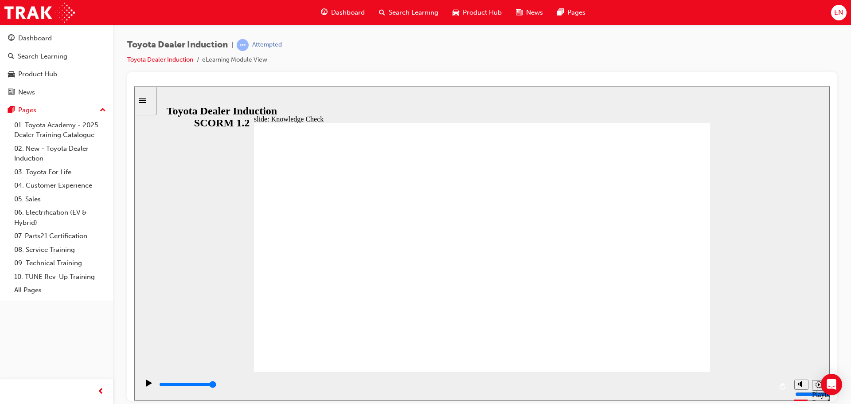
type input "ep"
type input "e"
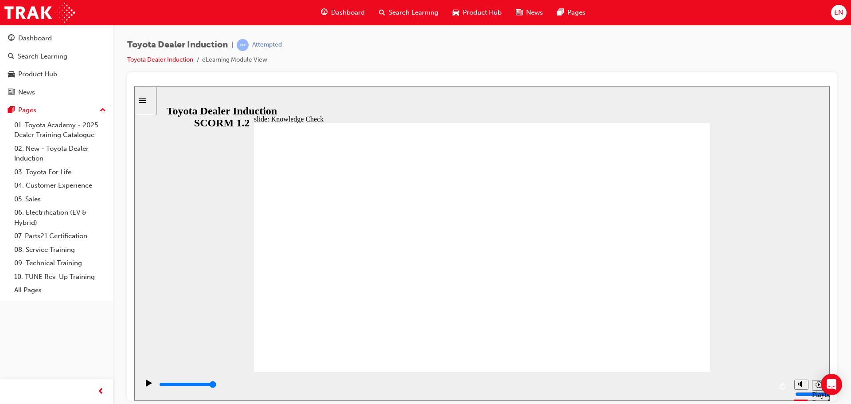
type input "e"
type input "em"
type input "emp"
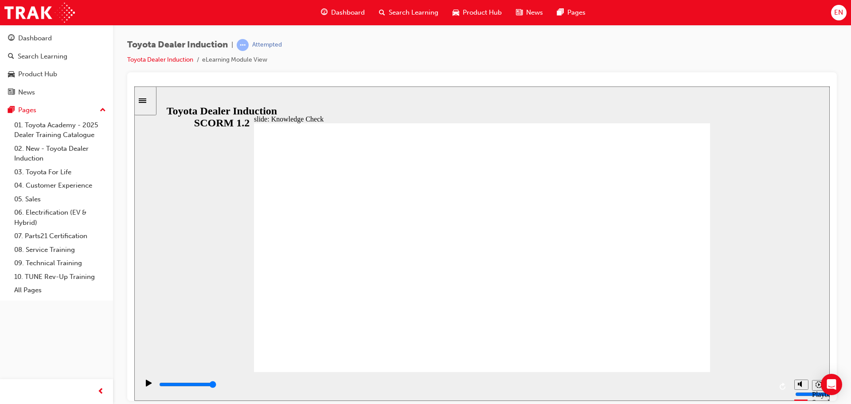
type input "emp"
type input "empl"
type input "emplo"
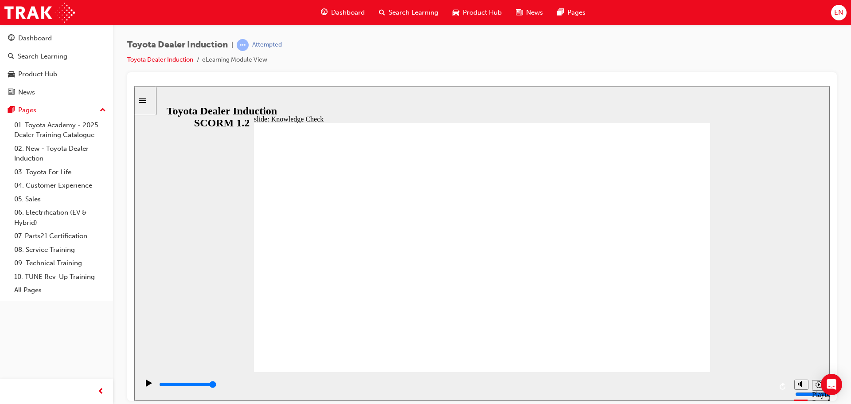
type input "employ"
type input "employm"
type input "employme"
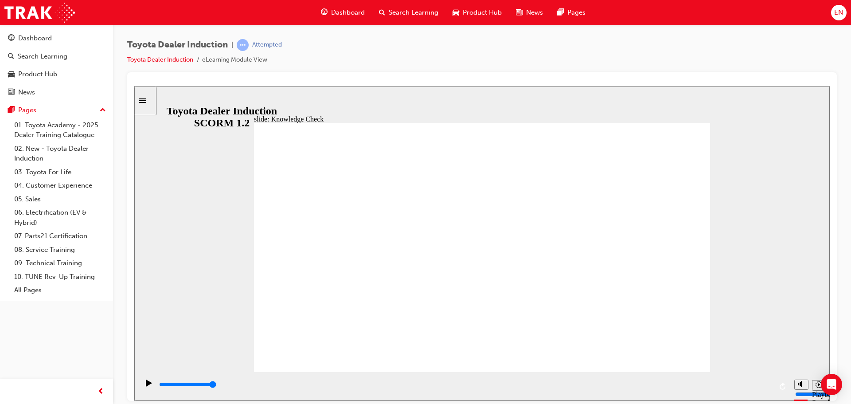
type input "employme"
type input "employmen"
type input "employment"
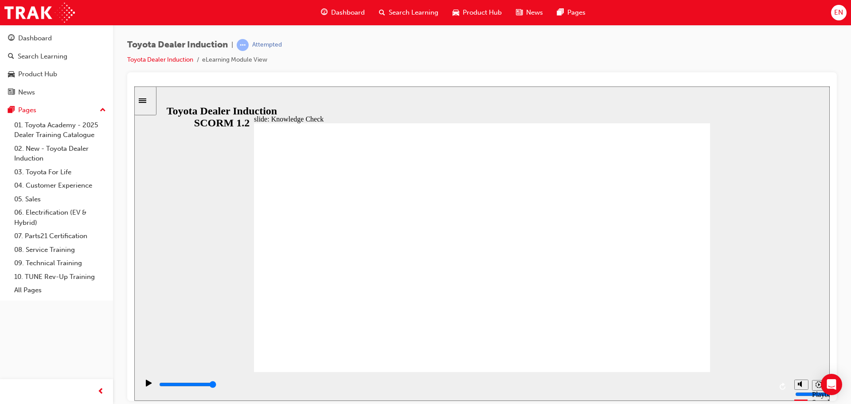
type input "employment"
type input "employment h"
type input "employment he"
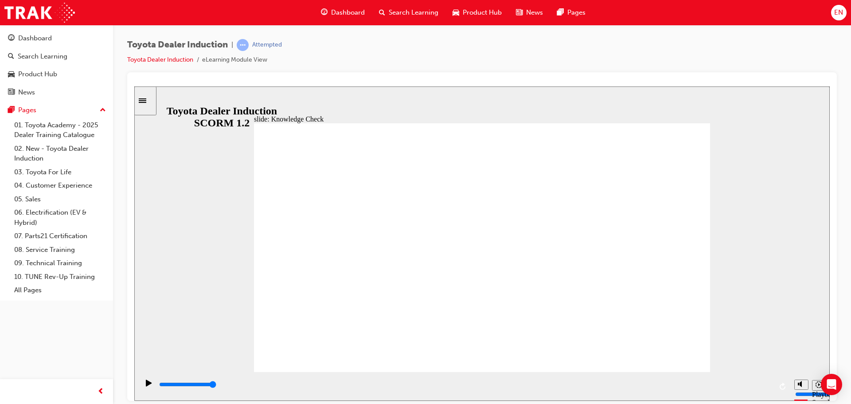
type input "employment he"
type input "employment her"
type input "employment hero"
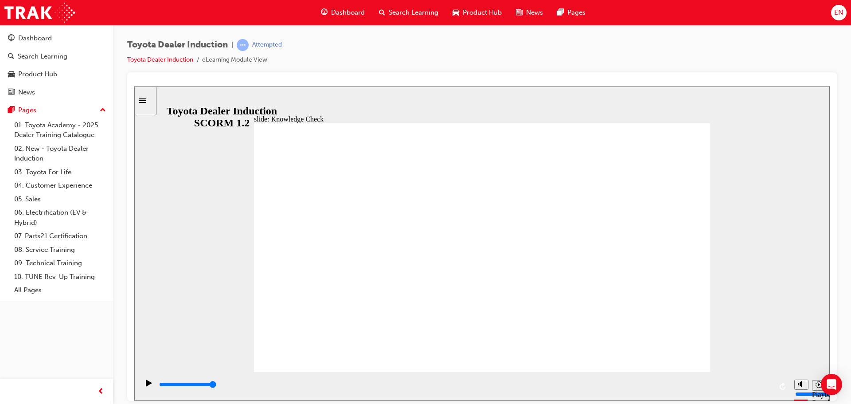
type input "employment hero"
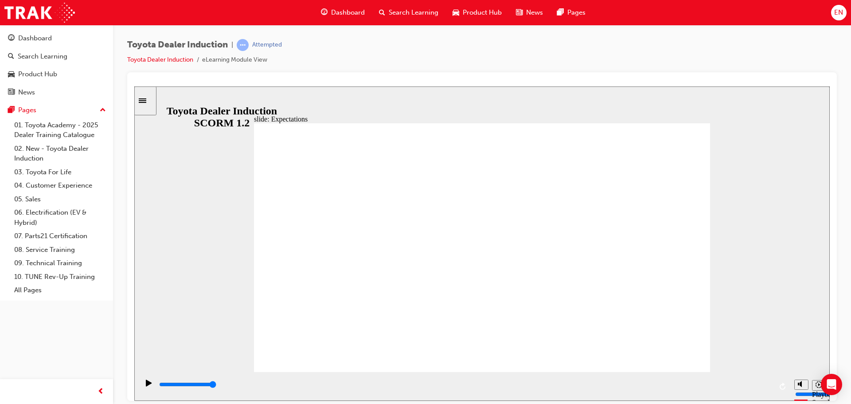
drag, startPoint x: 645, startPoint y: 350, endPoint x: 661, endPoint y: 348, distance: 16.1
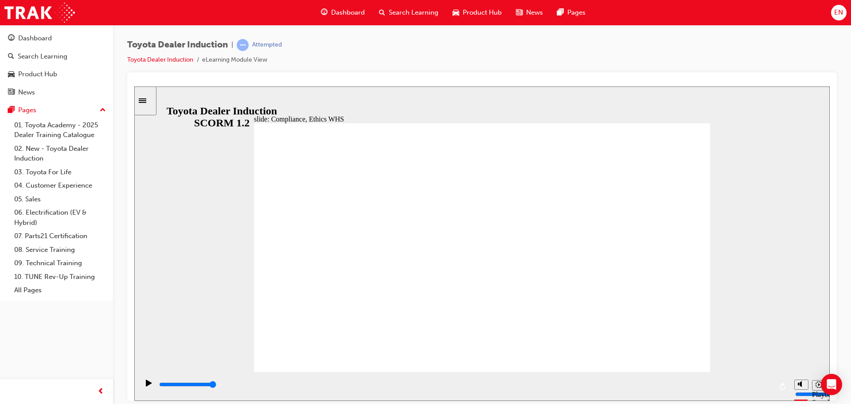
type input "4200"
checkbox input "true"
type input "4600"
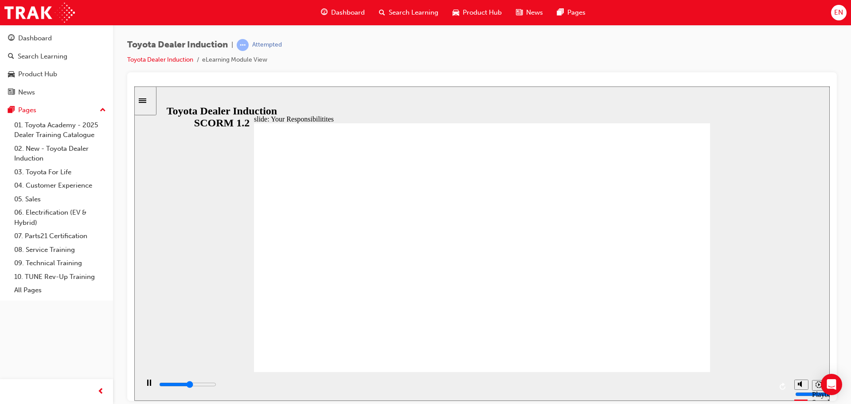
checkbox input "true"
type input "5200"
checkbox input "true"
type input "5700"
checkbox input "true"
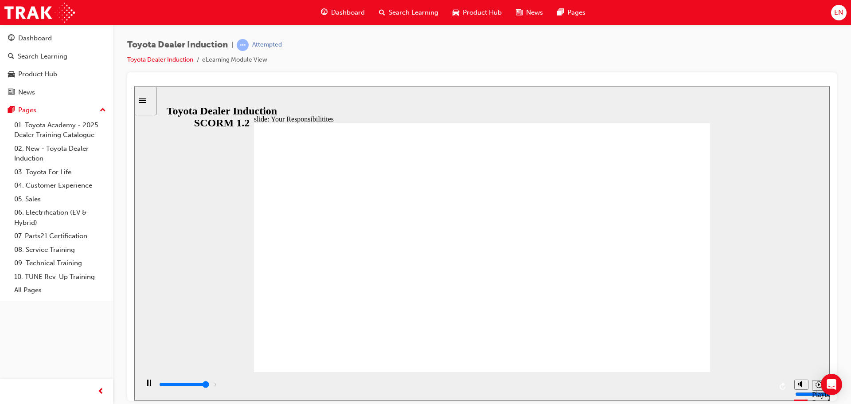
type input "7400"
checkbox input "true"
type input "7800"
checkbox input "true"
drag, startPoint x: 295, startPoint y: 272, endPoint x: 295, endPoint y: 288, distance: 16.0
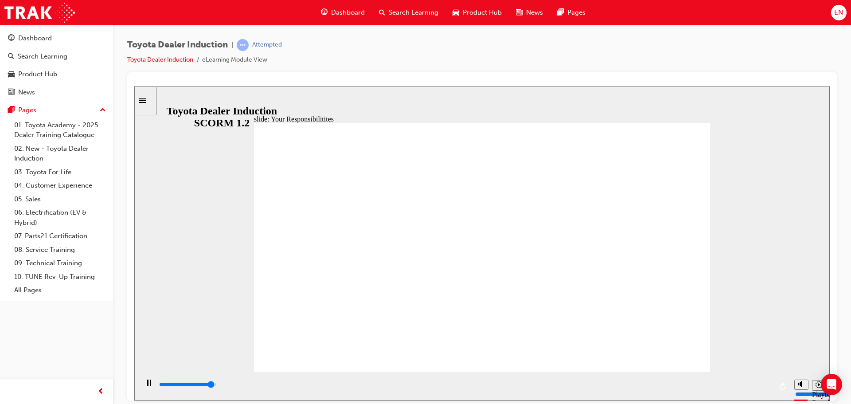
type input "8200"
checkbox input "true"
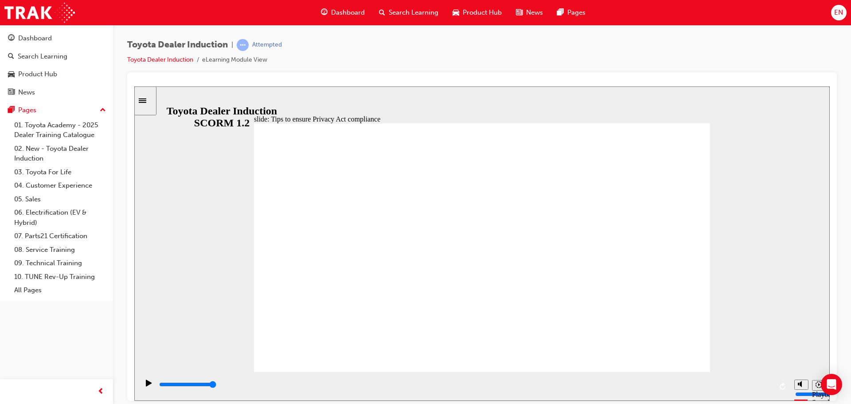
click at [503, 54] on div "Toyota Dealer Induction | Attempted Toyota Dealer Induction eLearning Module Vi…" at bounding box center [482, 55] width 710 height 33
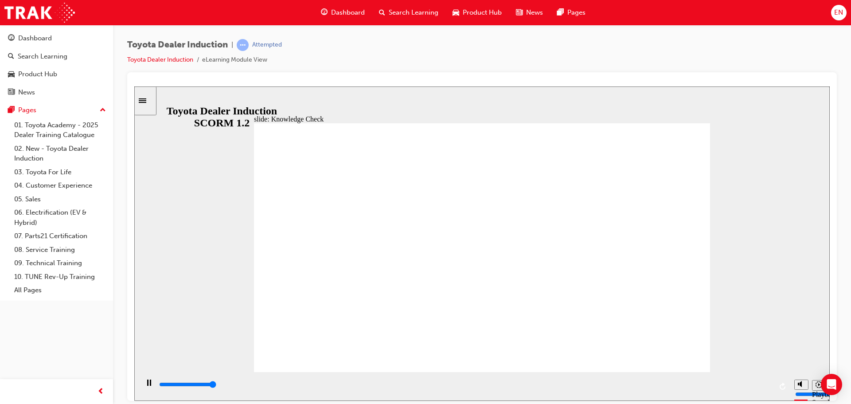
type input "5000"
checkbox input "true"
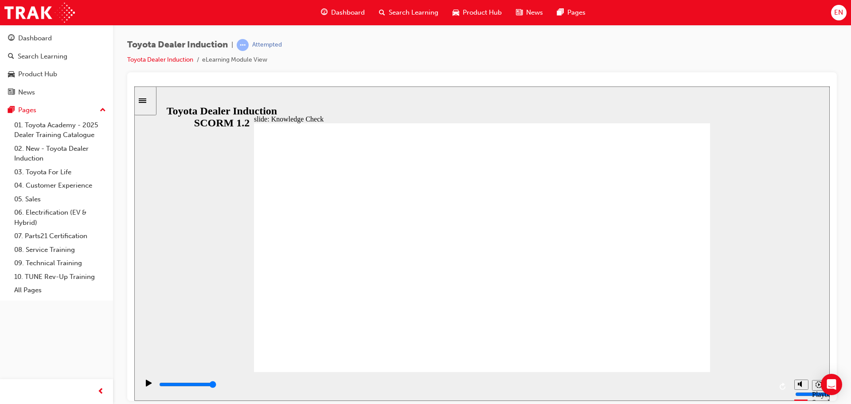
checkbox input "true"
type input "4100"
radio input "true"
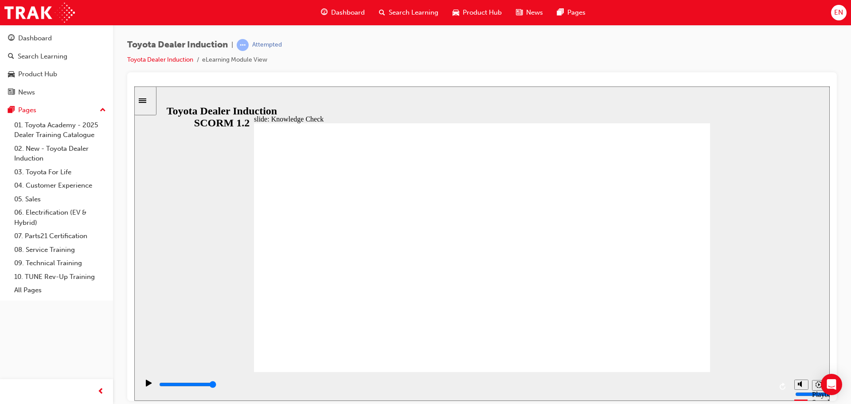
type input "5000"
checkbox input "true"
drag, startPoint x: 461, startPoint y: 248, endPoint x: 508, endPoint y: 220, distance: 55.3
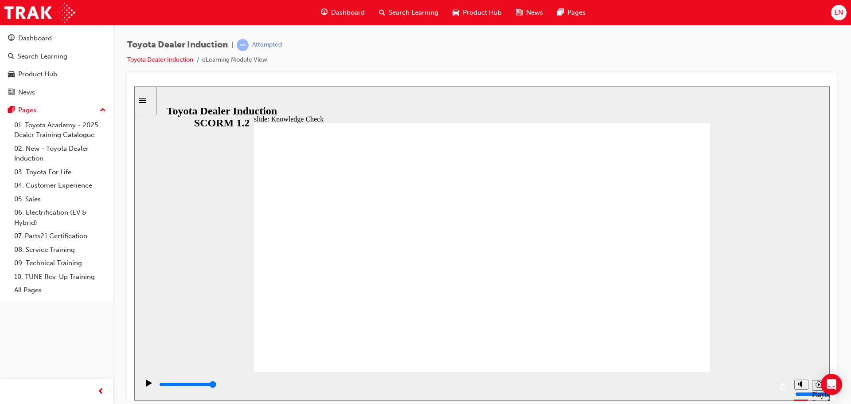
checkbox input "true"
type input "5000"
checkbox input "true"
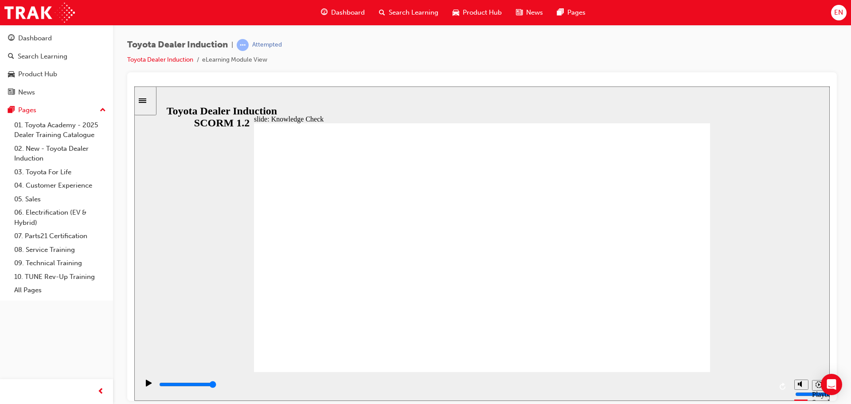
checkbox input "true"
drag, startPoint x: 433, startPoint y: 286, endPoint x: 668, endPoint y: 136, distance: 279.6
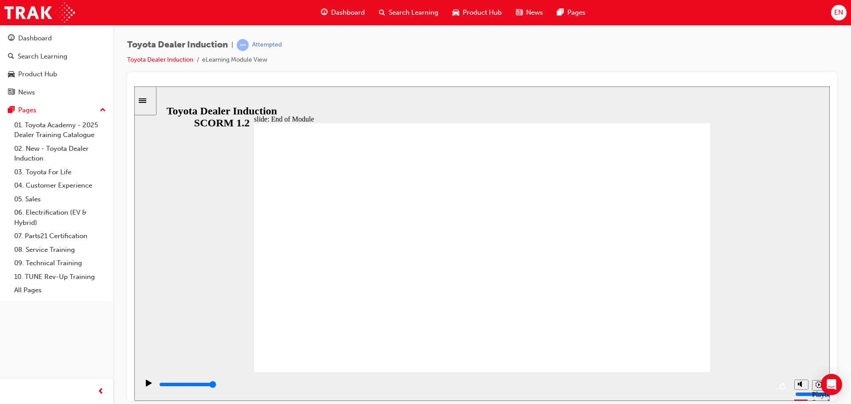
type input "9900"
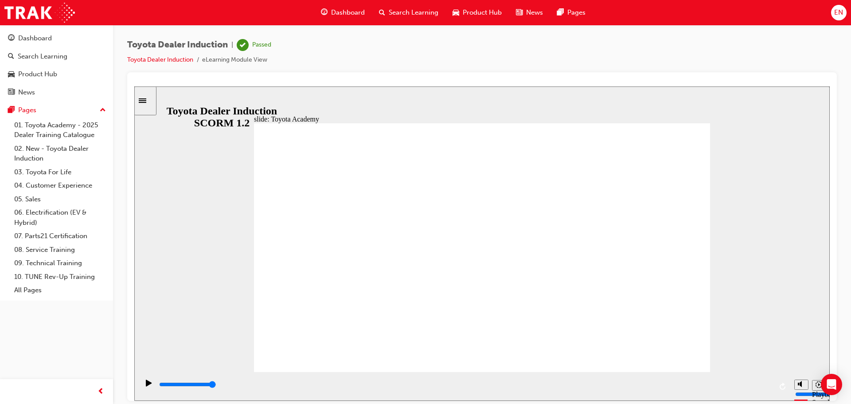
click at [835, 11] on span "EN" at bounding box center [838, 13] width 9 height 10
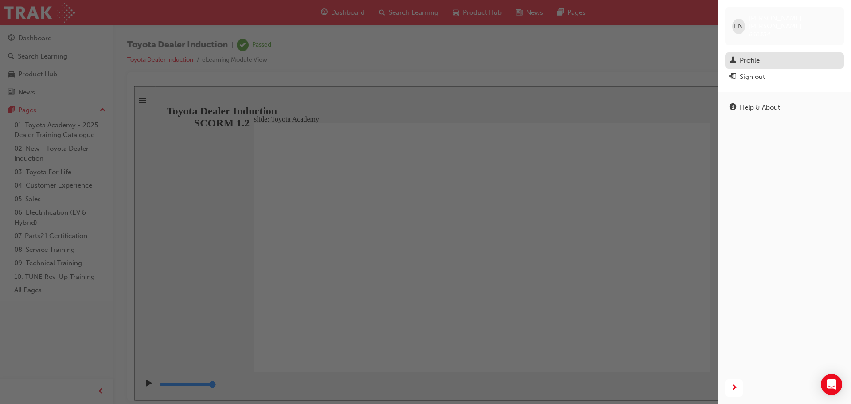
click at [778, 55] on div "Profile" at bounding box center [785, 60] width 110 height 11
